Goal: Task Accomplishment & Management: Use online tool/utility

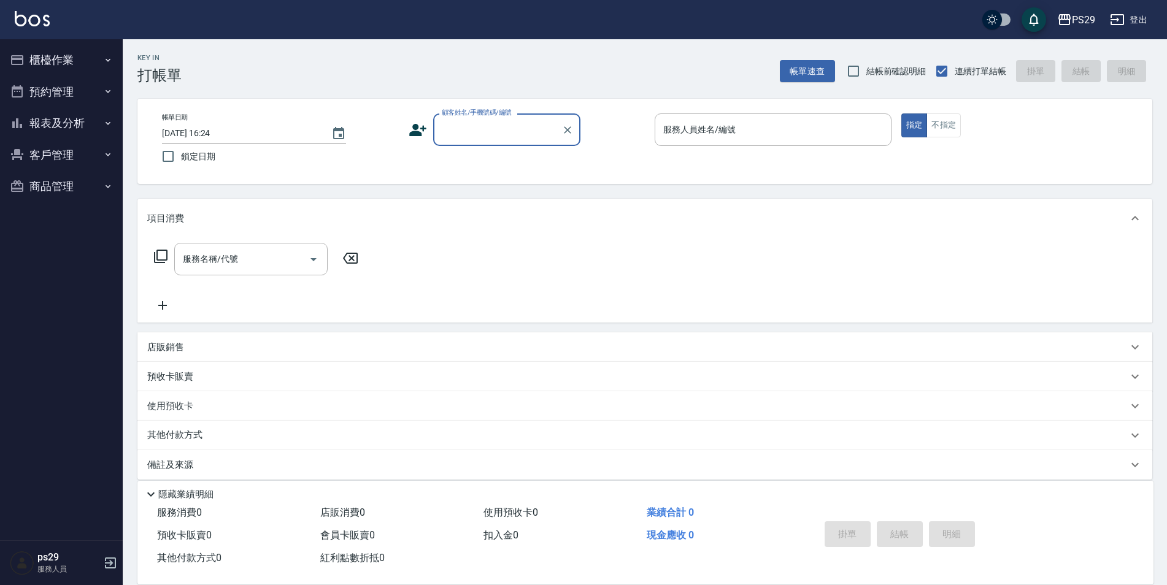
click at [184, 171] on div "帳單日期 [DATE] 16:24 鎖定日期 顧客姓名/手機號碼/編號 顧客姓名/手機號碼/編號 服務人員姓名/編號 服務人員姓名/編號 指定 不指定" at bounding box center [644, 141] width 1015 height 85
click at [179, 154] on input "鎖定日期" at bounding box center [168, 157] width 26 height 26
checkbox input "true"
click at [445, 137] on input "顧客姓名/手機號碼/編號" at bounding box center [498, 129] width 118 height 21
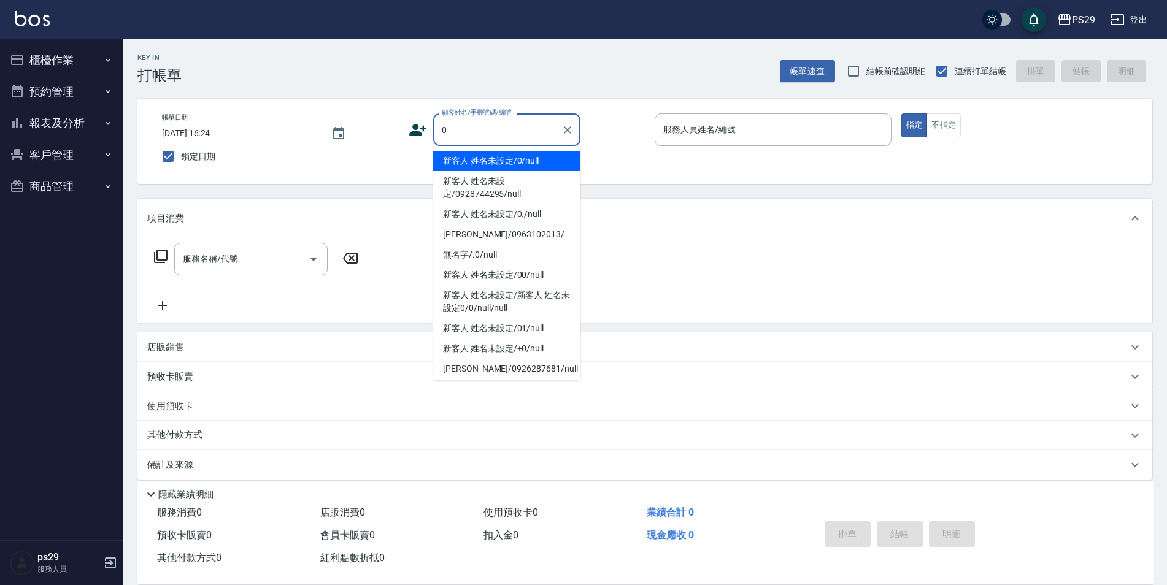
type input "新客人 姓名未設定/0/null"
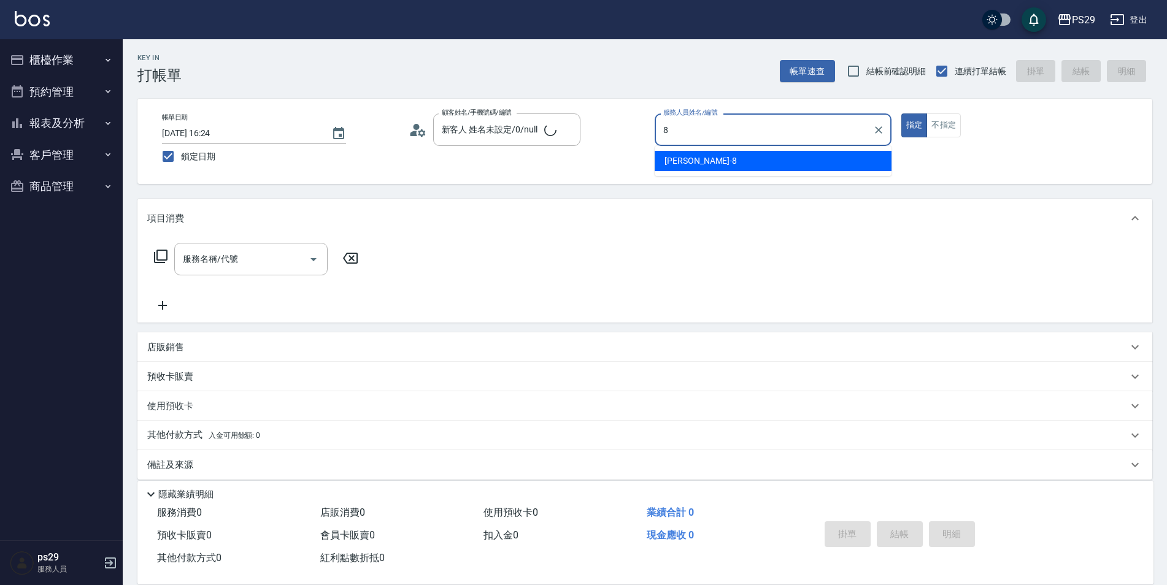
type input "[PERSON_NAME]-8"
type button "true"
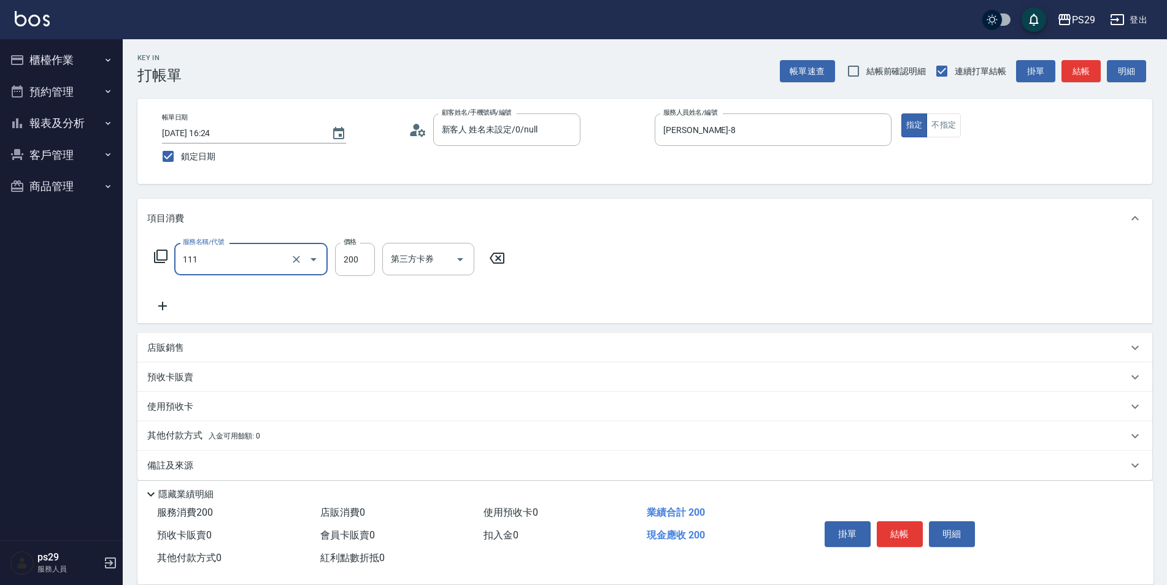
type input "200(111)"
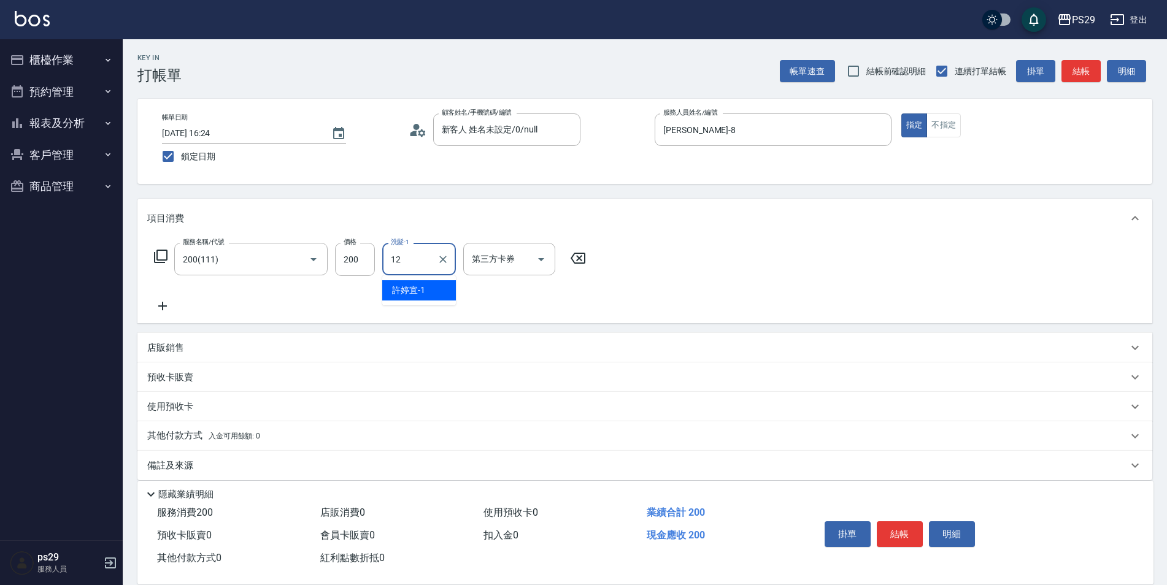
type input "[PERSON_NAME]-12"
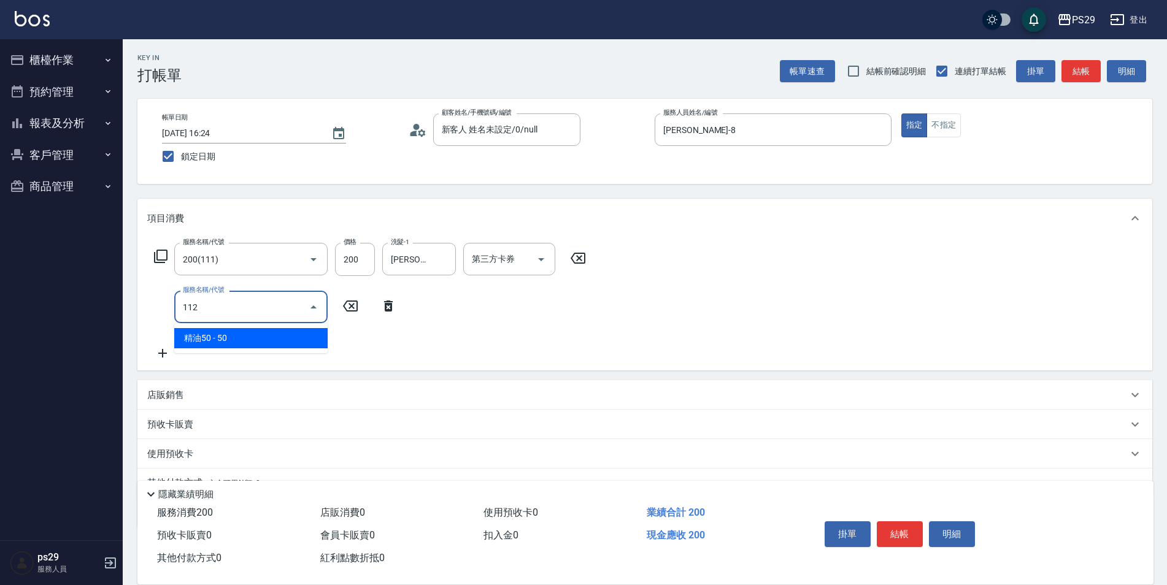
type input "精油50(112)"
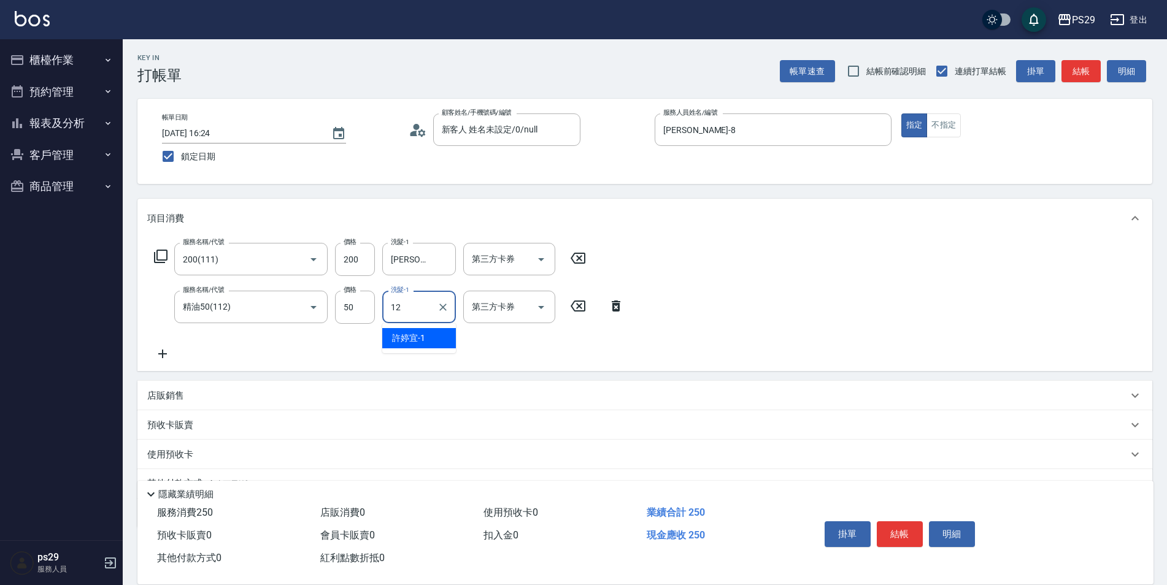
type input "[PERSON_NAME]-12"
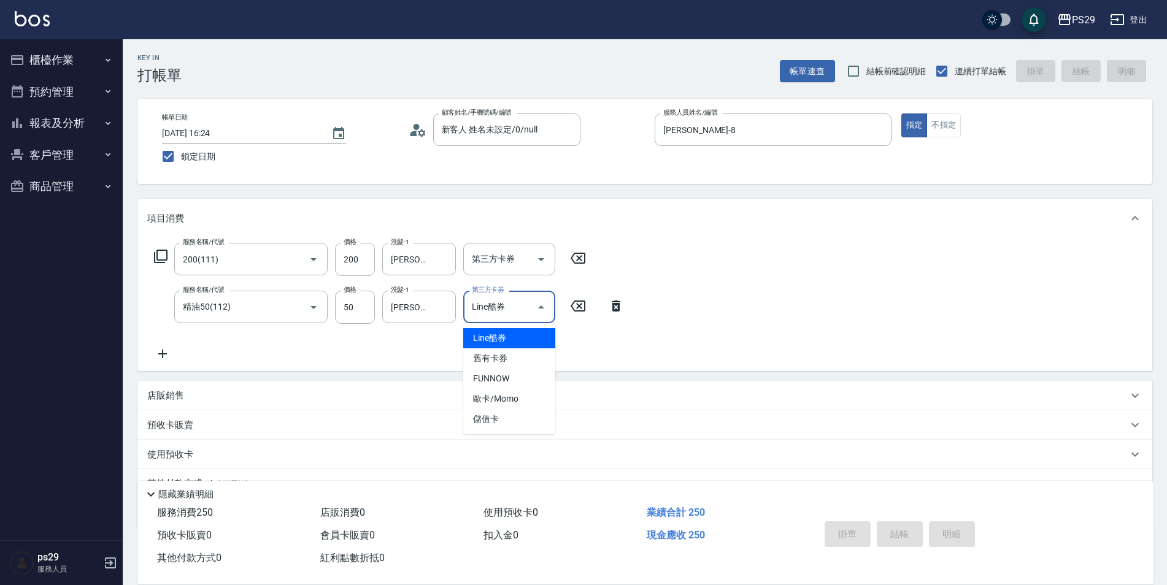
type input "Line酷券"
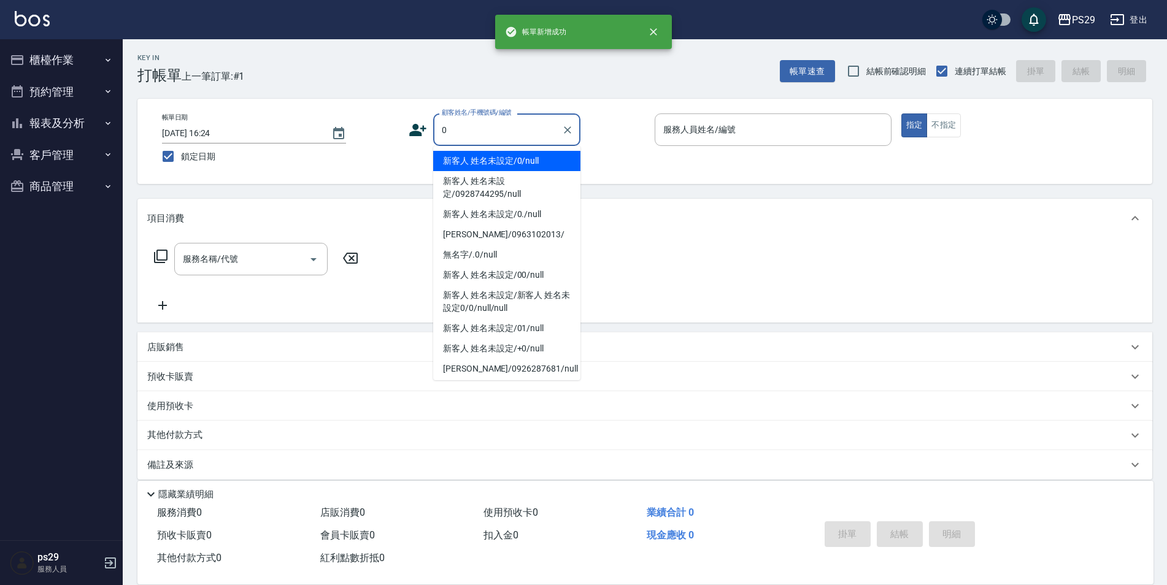
type input "新客人 姓名未設定/0/null"
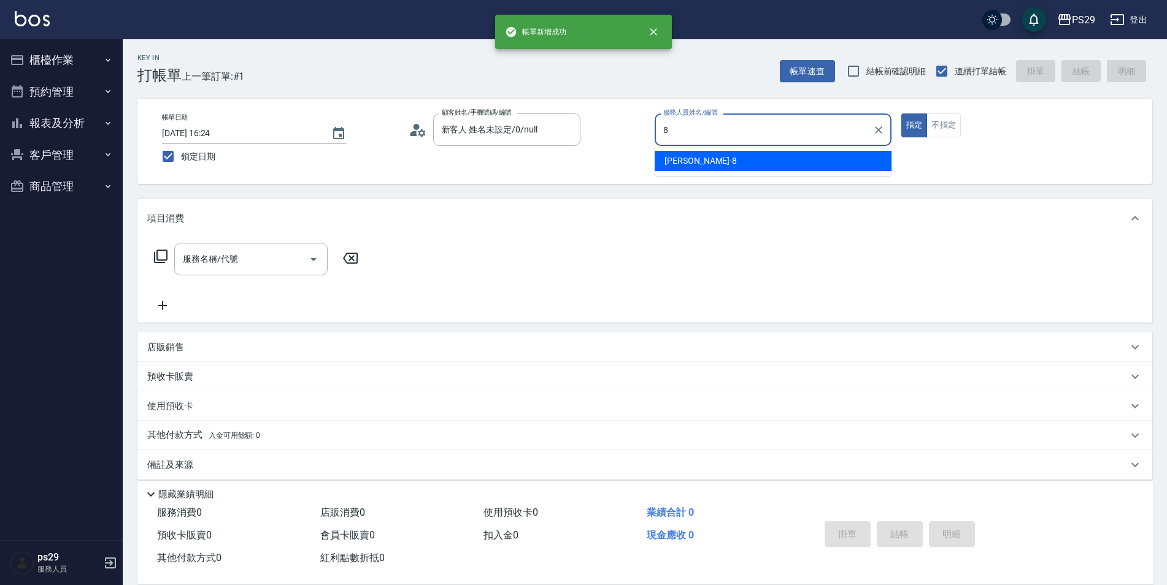
type input "[PERSON_NAME]-8"
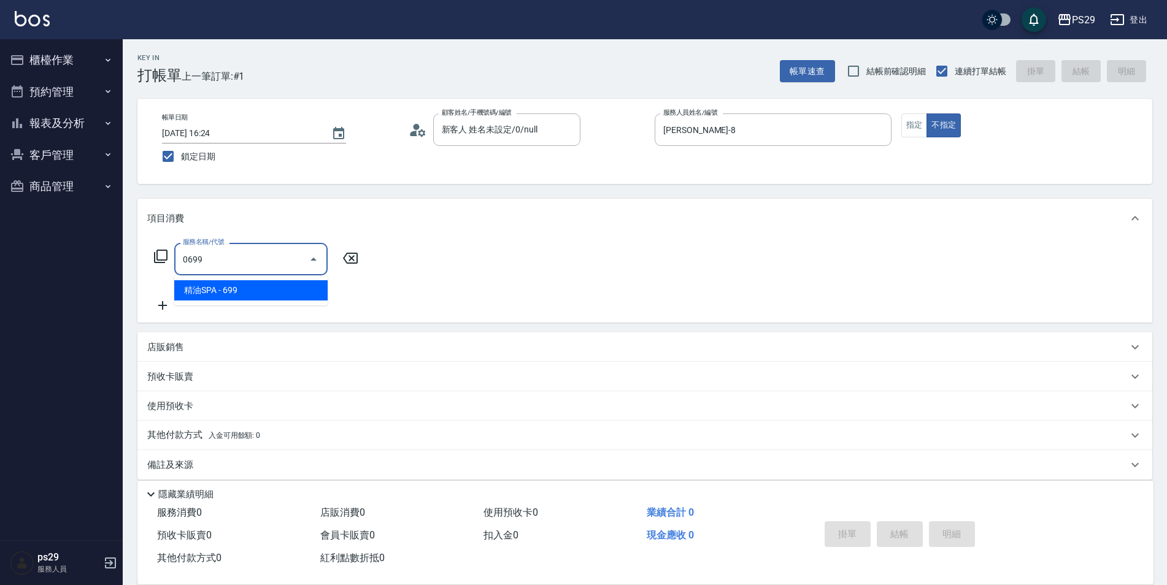
type input "精油SPA(0699)"
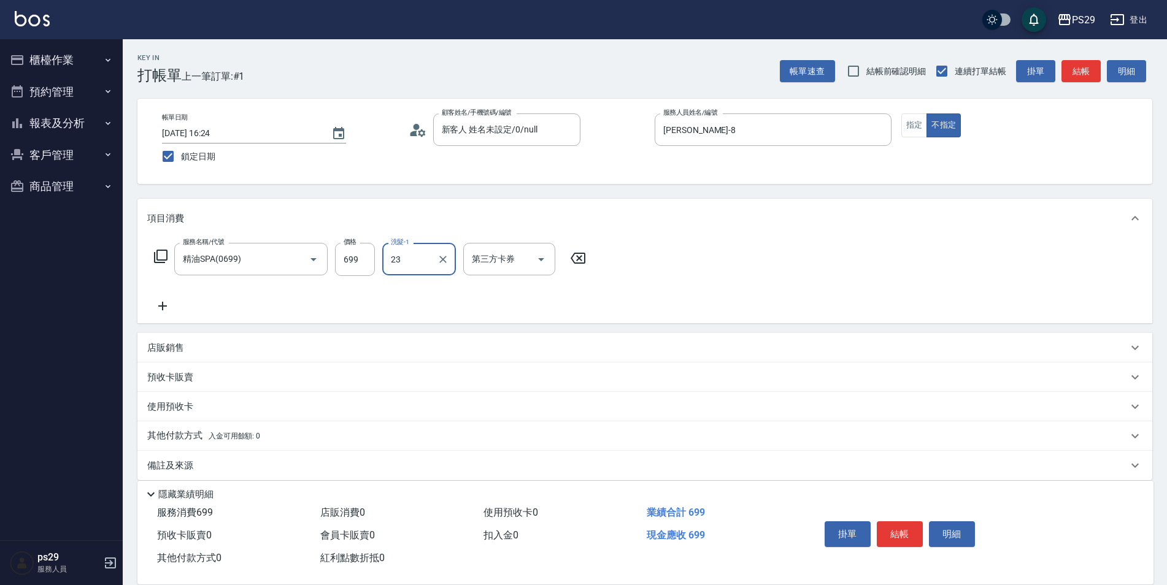
type input "吳畇蓁-23"
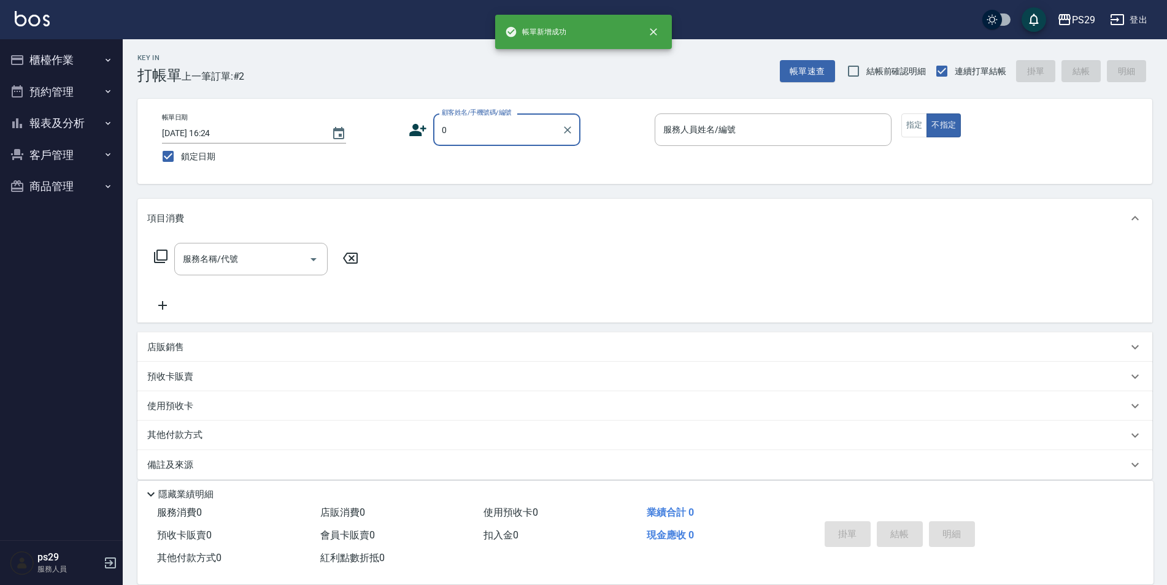
type input "新客人 姓名未設定/0/null"
type input "[PERSON_NAME]-3"
type button "false"
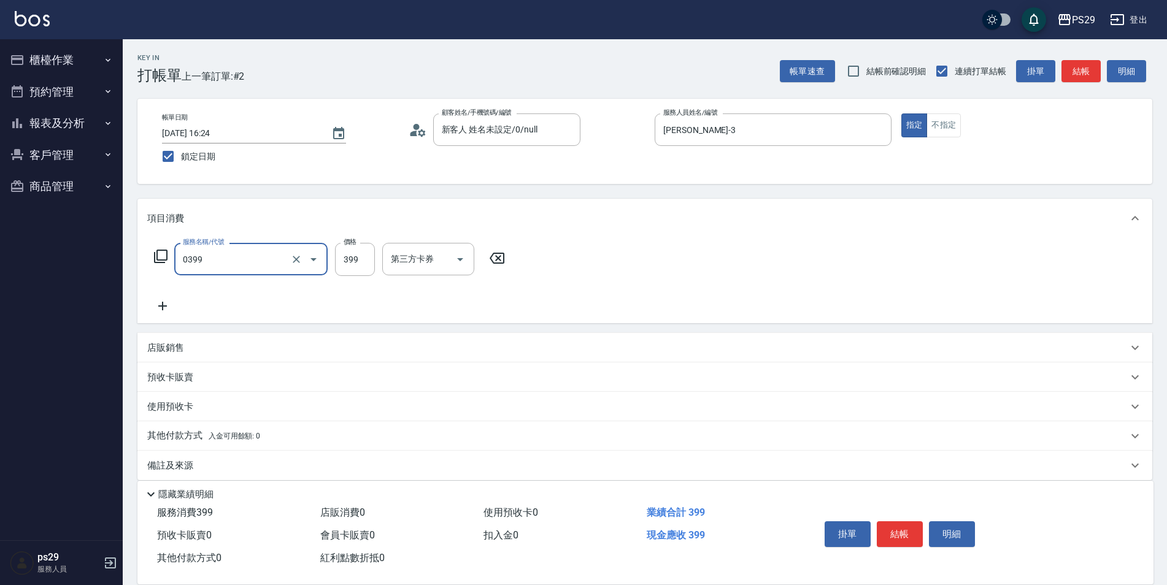
type input "海鹽399(0399)"
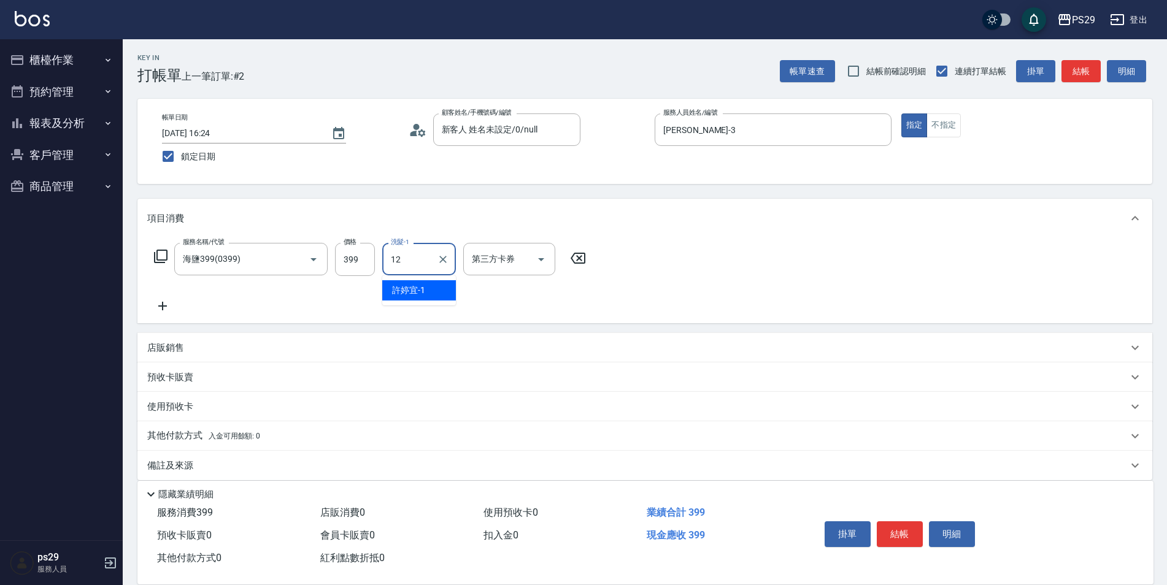
type input "[PERSON_NAME]-12"
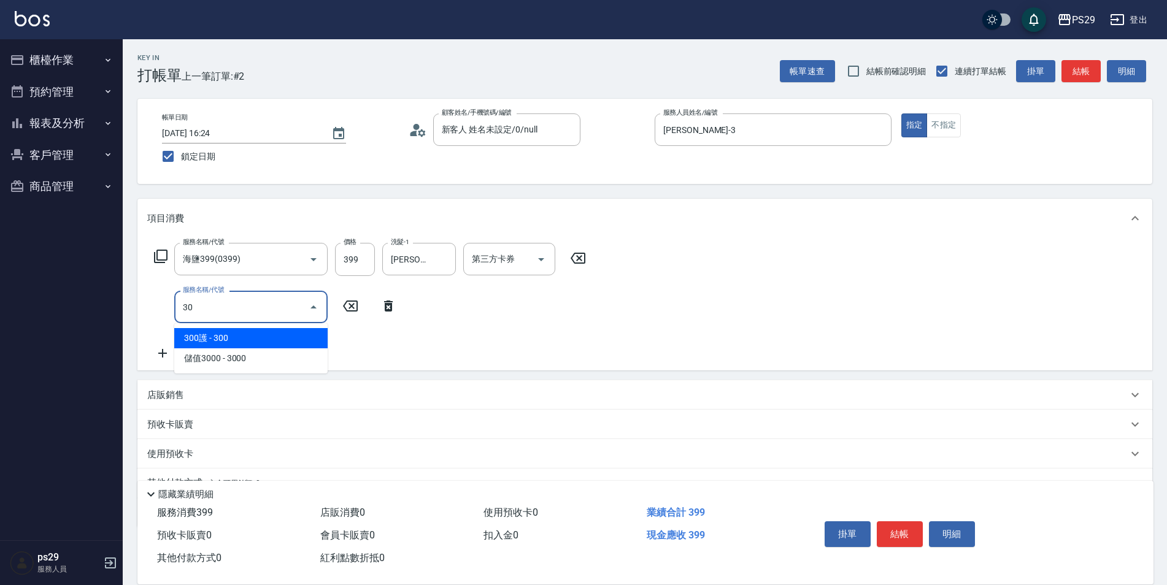
type input "303"
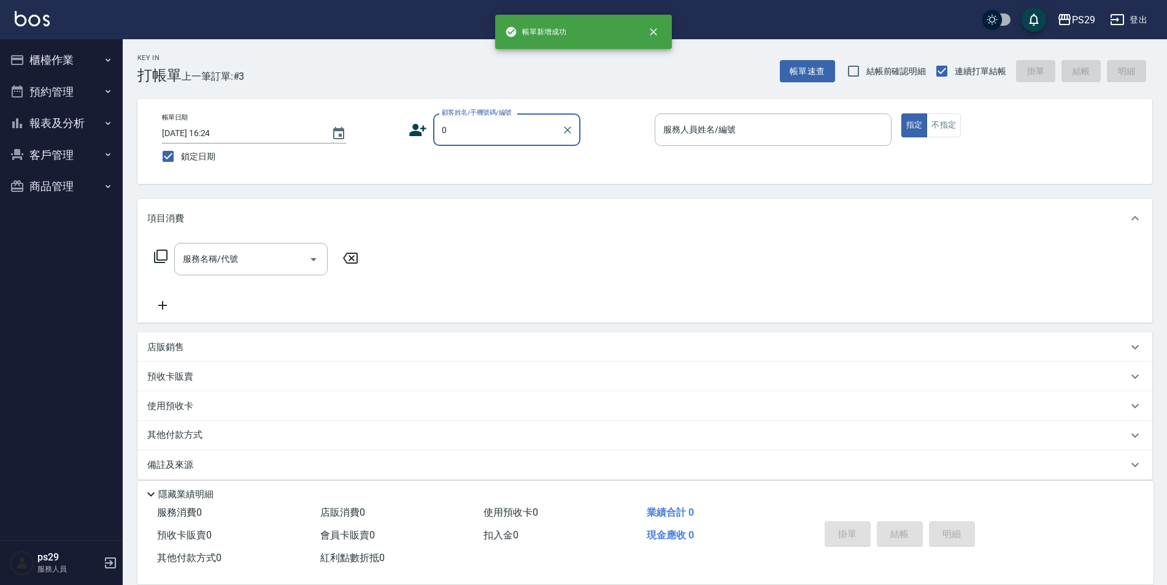
type input "新客人 姓名未設定/0/null"
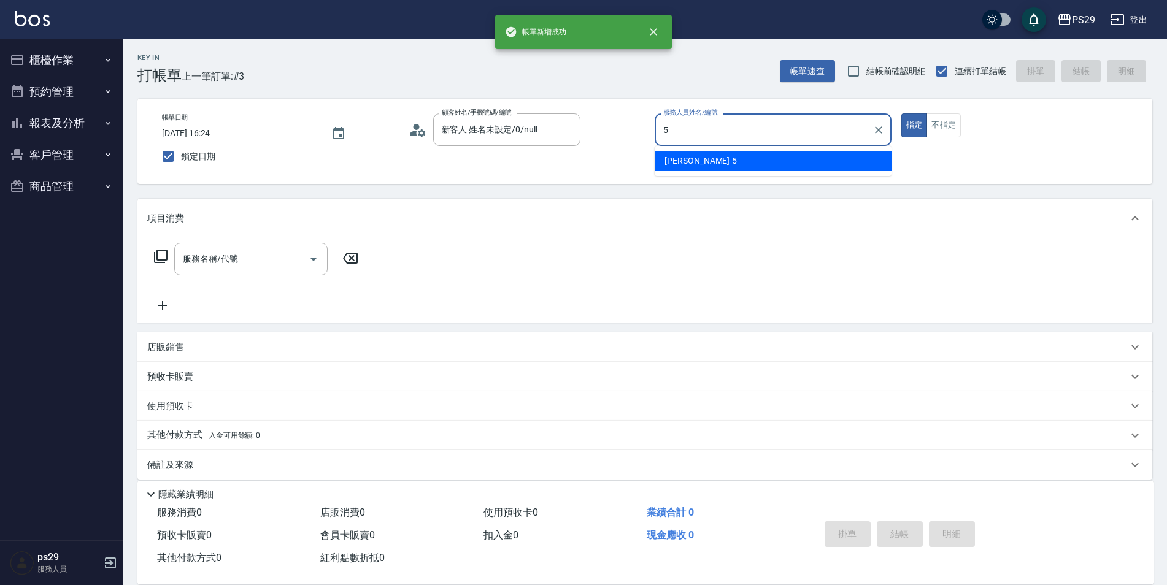
type input "[PERSON_NAME]維-5"
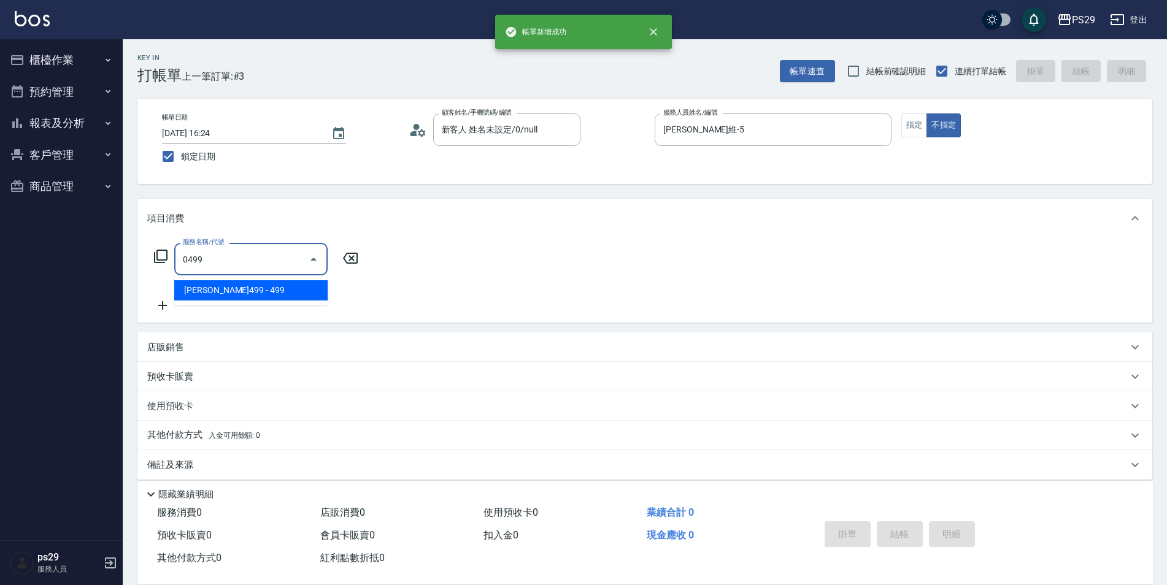
type input "[PERSON_NAME]499(0499)"
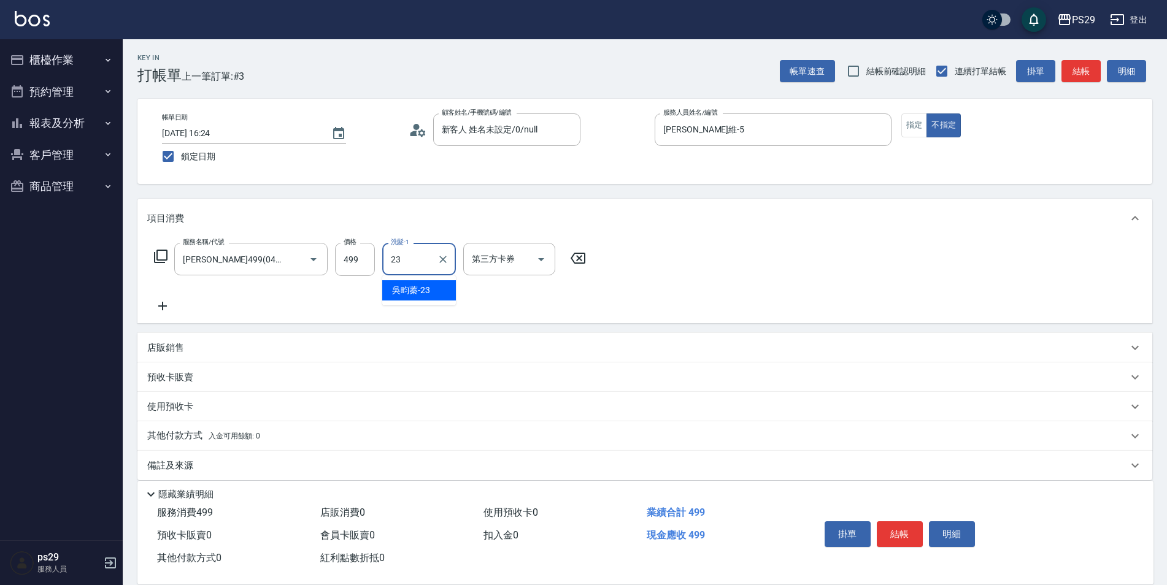
type input "吳畇蓁-23"
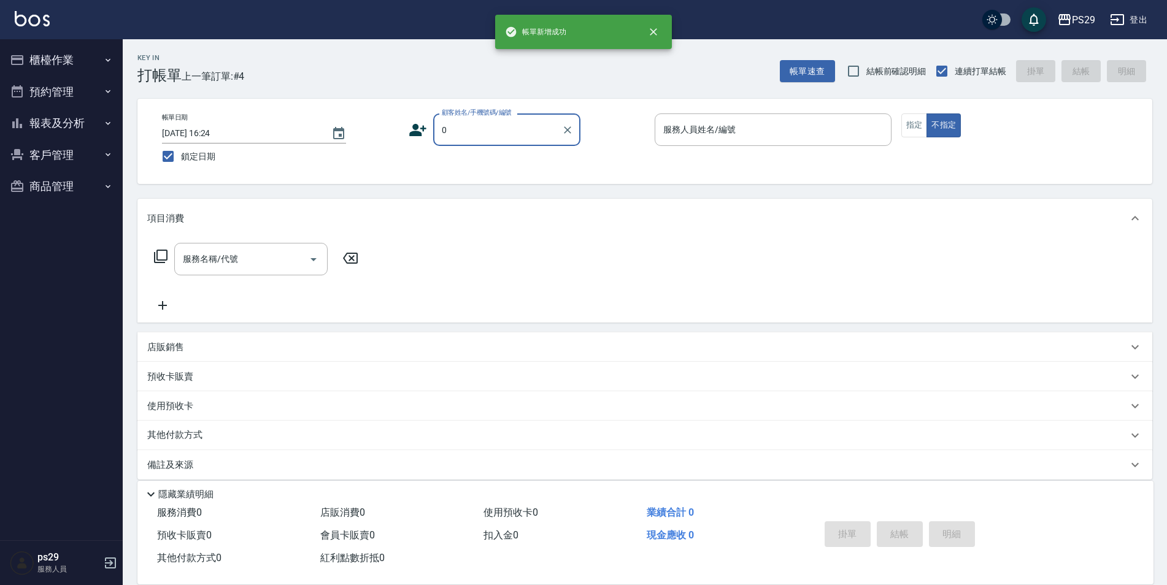
type input "新客人 姓名未設定/0/null"
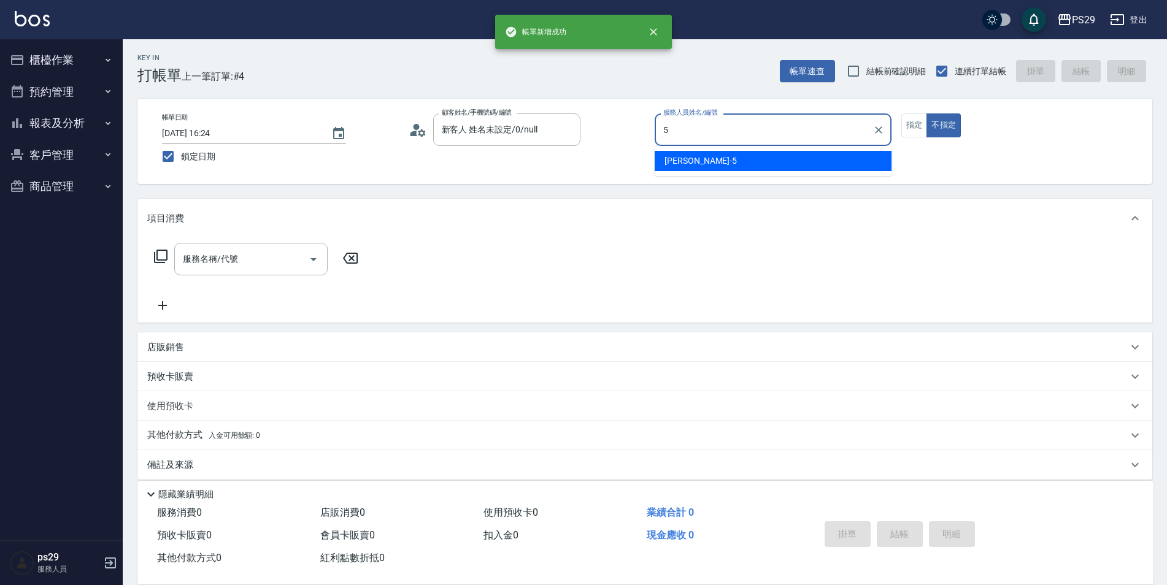
type input "[PERSON_NAME]維-5"
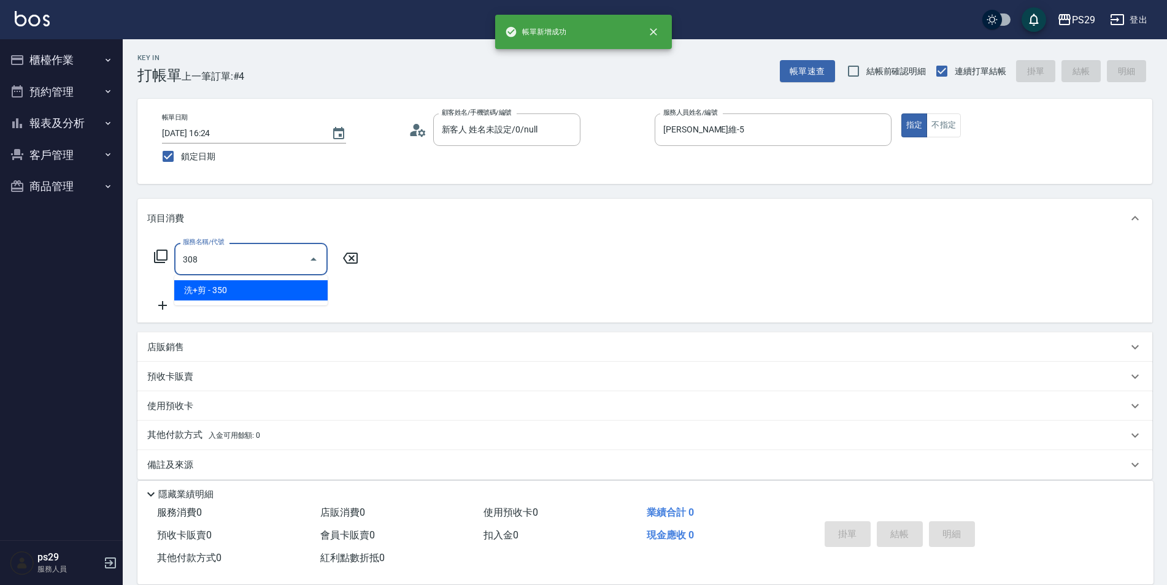
type input "洗+剪(308)"
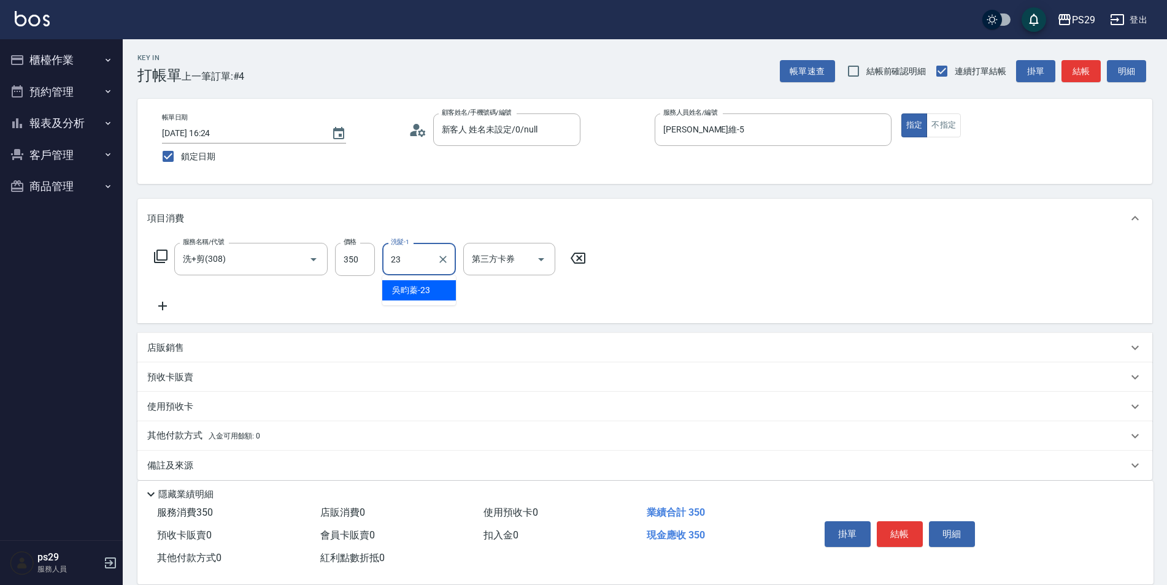
type input "吳畇蓁-23"
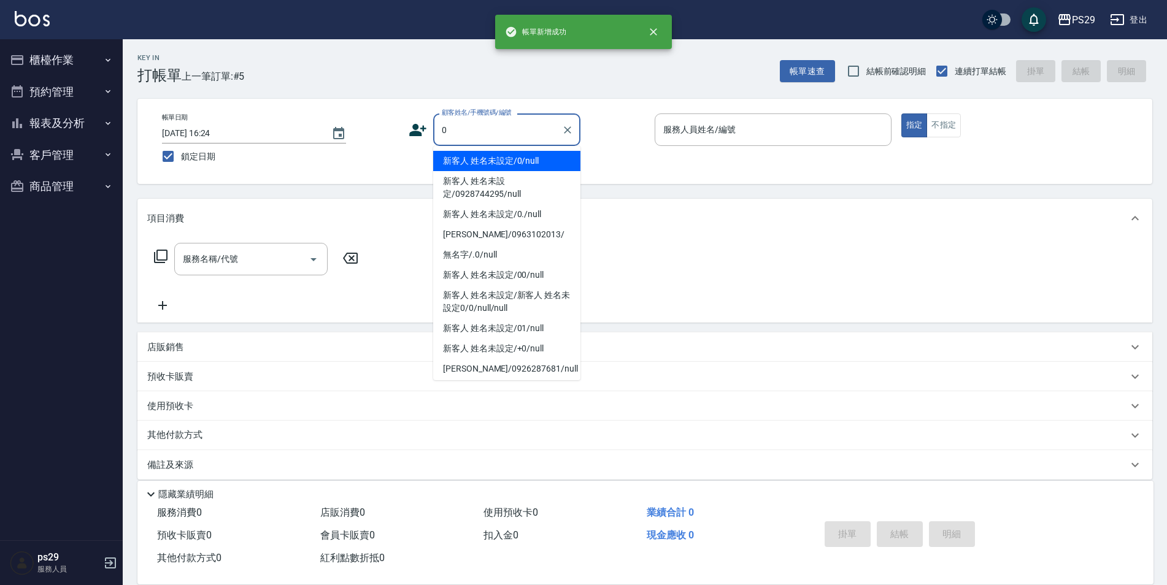
type input "新客人 姓名未設定/0/null"
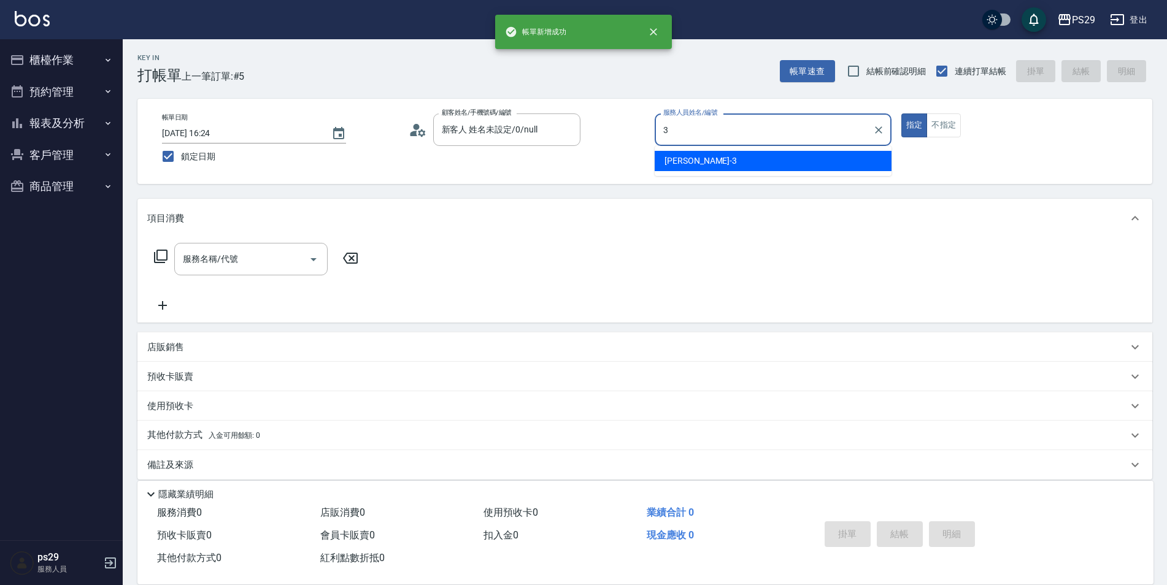
type input "[PERSON_NAME]-3"
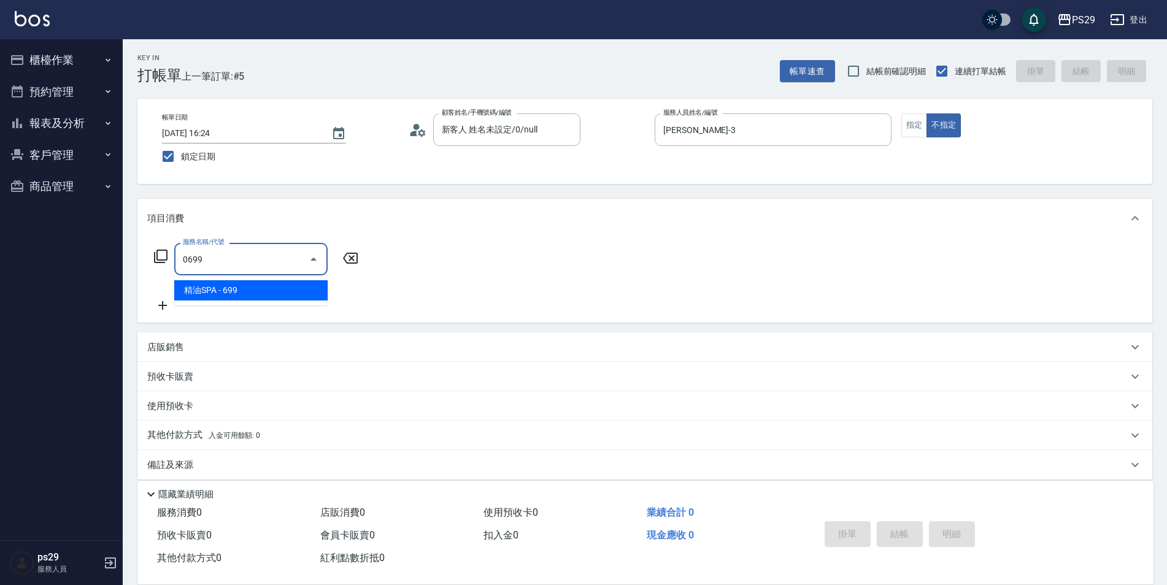
type input "精油SPA(0699)"
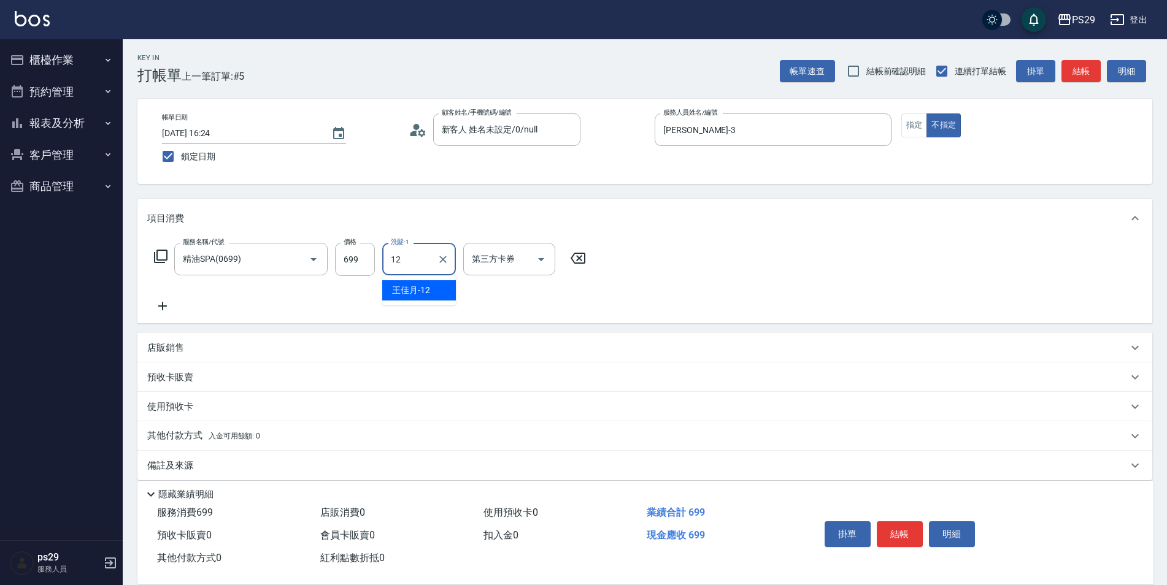
type input "[PERSON_NAME]-12"
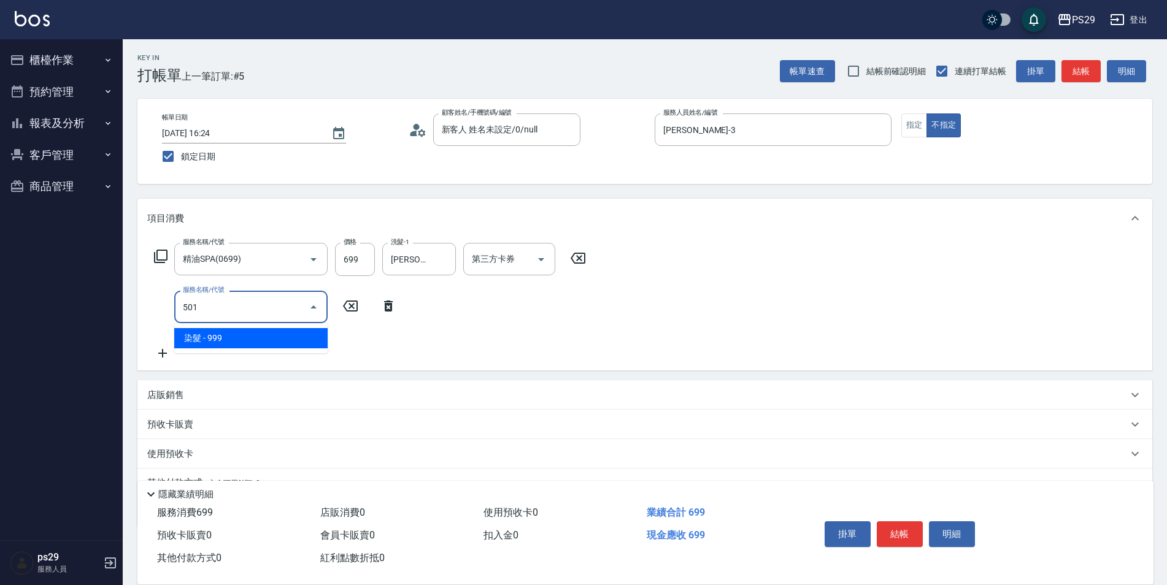
type input "染髮(501)"
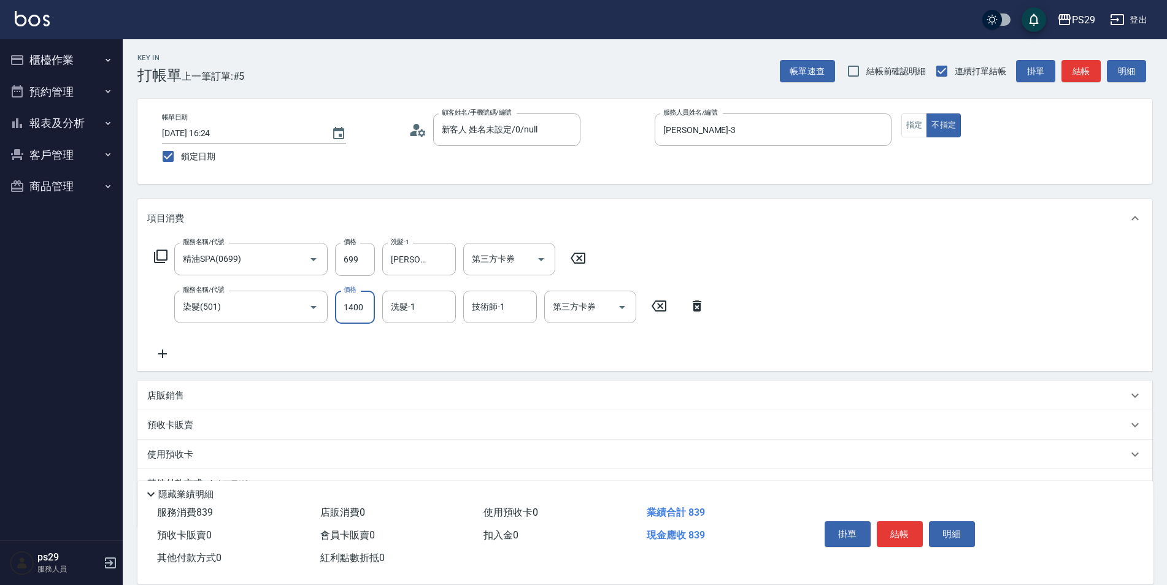
type input "1400"
type input "[PERSON_NAME]-12"
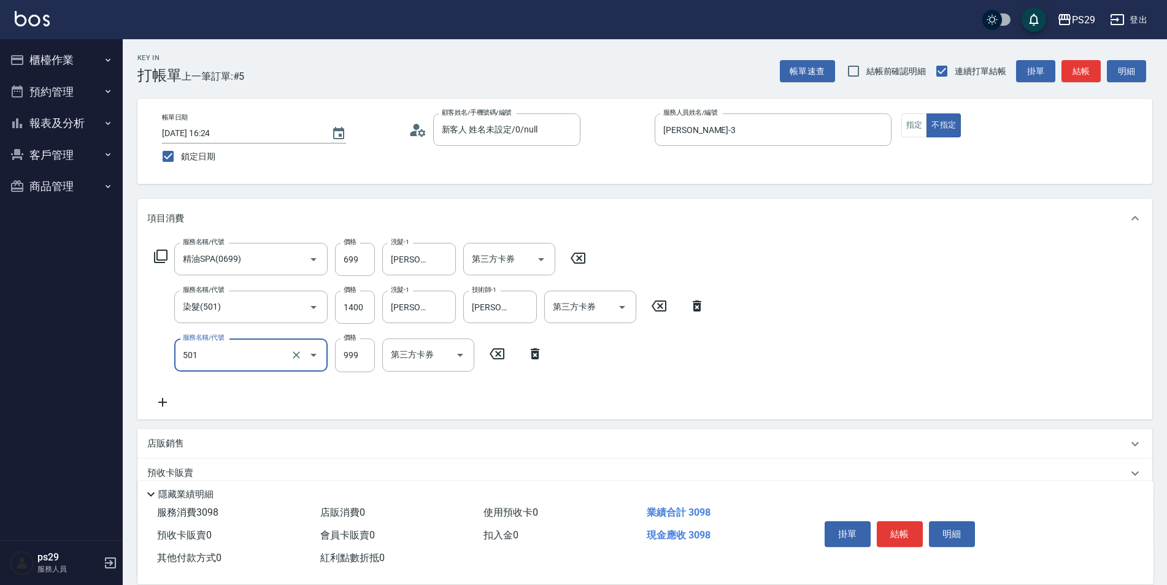
type input "染髮(501)"
type input "1600"
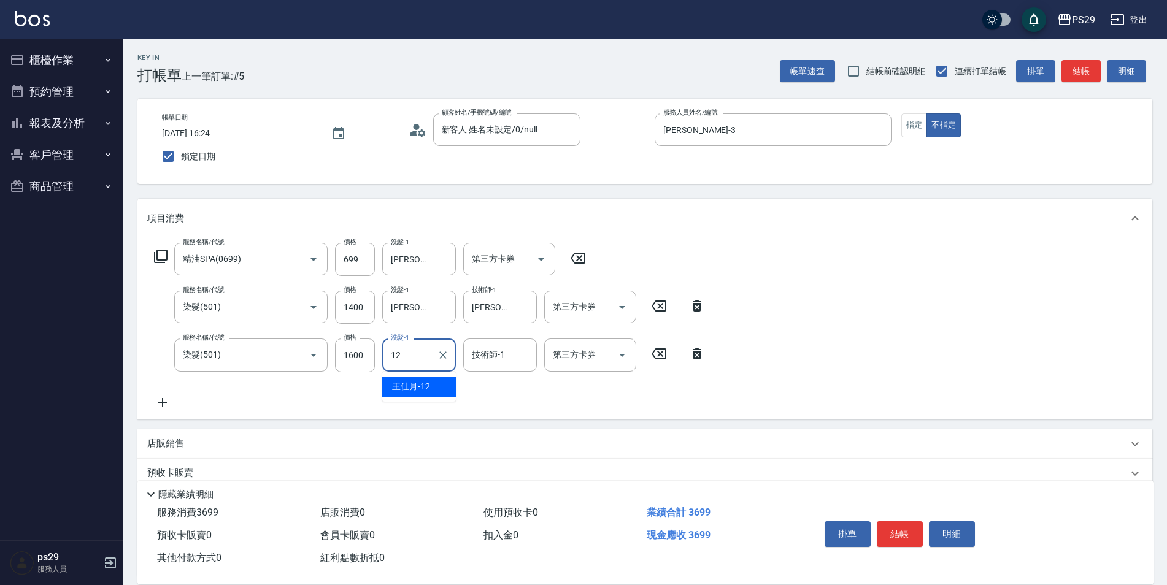
type input "[PERSON_NAME]-12"
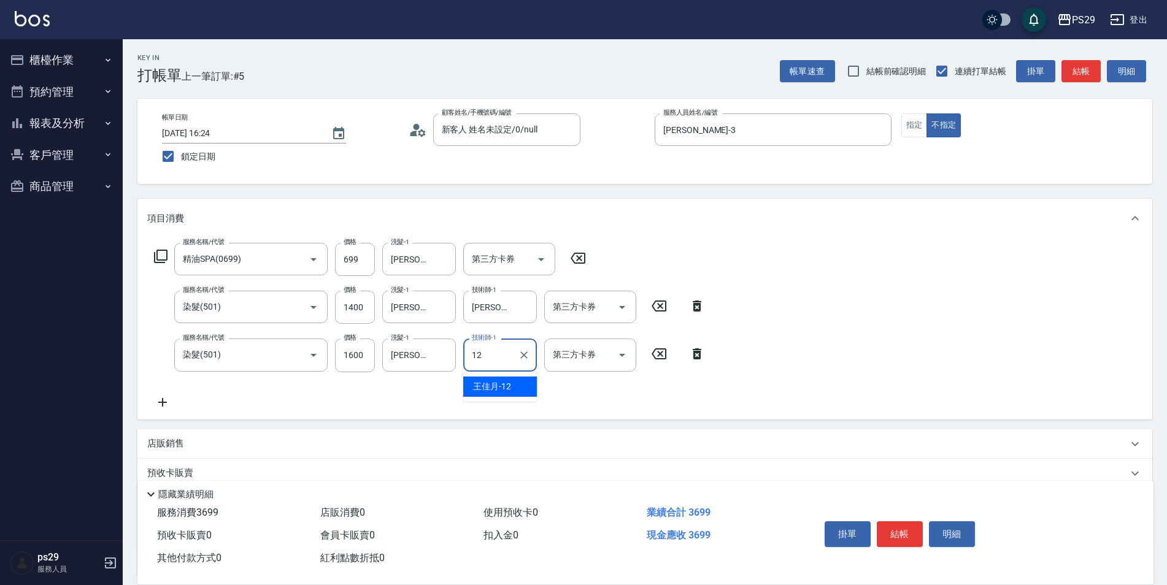
type input "[PERSON_NAME]-12"
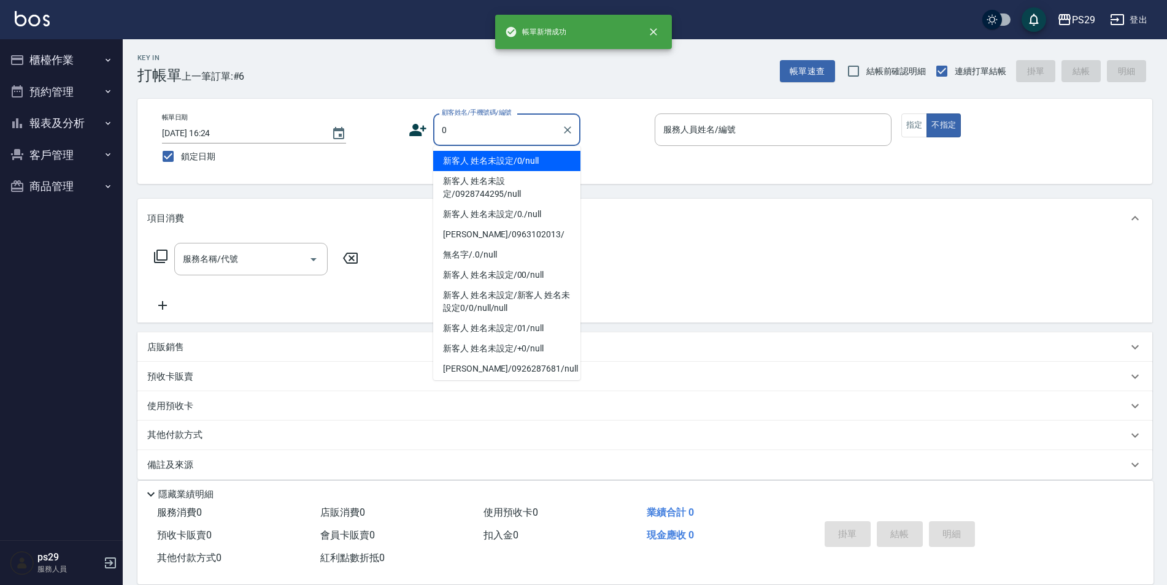
type input "新客人 姓名未設定/0/null"
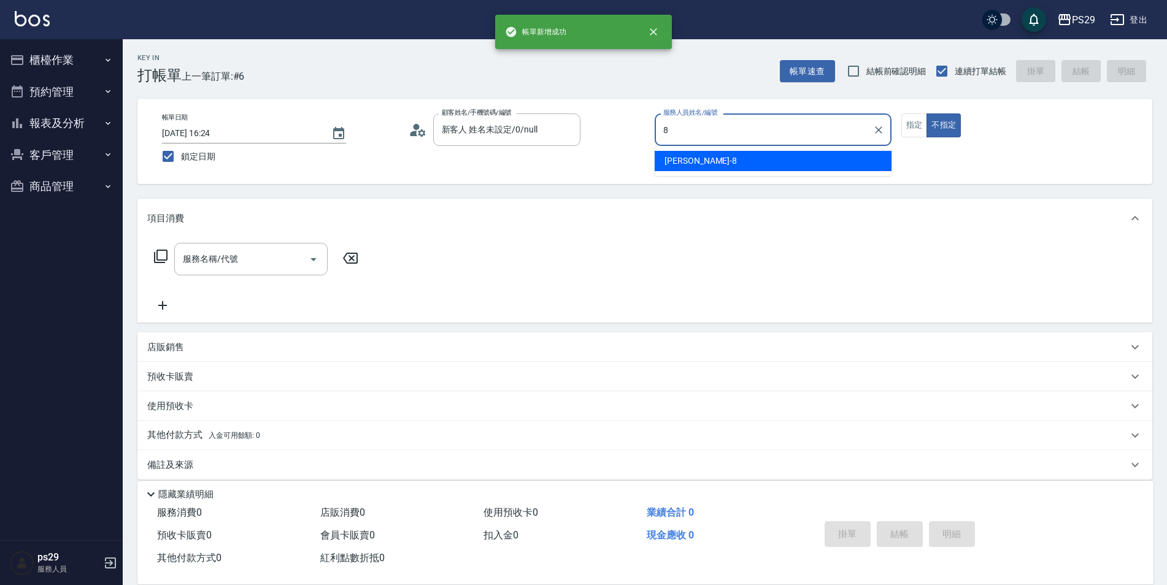
type input "[PERSON_NAME]-8"
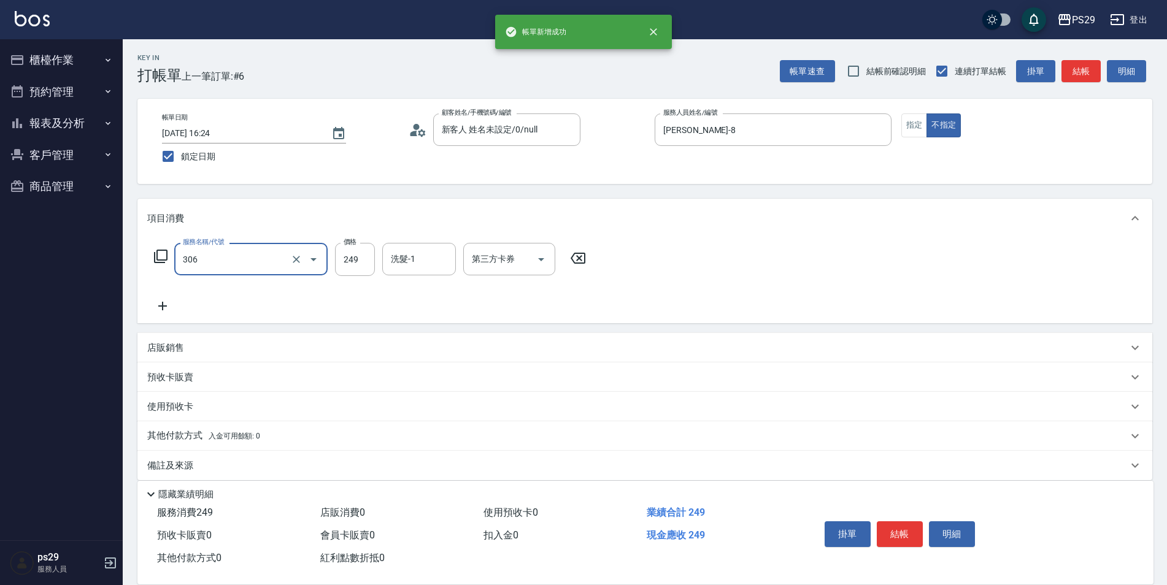
type input "剪髮(306)"
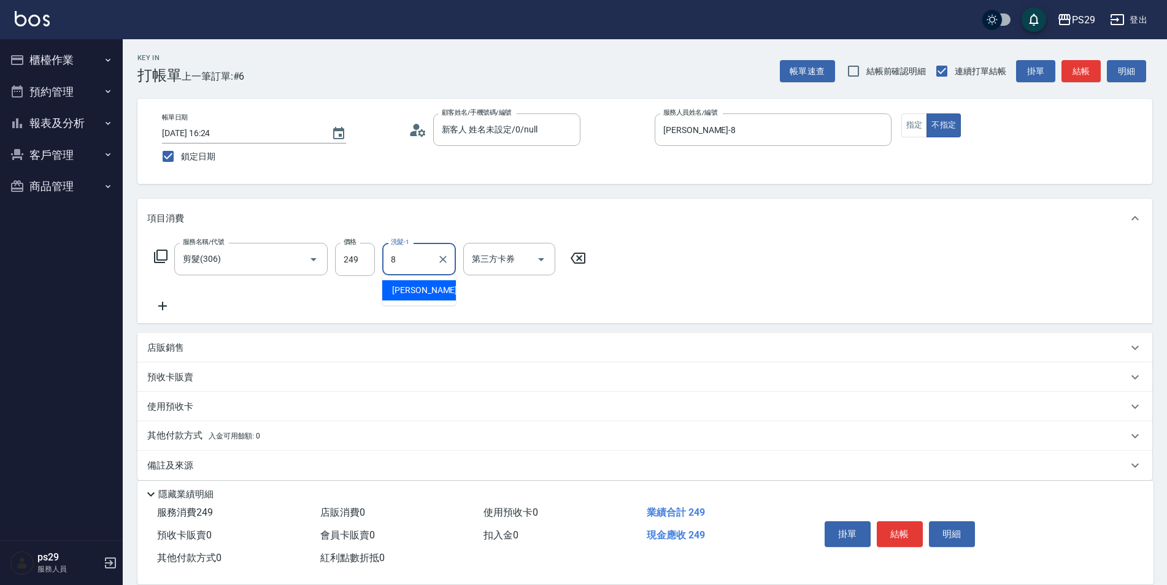
type input "[PERSON_NAME]-8"
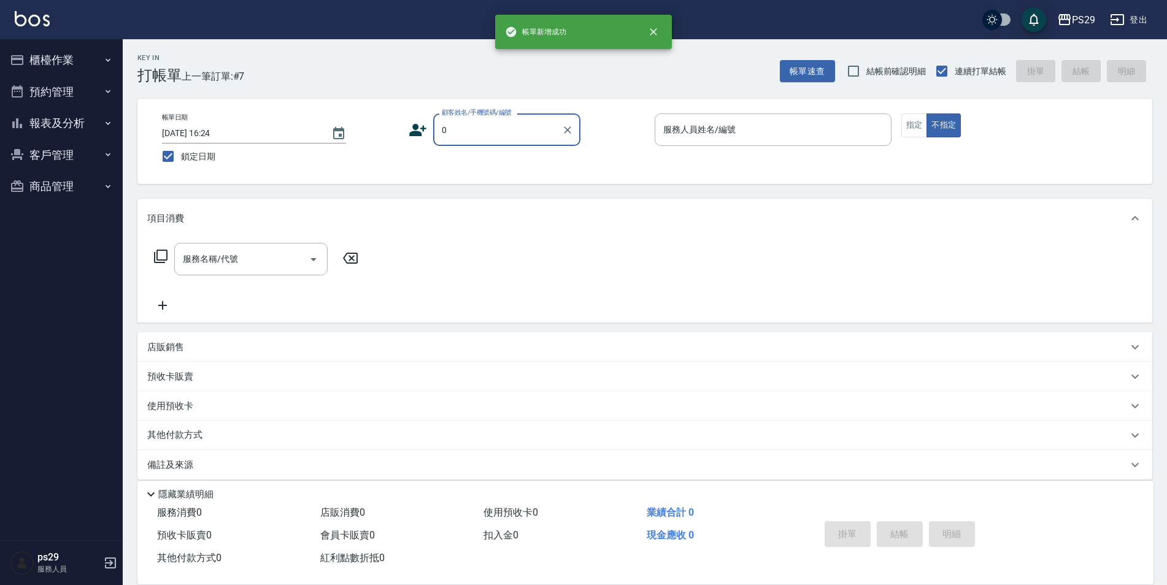
type input "新客人 姓名未設定/0/null"
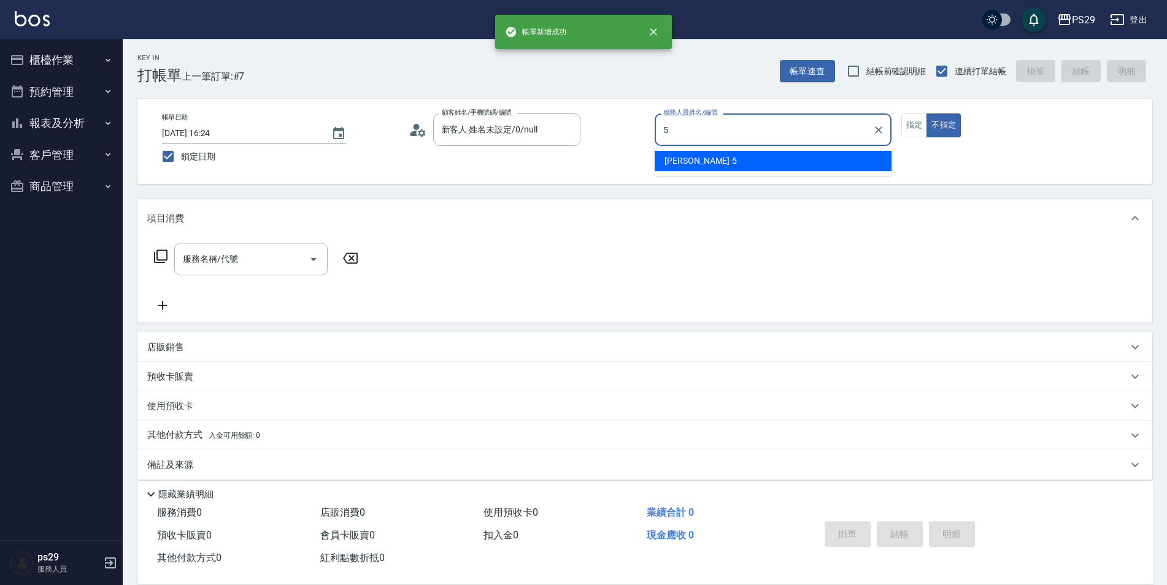
type input "[PERSON_NAME]維-5"
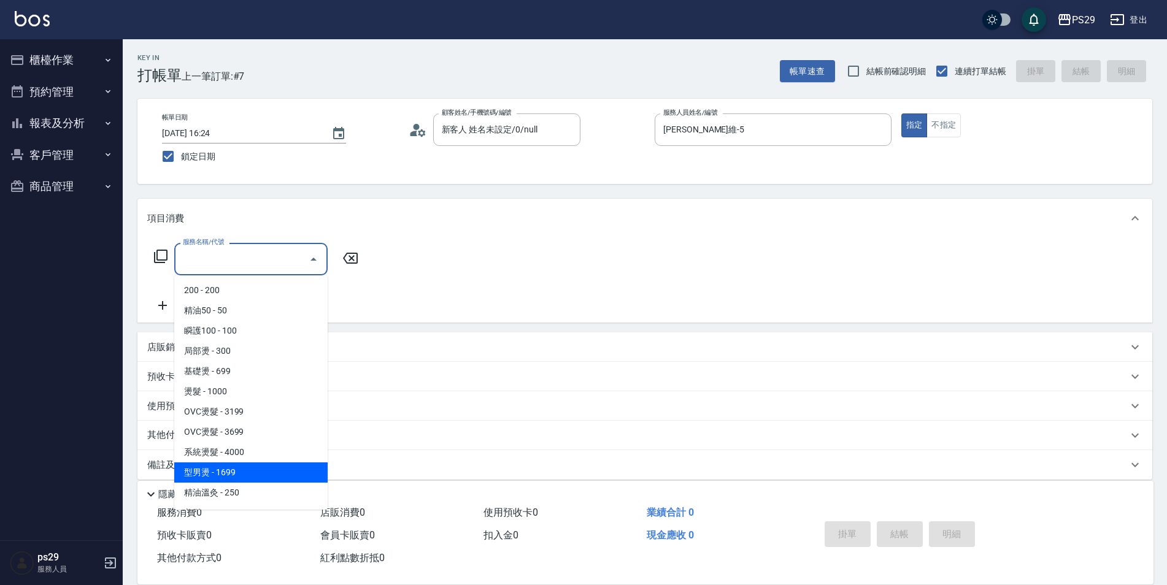
type input "型男燙(211)"
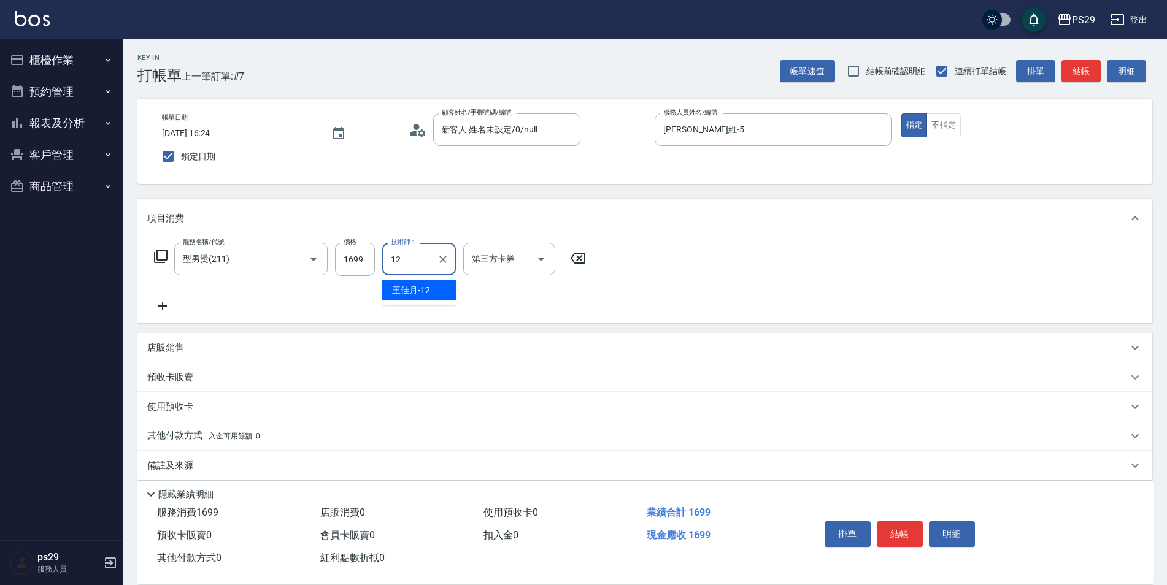
type input "[PERSON_NAME]-12"
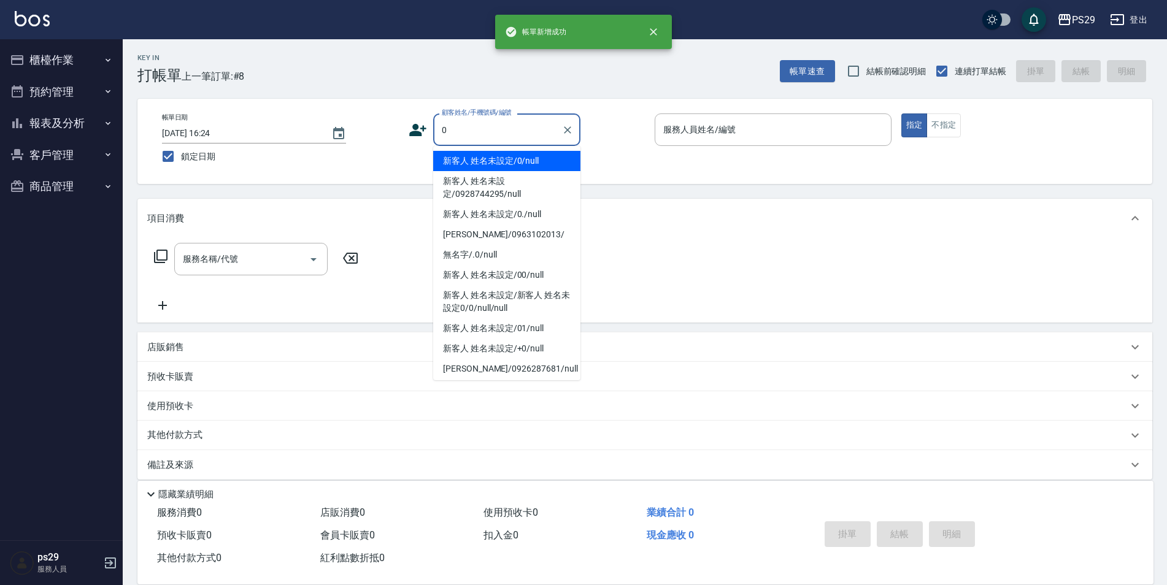
type input "新客人 姓名未設定/0/null"
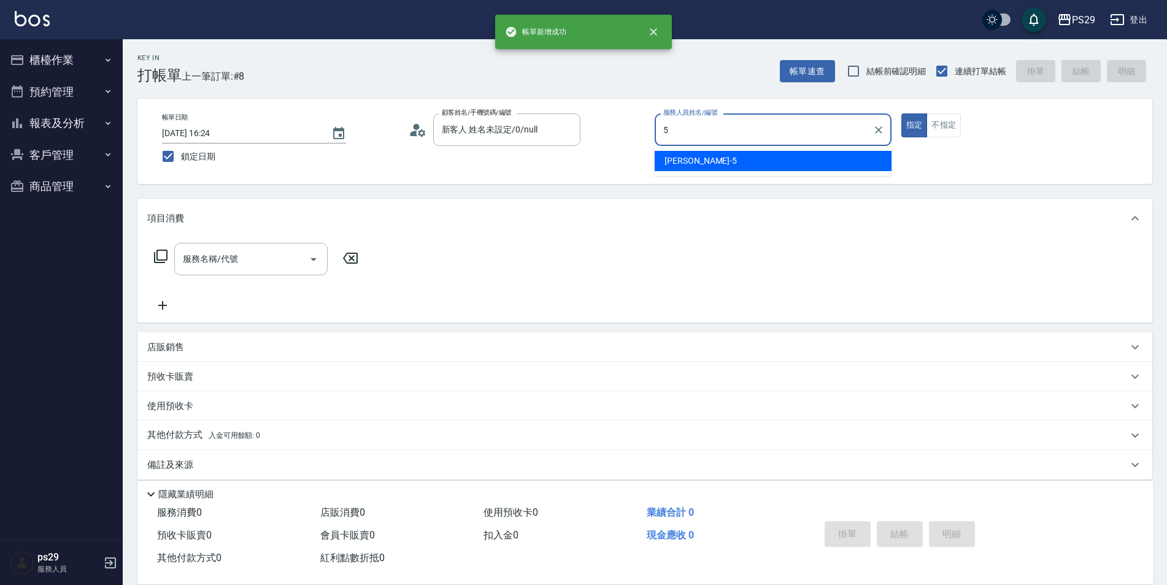
type input "[PERSON_NAME]維-5"
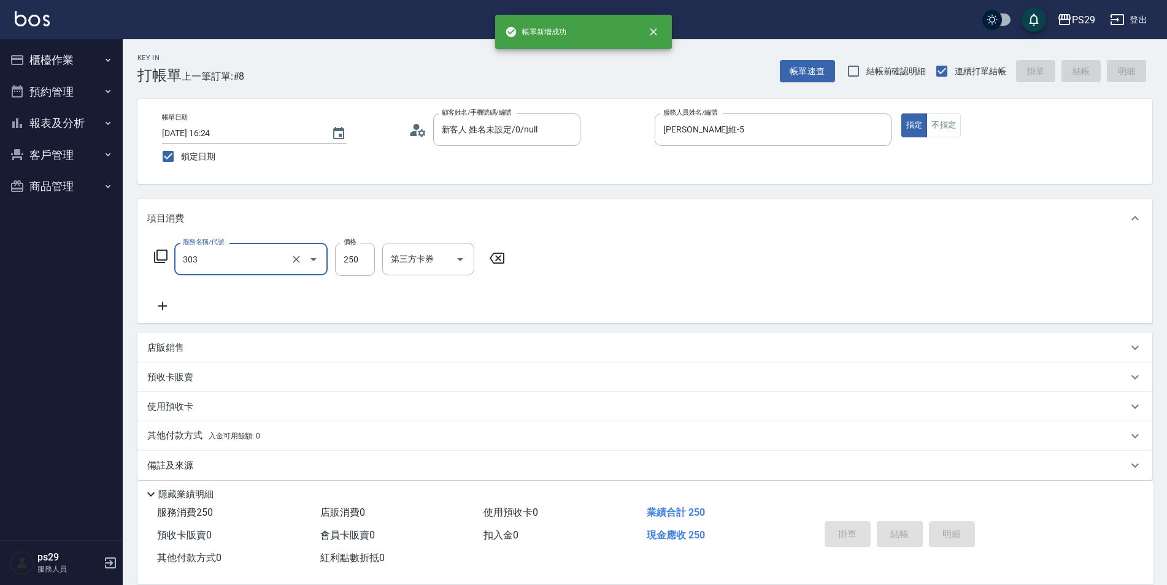
type input "303"
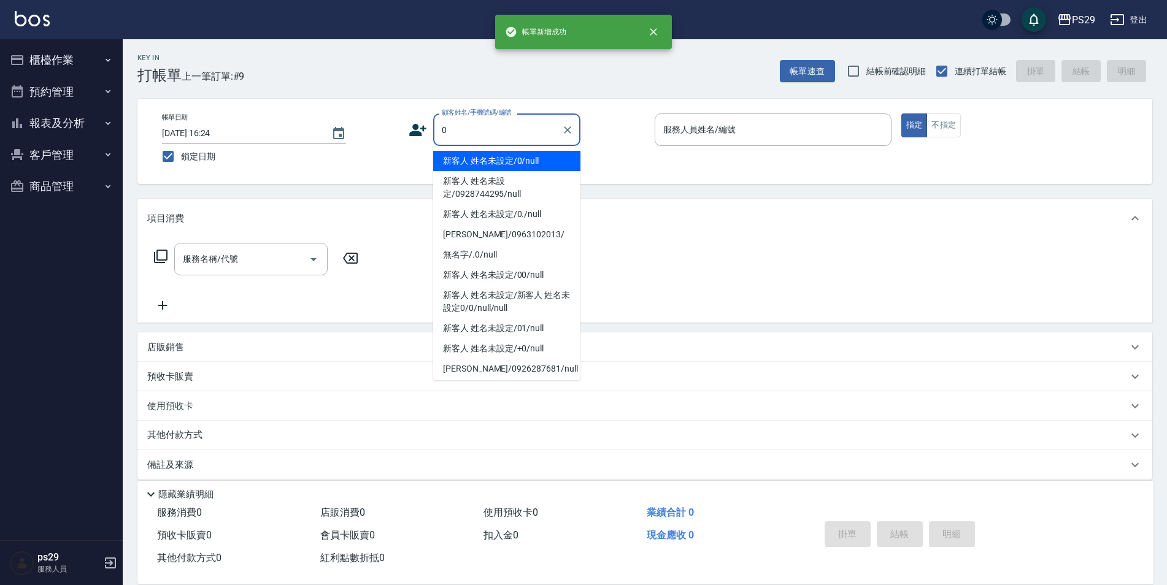
type input "新客人 姓名未設定/0/null"
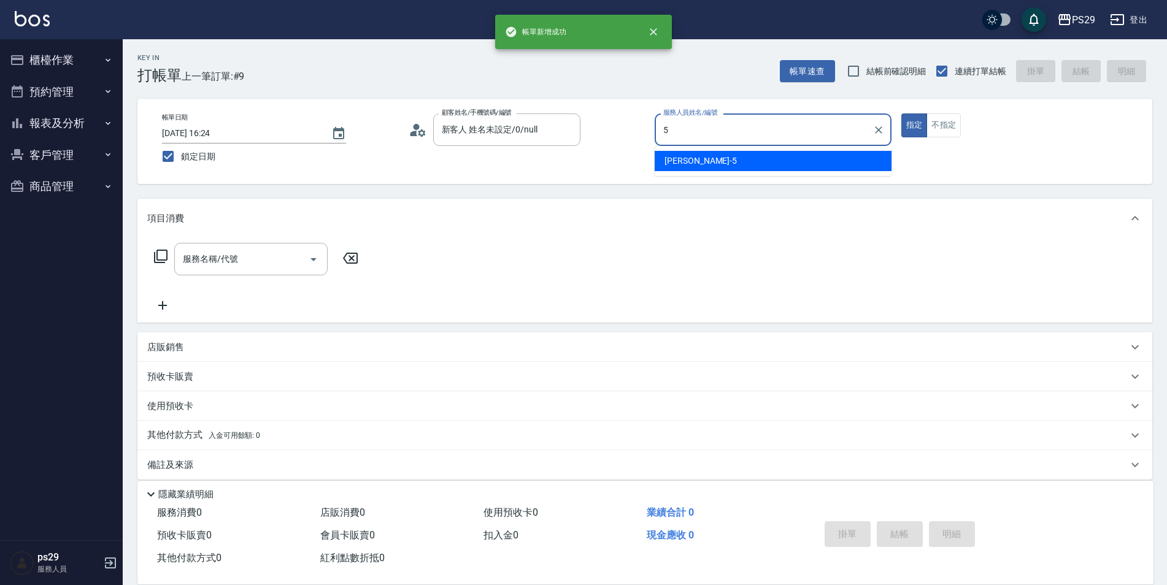
type input "[PERSON_NAME]維-5"
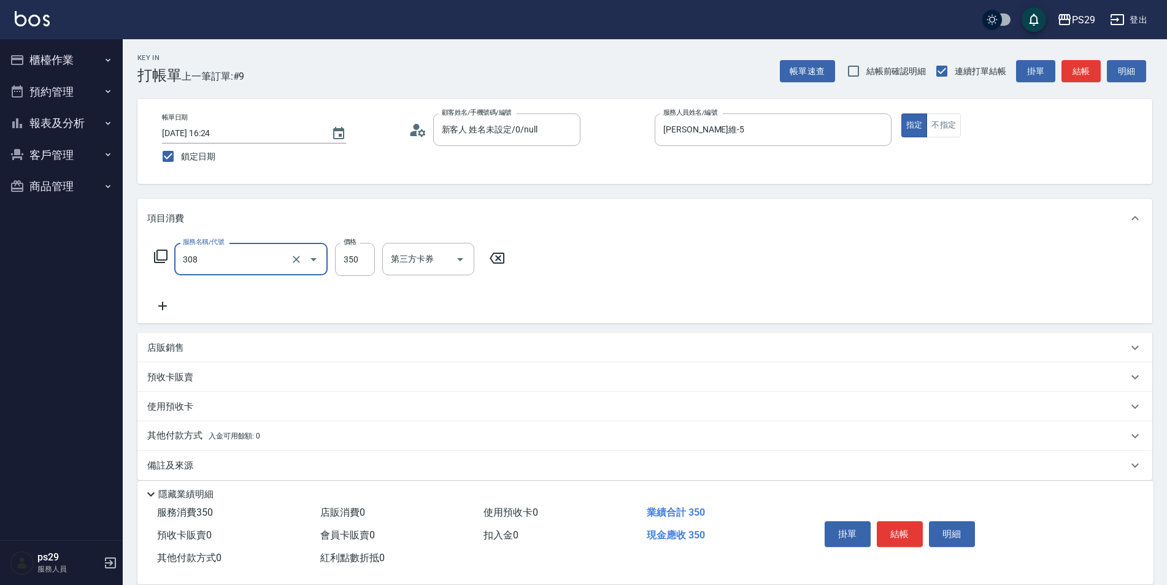
type input "洗+剪(308)"
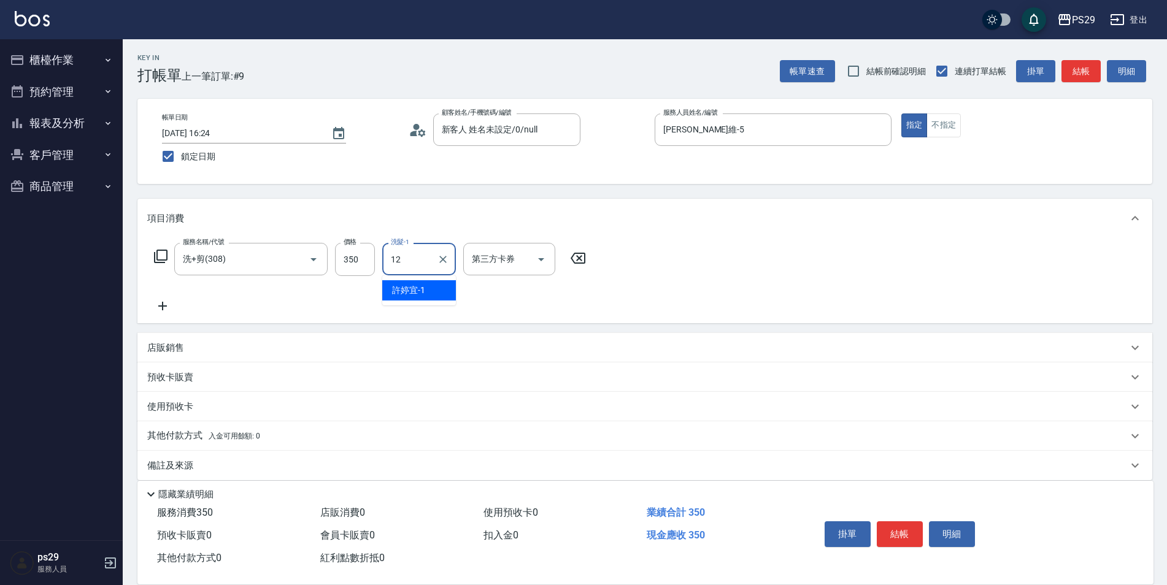
type input "[PERSON_NAME]-12"
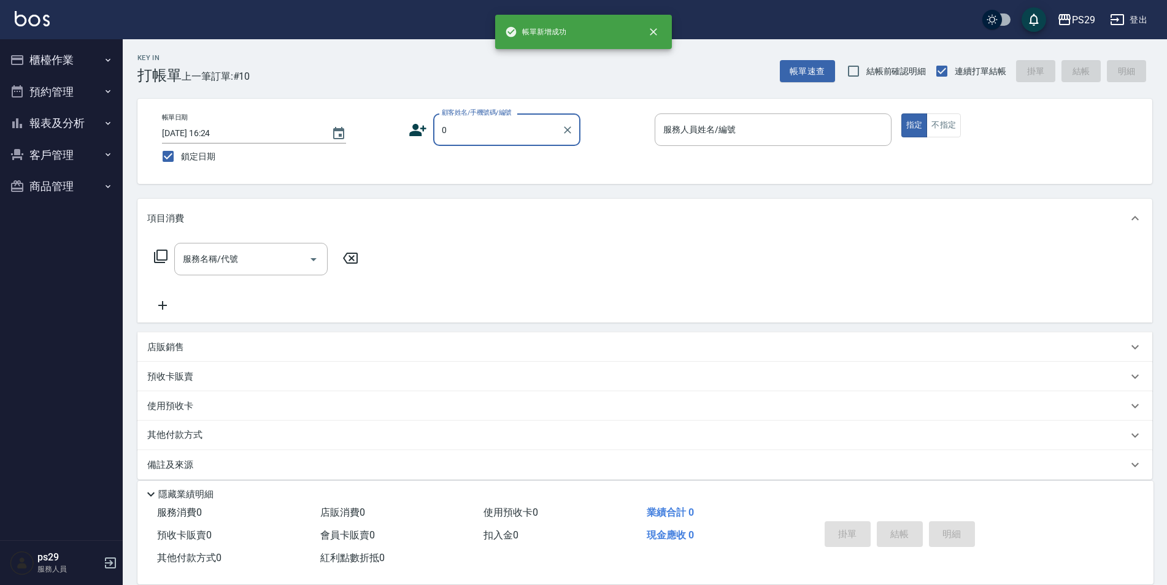
type input "新客人 姓名未設定/0/null"
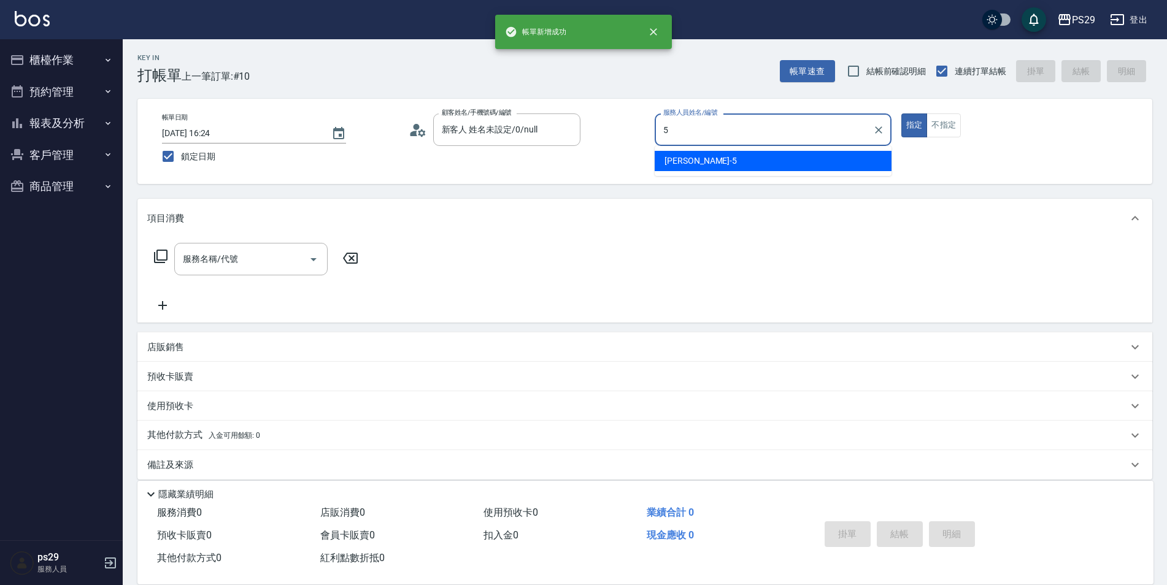
type input "[PERSON_NAME]維-5"
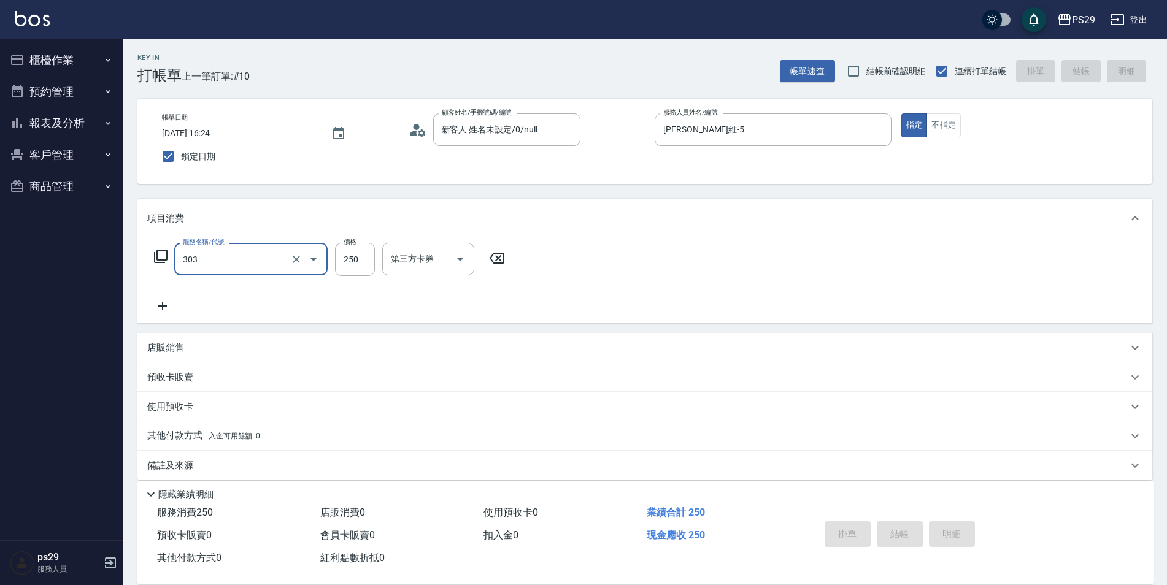
type input "303"
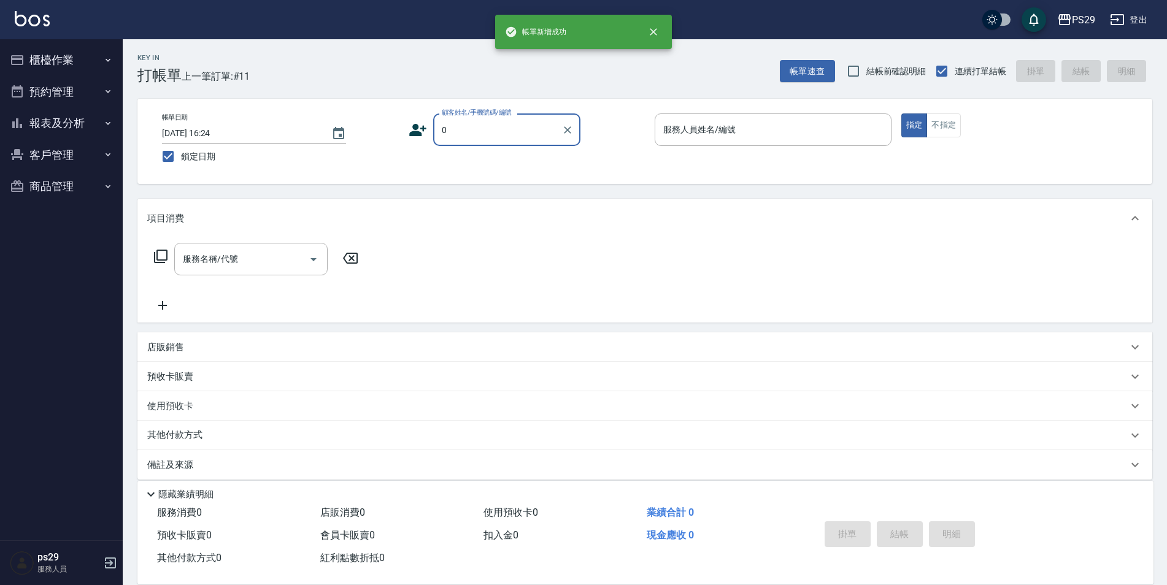
type input "新客人 姓名未設定/0/null"
type input "[PERSON_NAME]-3"
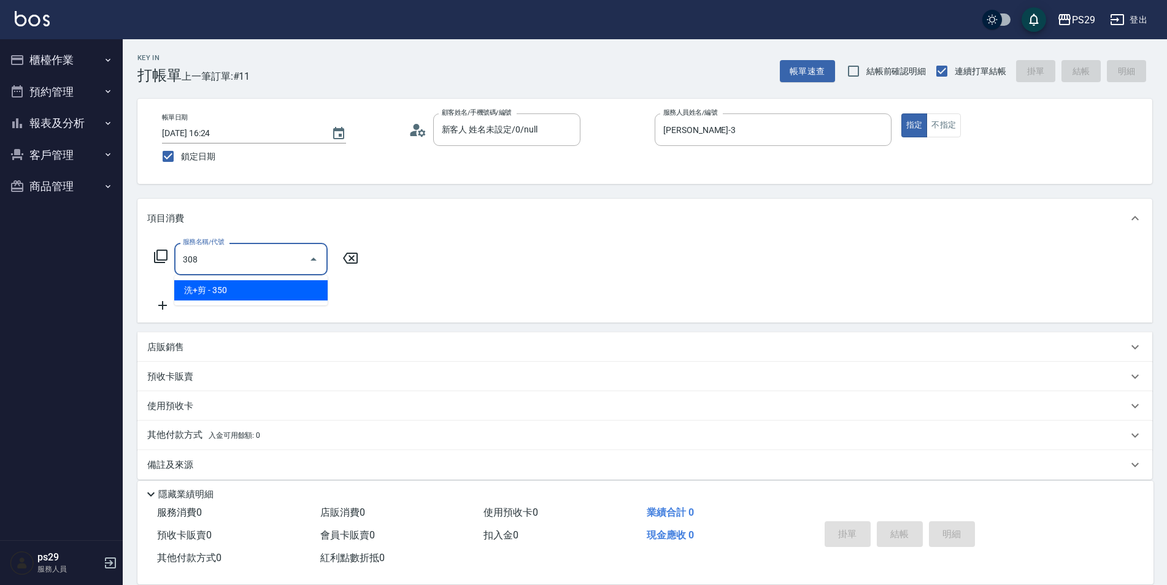
type input "洗+剪(308)"
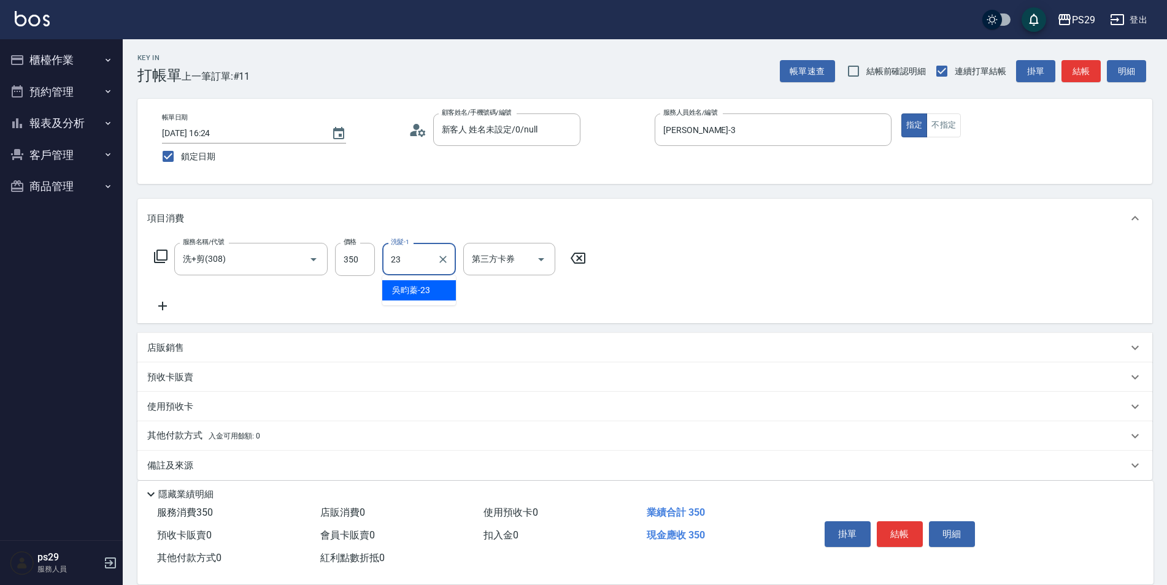
type input "吳畇蓁-23"
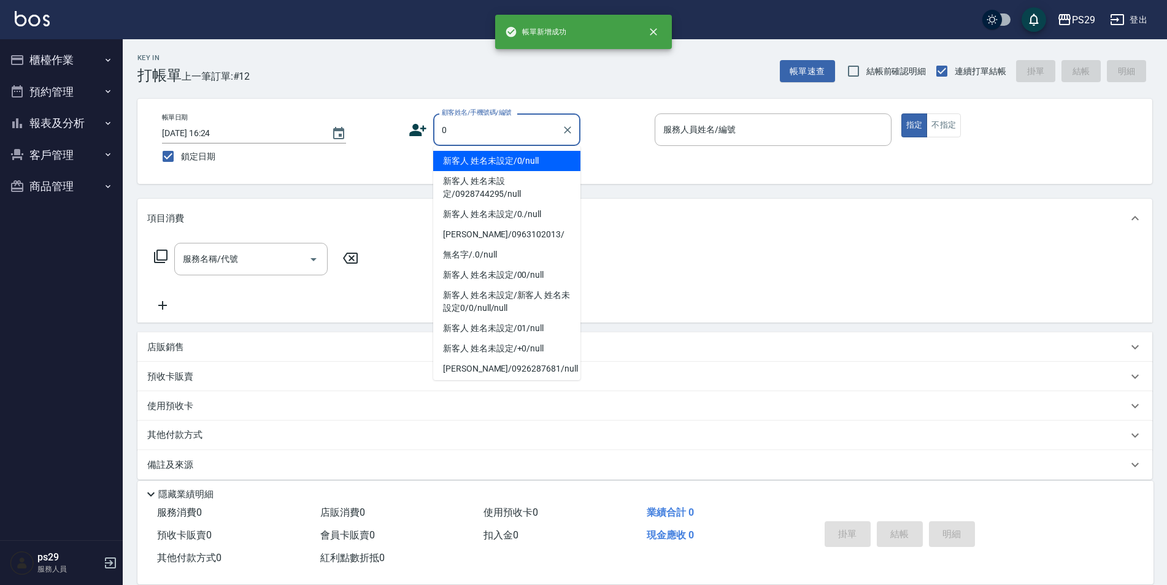
type input "新客人 姓名未設定/0/null"
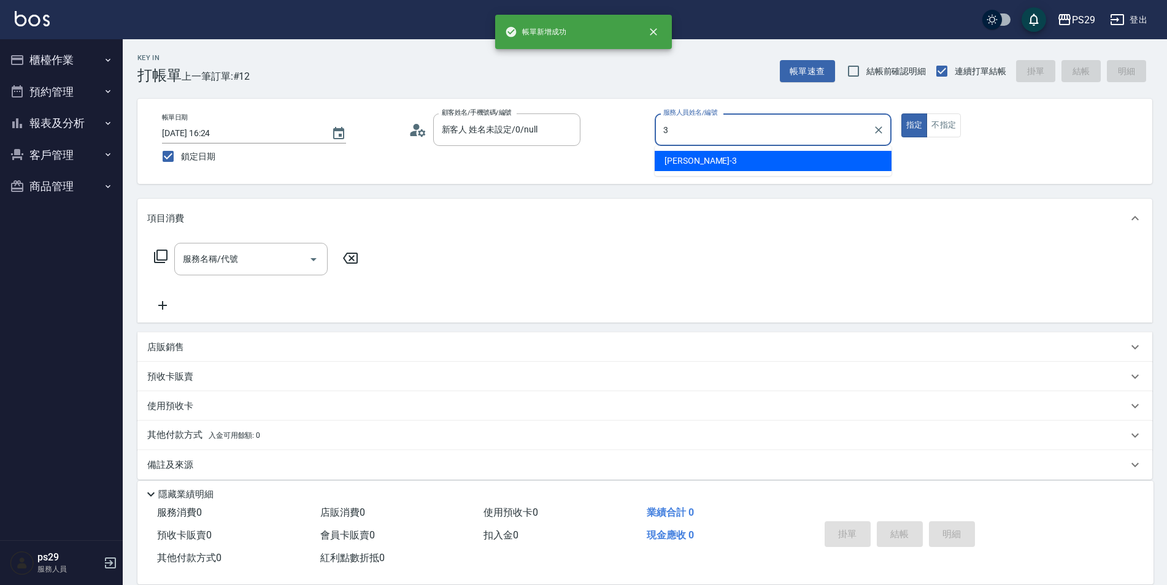
type input "[PERSON_NAME]-3"
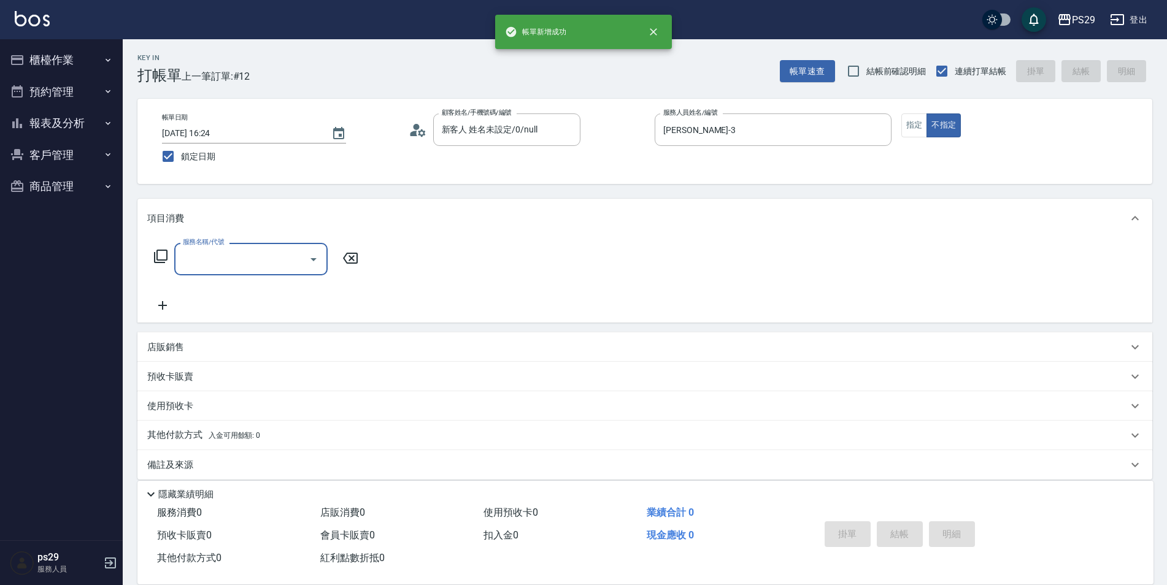
type input "0"
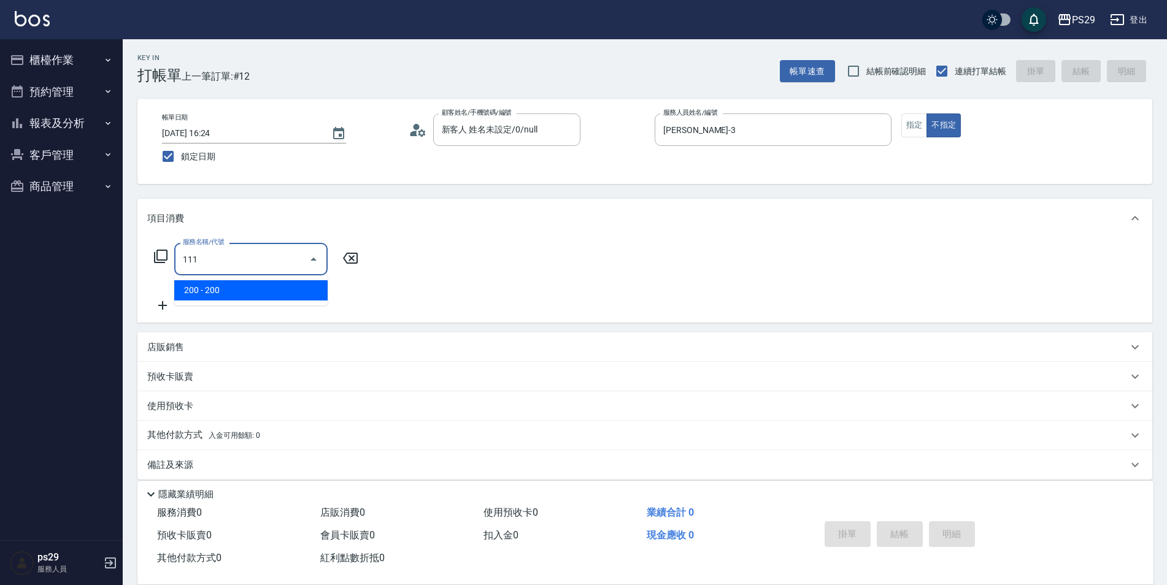
type input "200(111)"
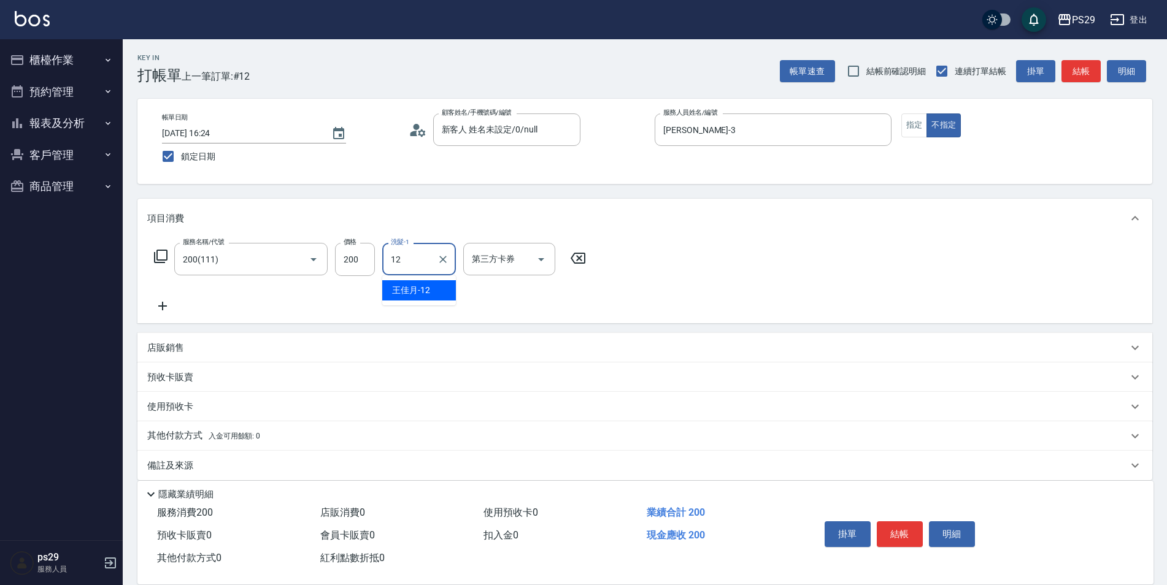
type input "[PERSON_NAME]-12"
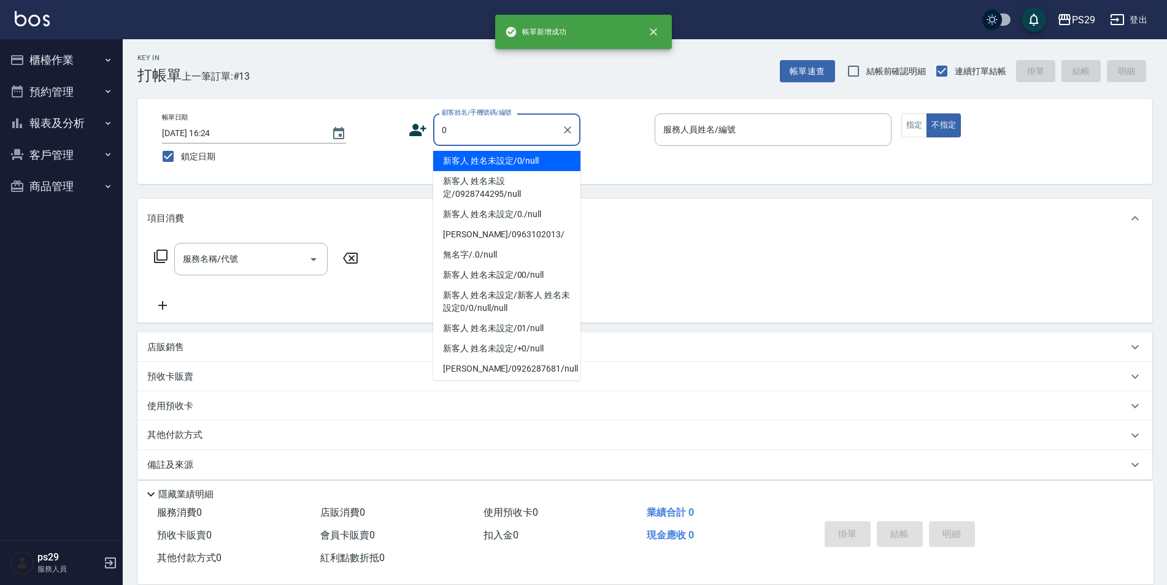
type input "新客人 姓名未設定/0/null"
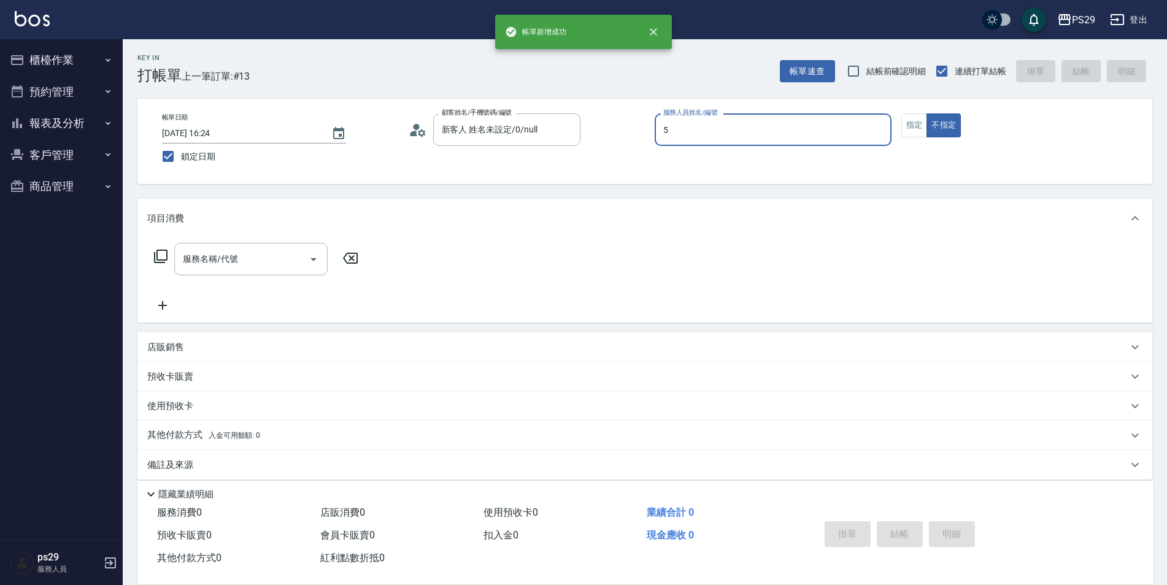
type input "[PERSON_NAME]維-5"
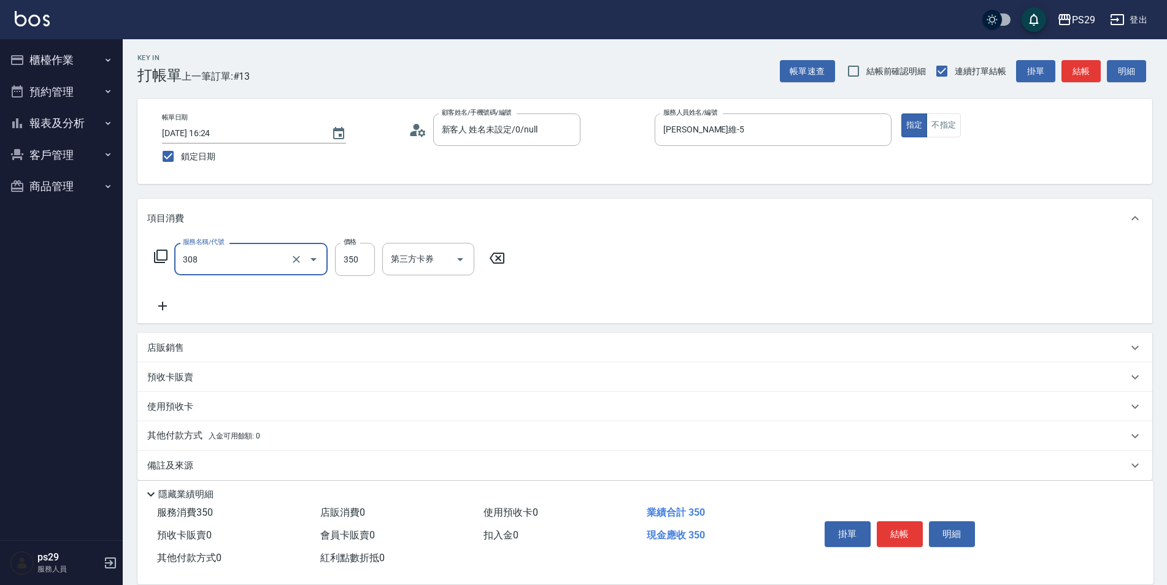
type input "洗+剪(308)"
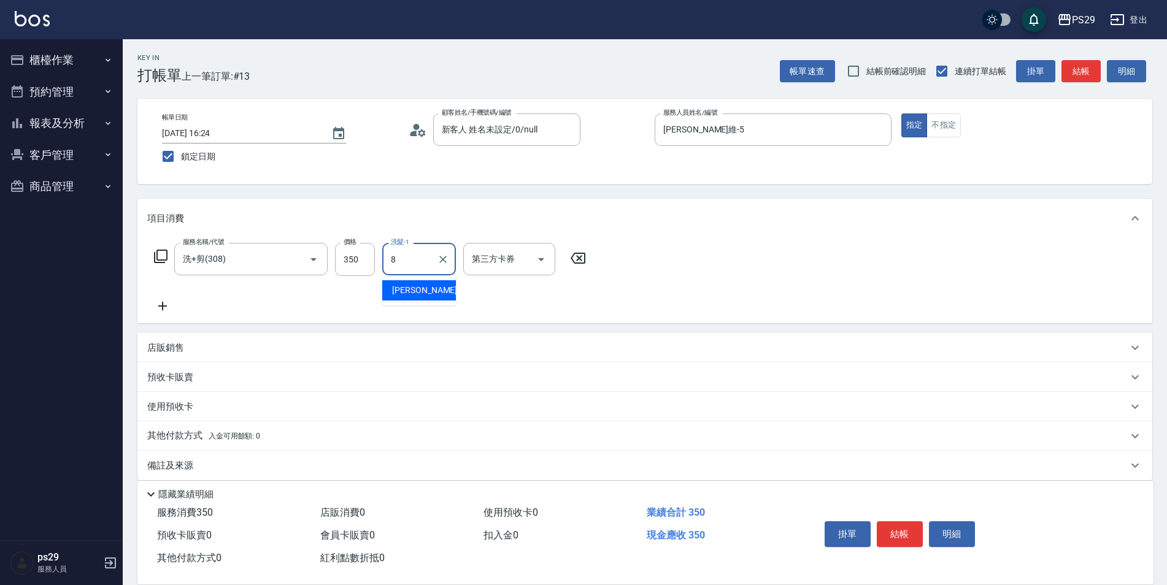
type input "[PERSON_NAME]-8"
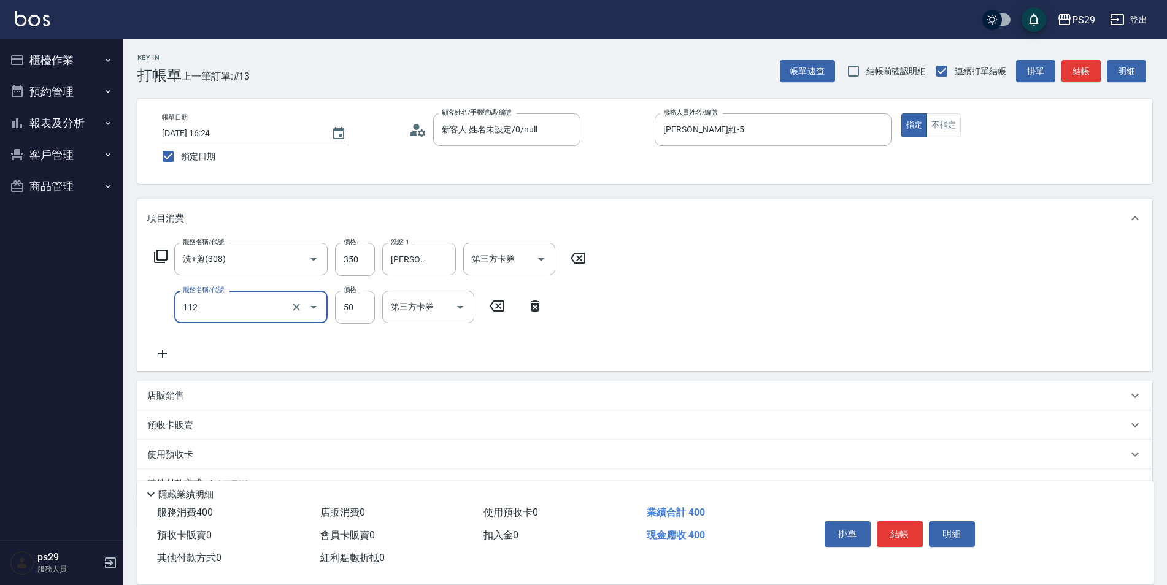
type input "精油50(112)"
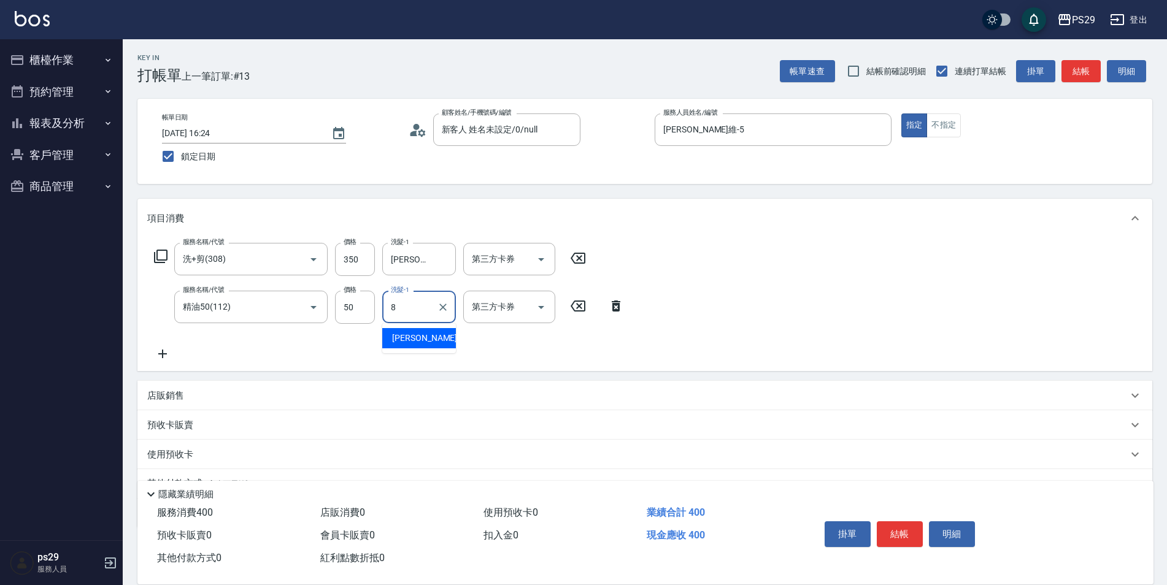
type input "[PERSON_NAME]-8"
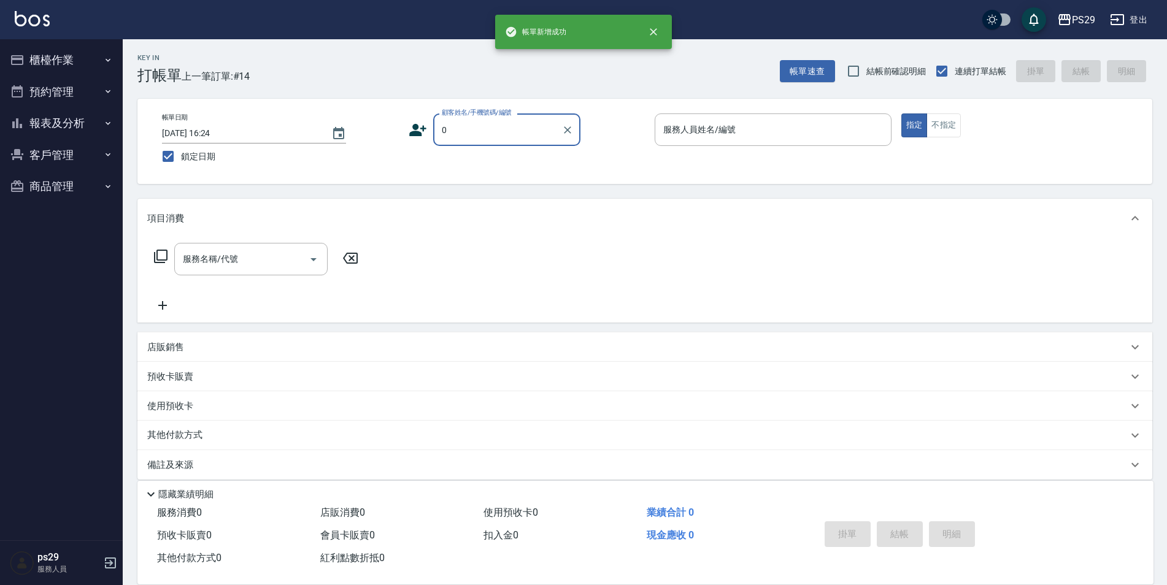
type input "新客人 姓名未設定/0/null"
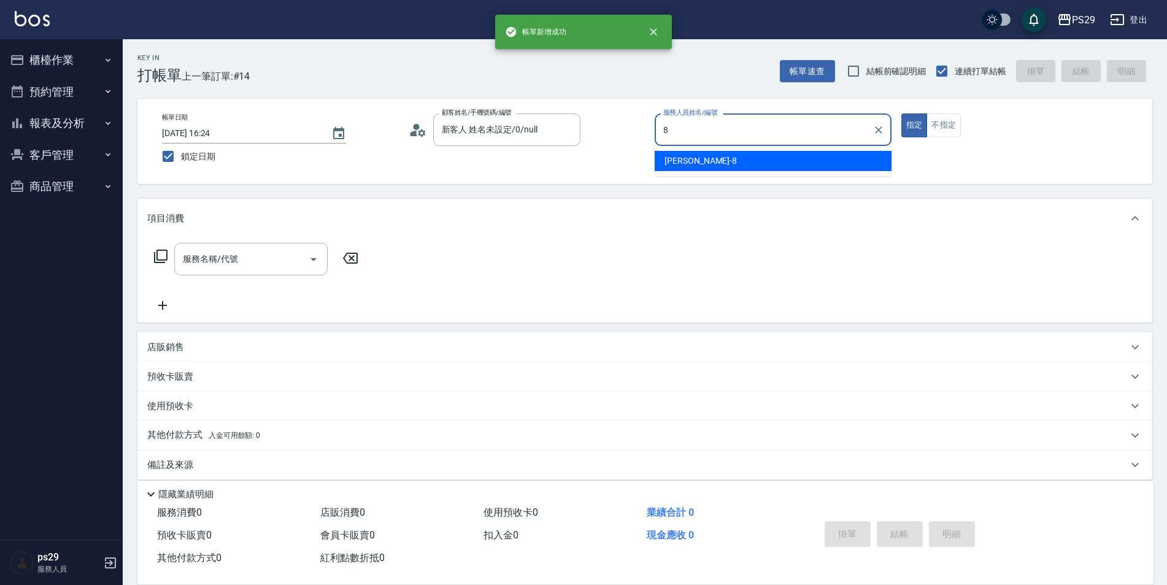
type input "[PERSON_NAME]-8"
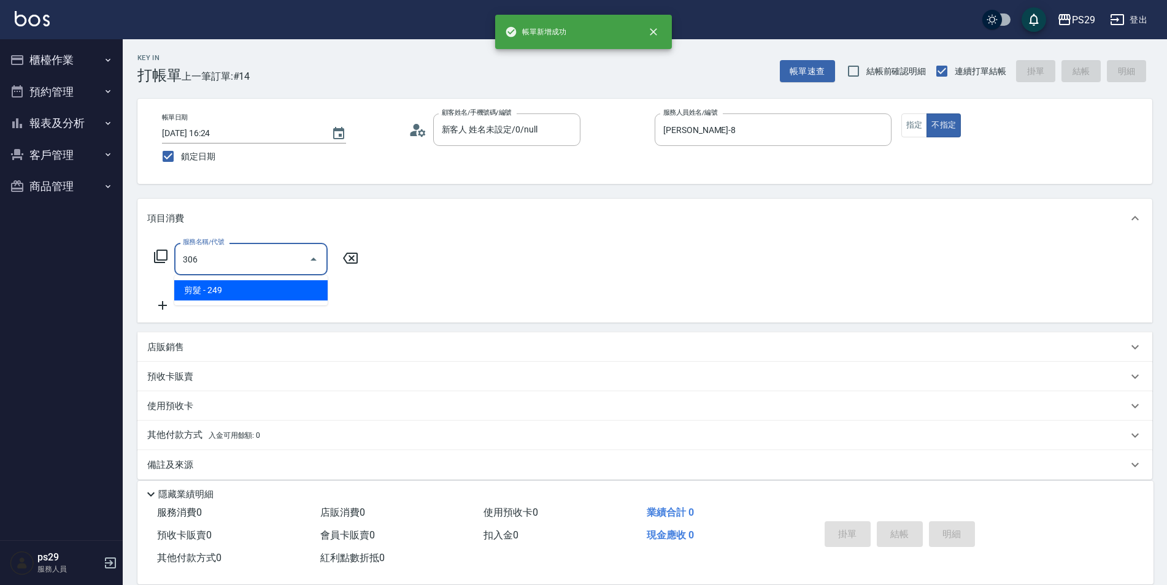
type input "剪髮(306)"
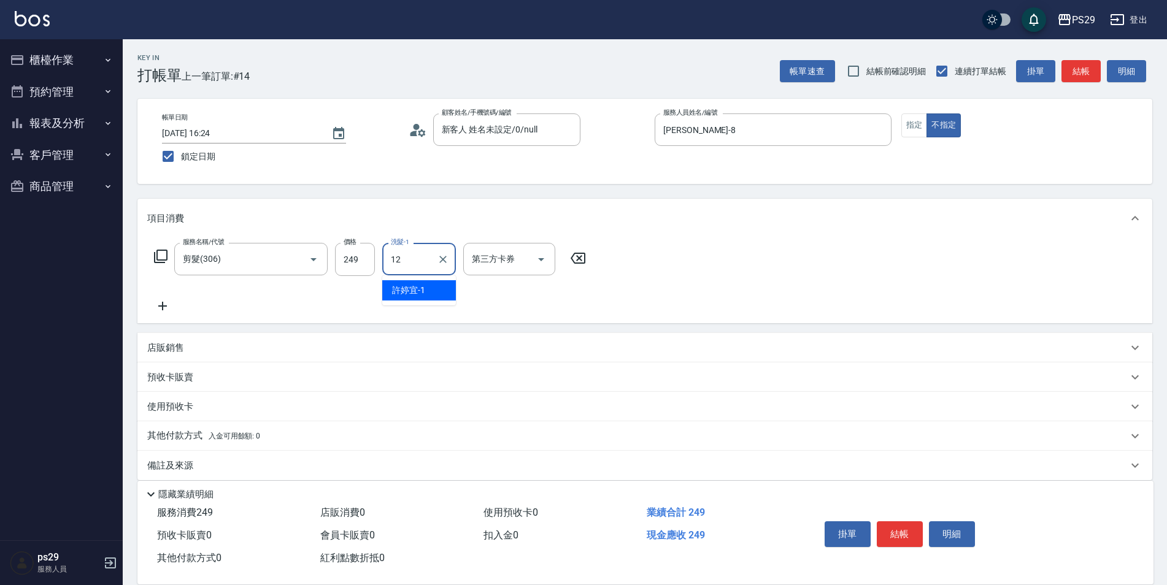
type input "[PERSON_NAME]-12"
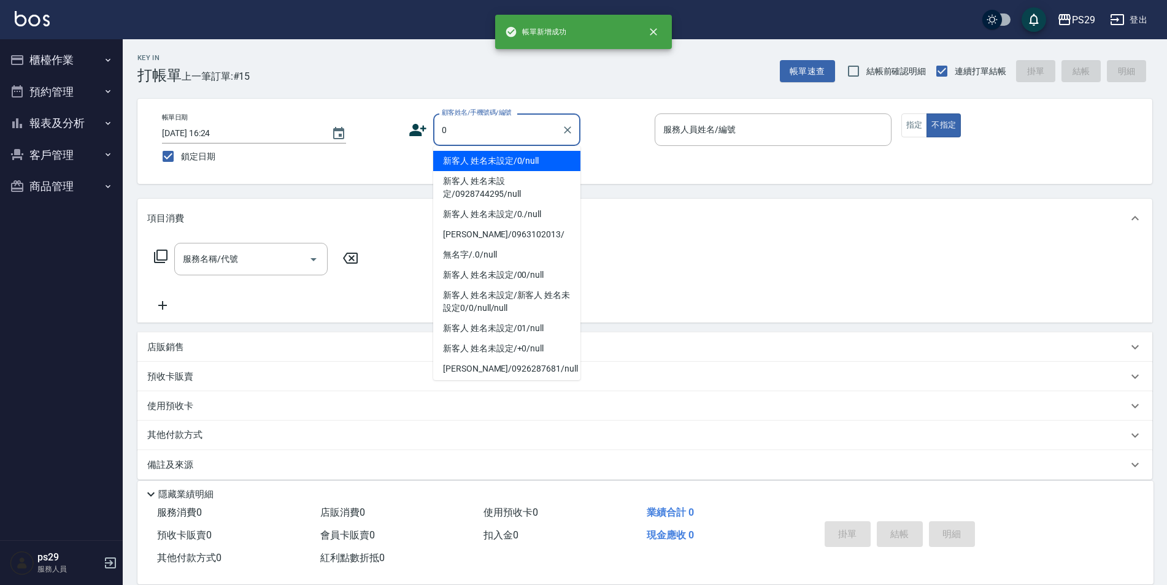
type input "新客人 姓名未設定/0/null"
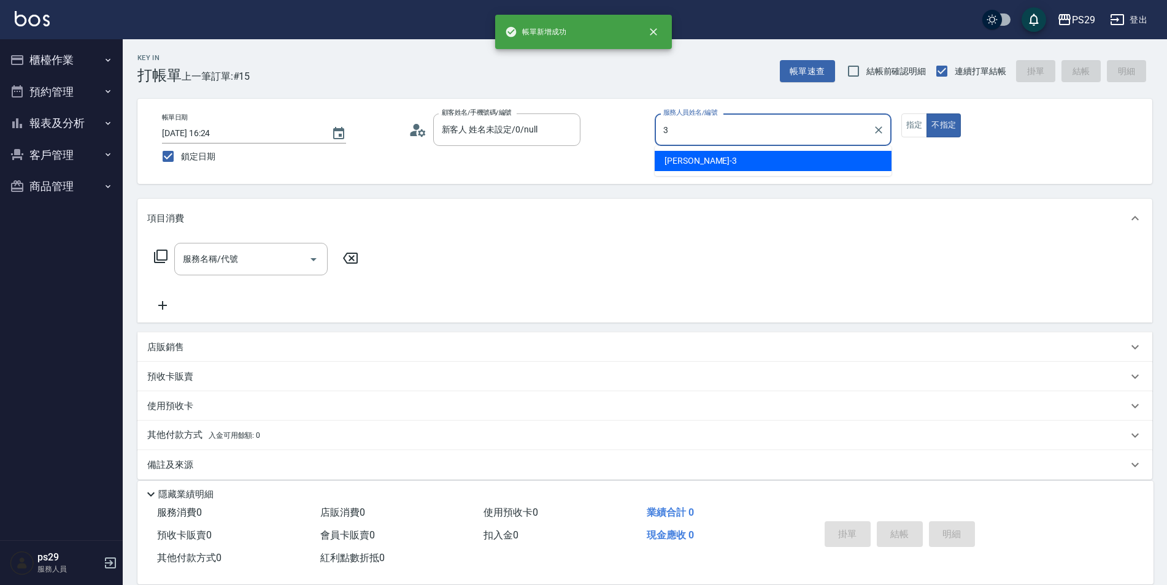
type input "[PERSON_NAME]-3"
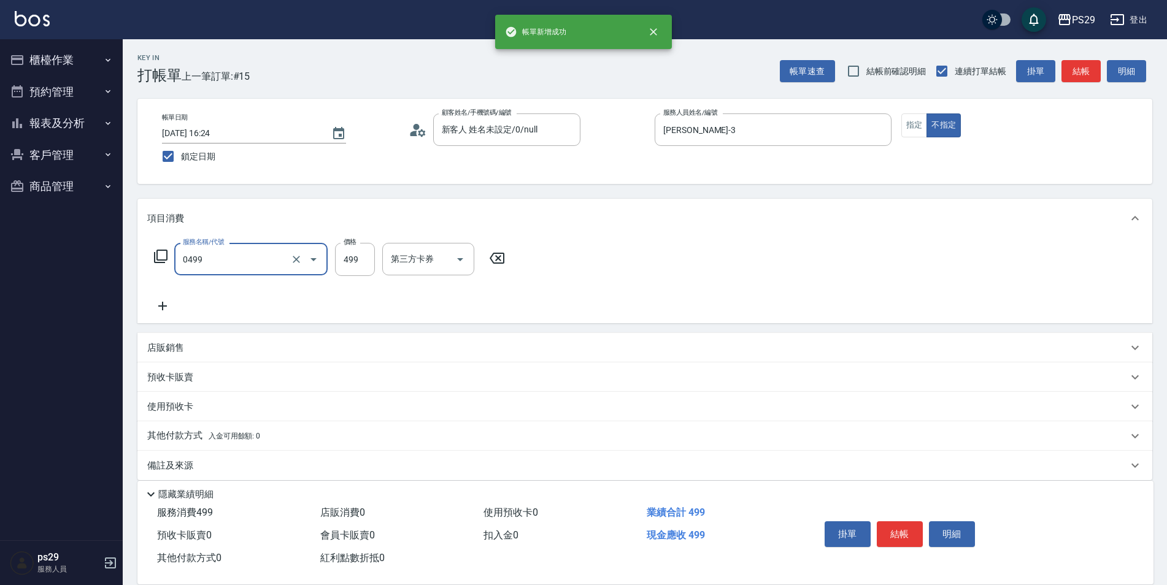
type input "[PERSON_NAME]499(0499)"
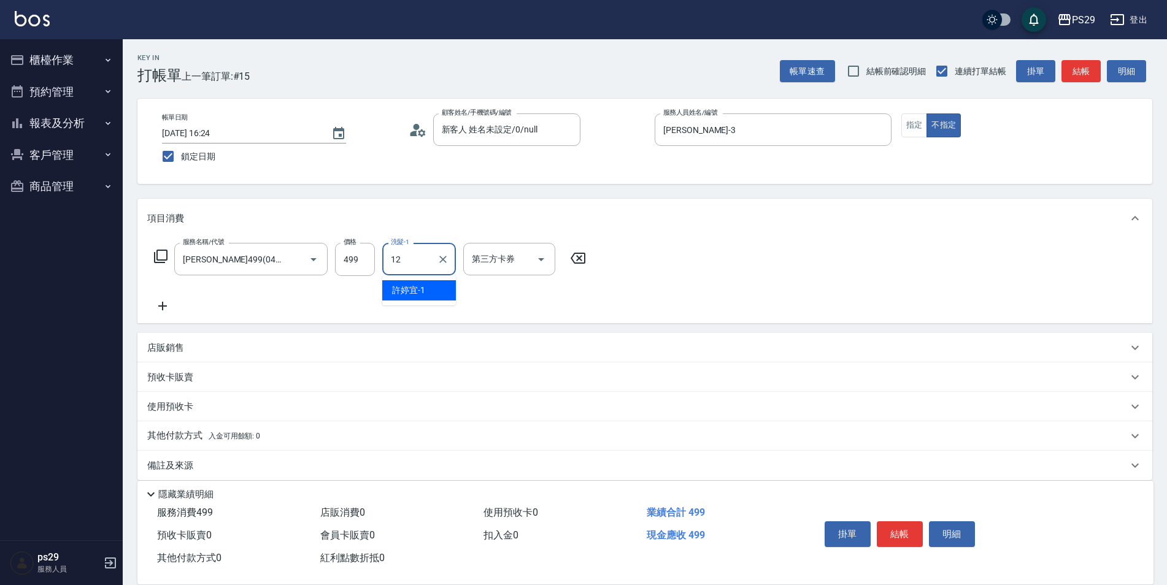
type input "[PERSON_NAME]-12"
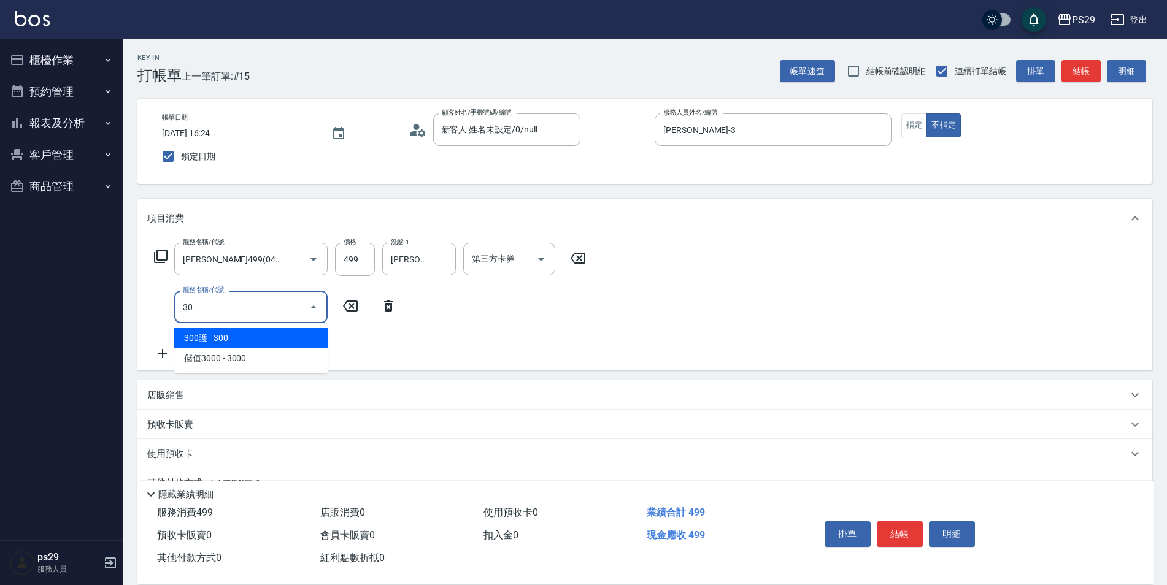
type input "304"
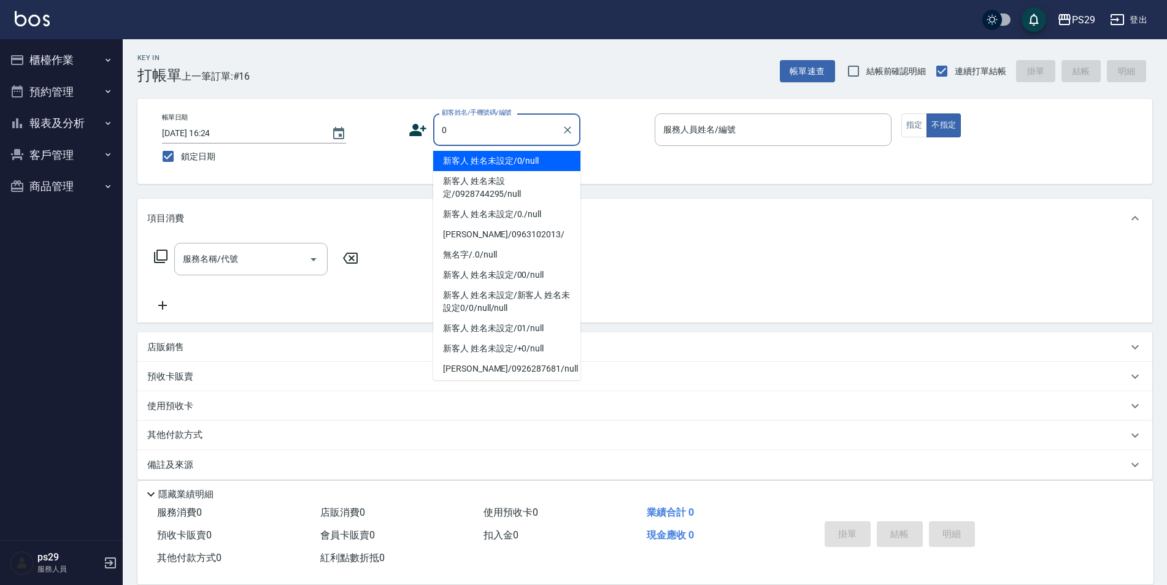
type input "新客人 姓名未設定/0/null"
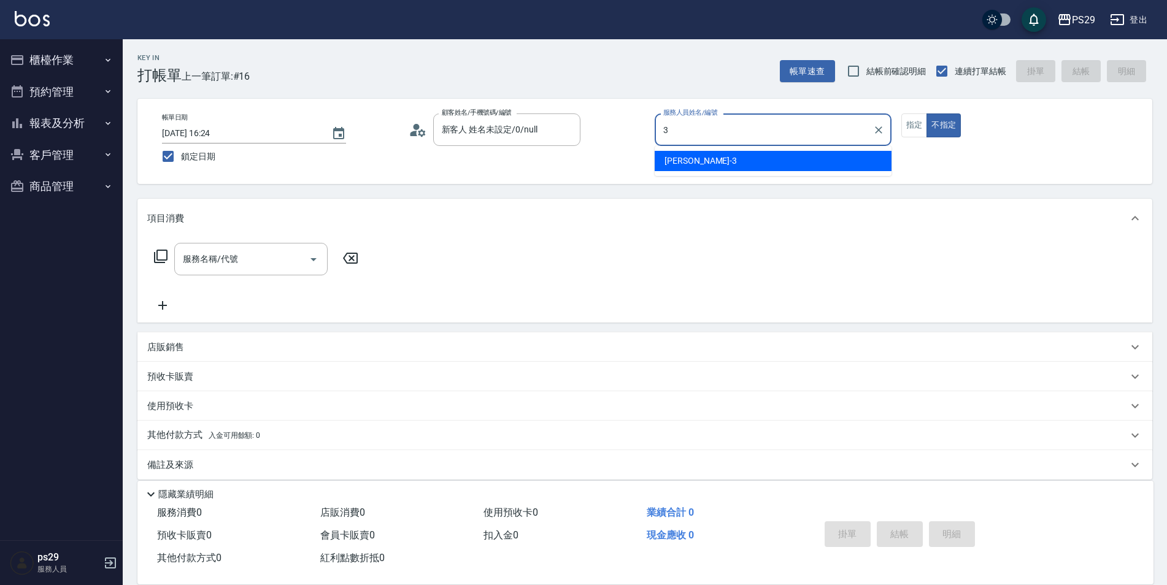
type input "[PERSON_NAME]-3"
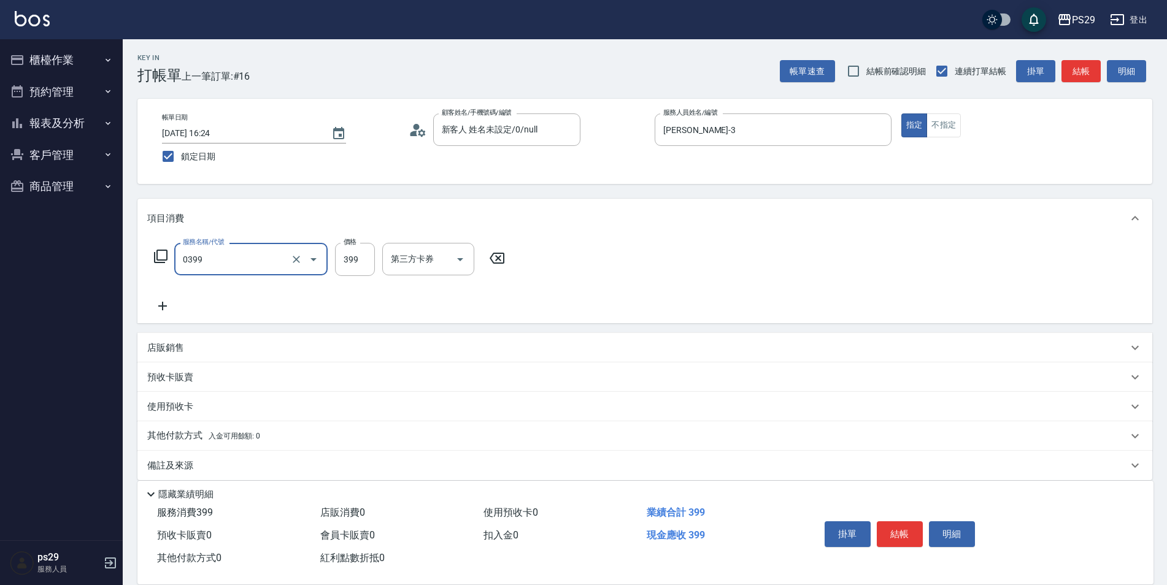
type input "海鹽399(0399)"
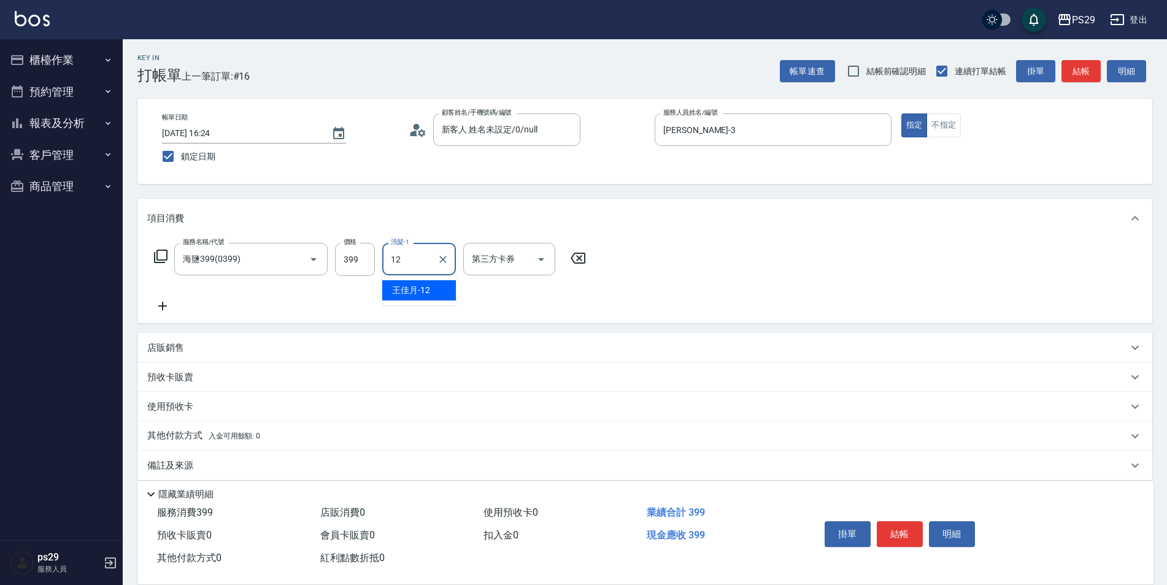
type input "[PERSON_NAME]-12"
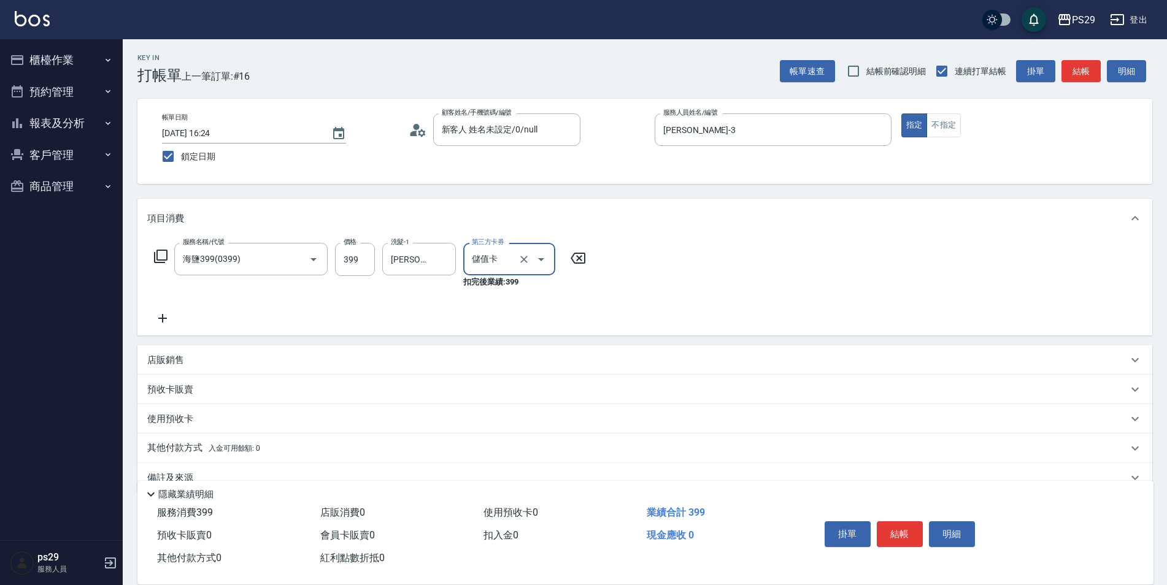
type input "儲值卡"
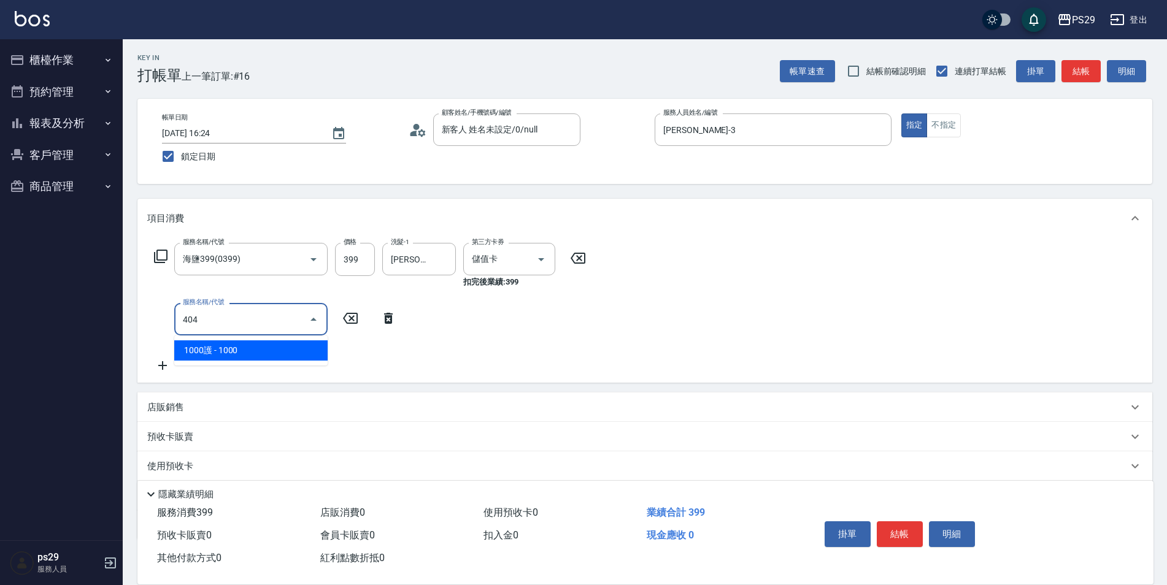
type input "1000護(404)"
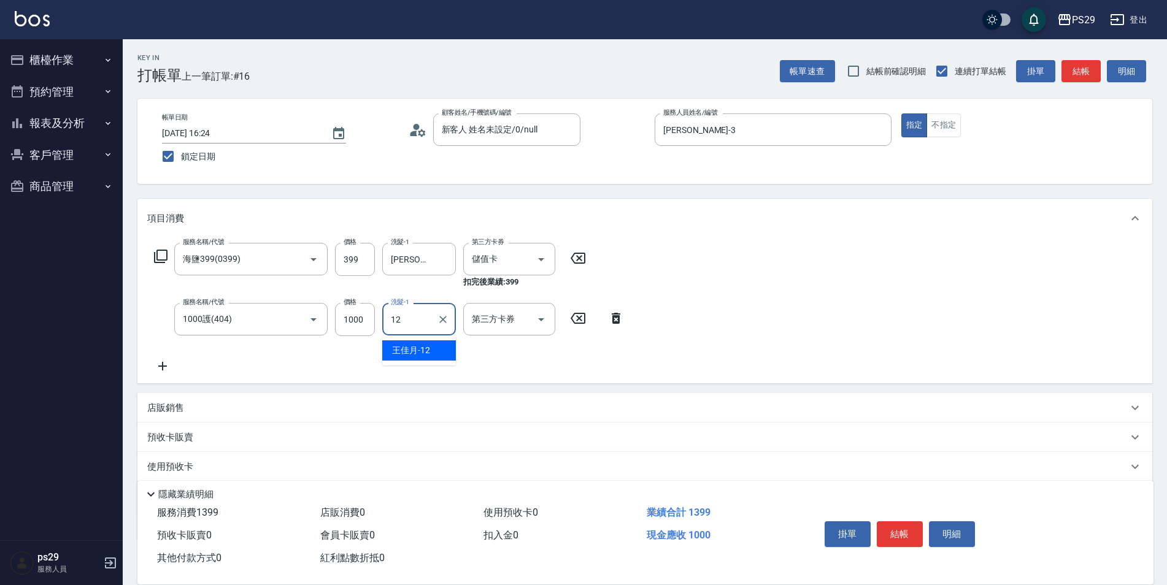
type input "[PERSON_NAME]-12"
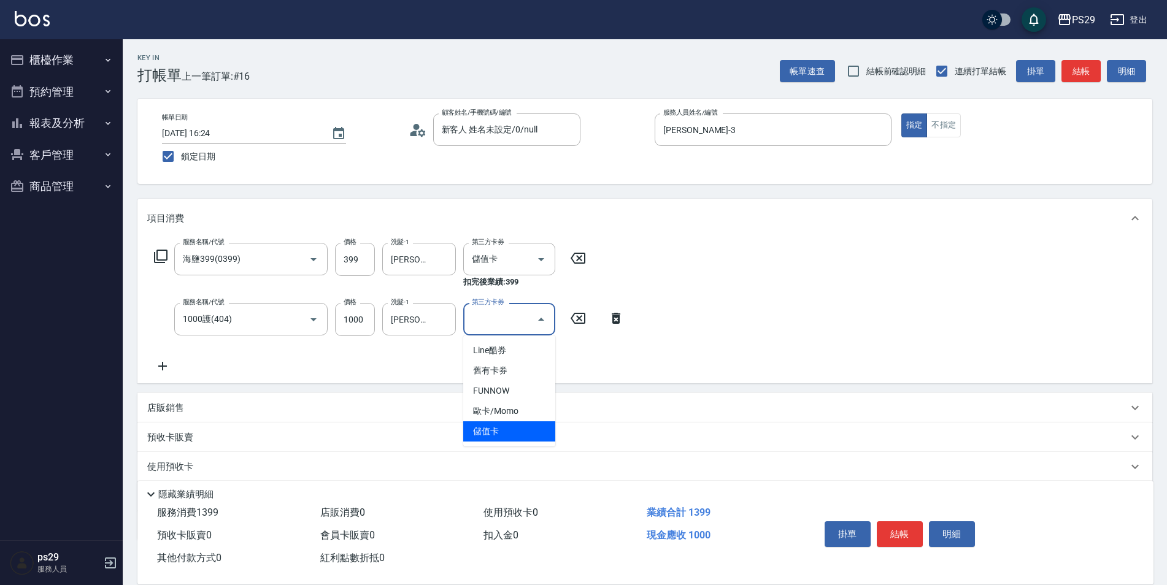
type input "儲值卡"
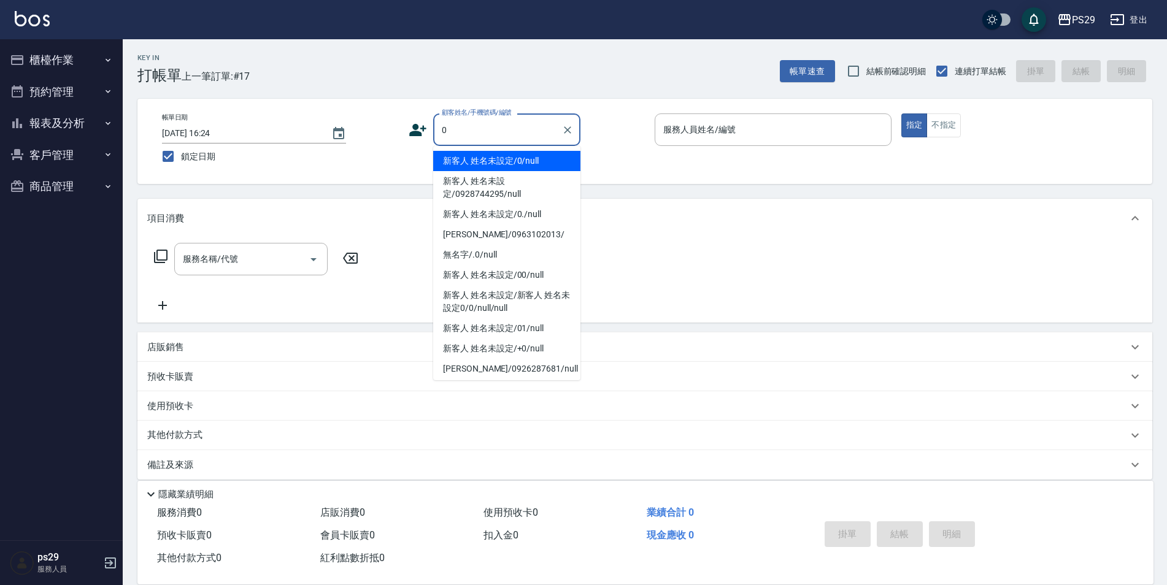
type input "新客人 姓名未設定/0/null"
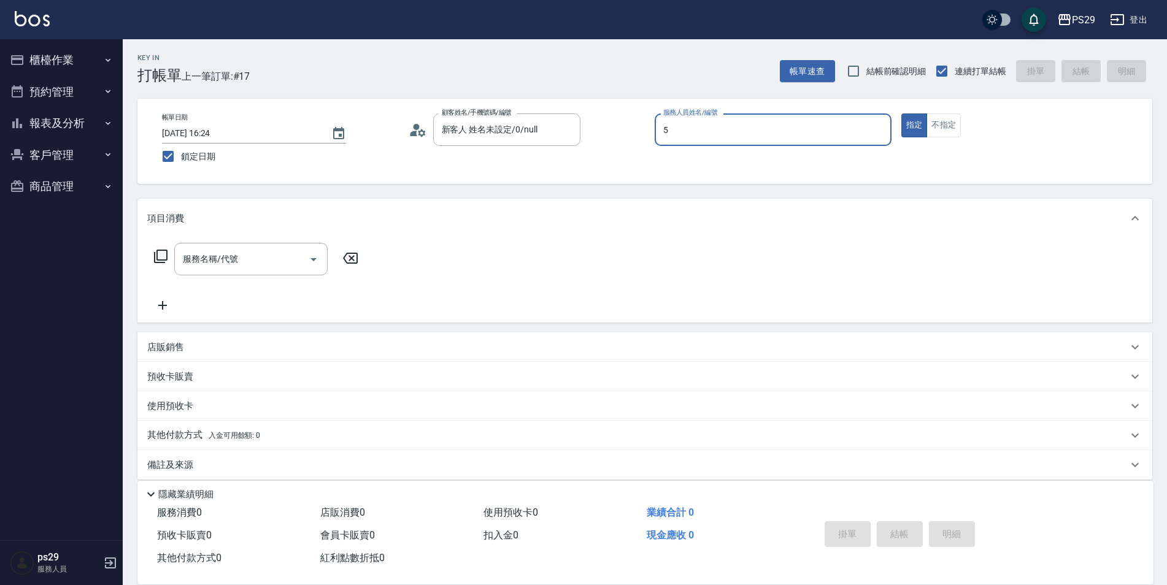
type input "[PERSON_NAME]維-5"
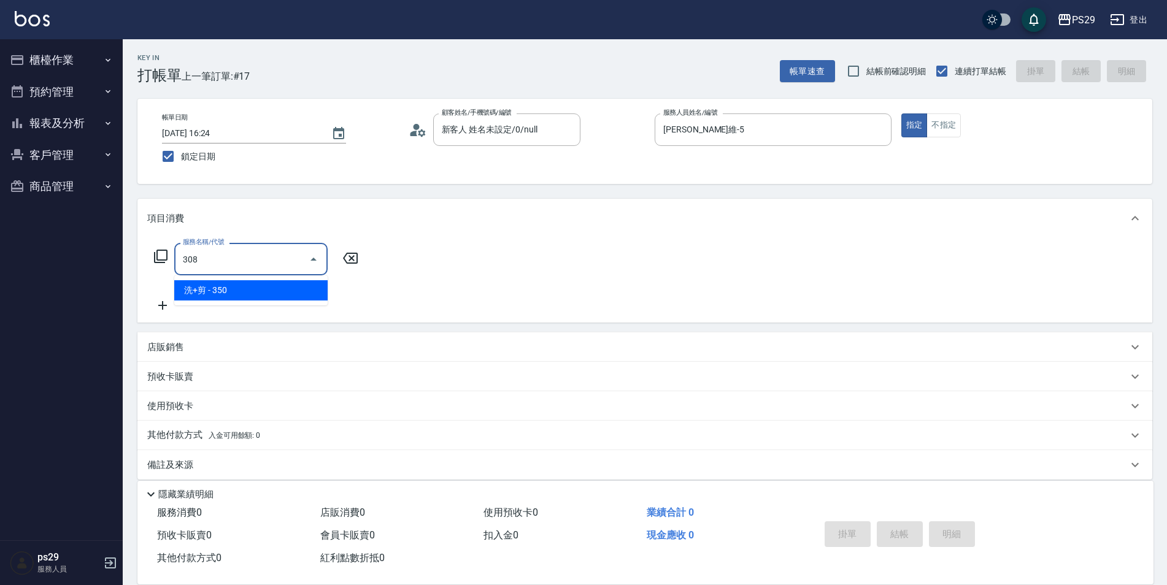
type input "洗+剪(308)"
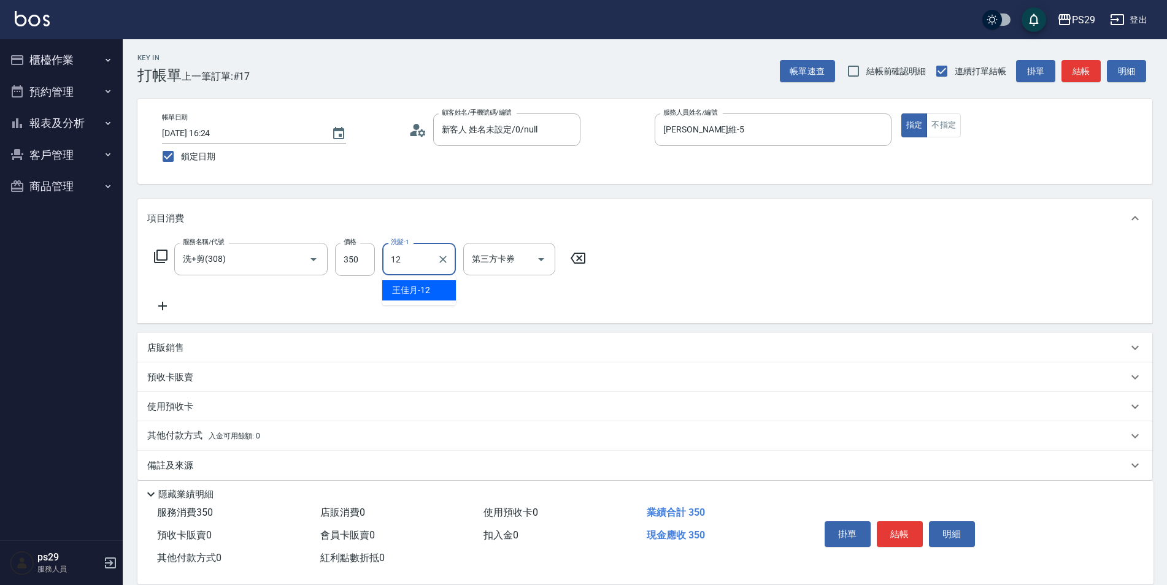
type input "[PERSON_NAME]-12"
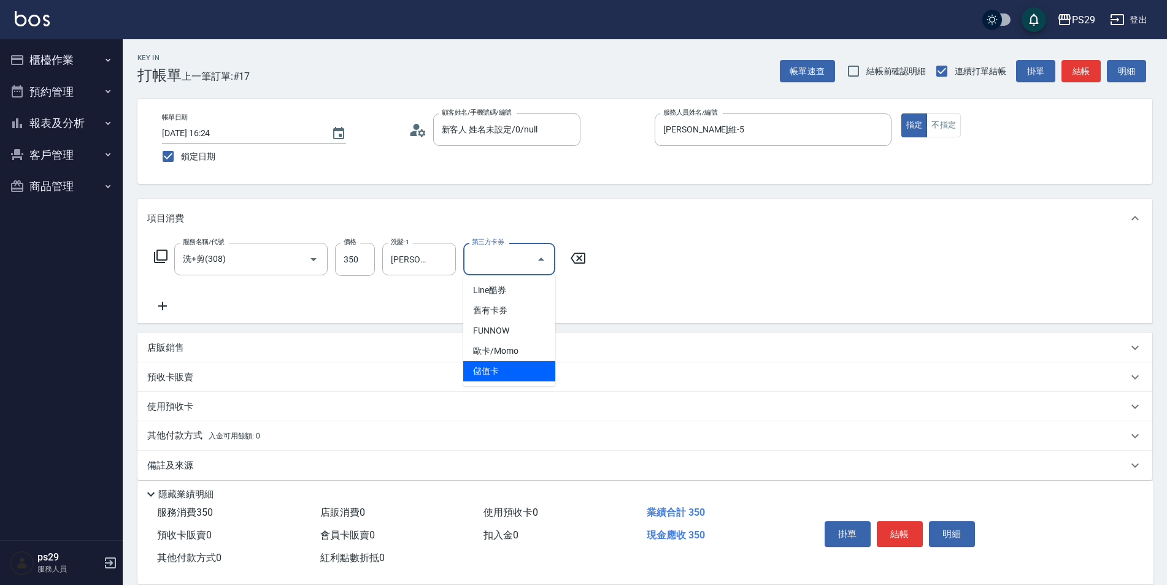
type input "儲值卡"
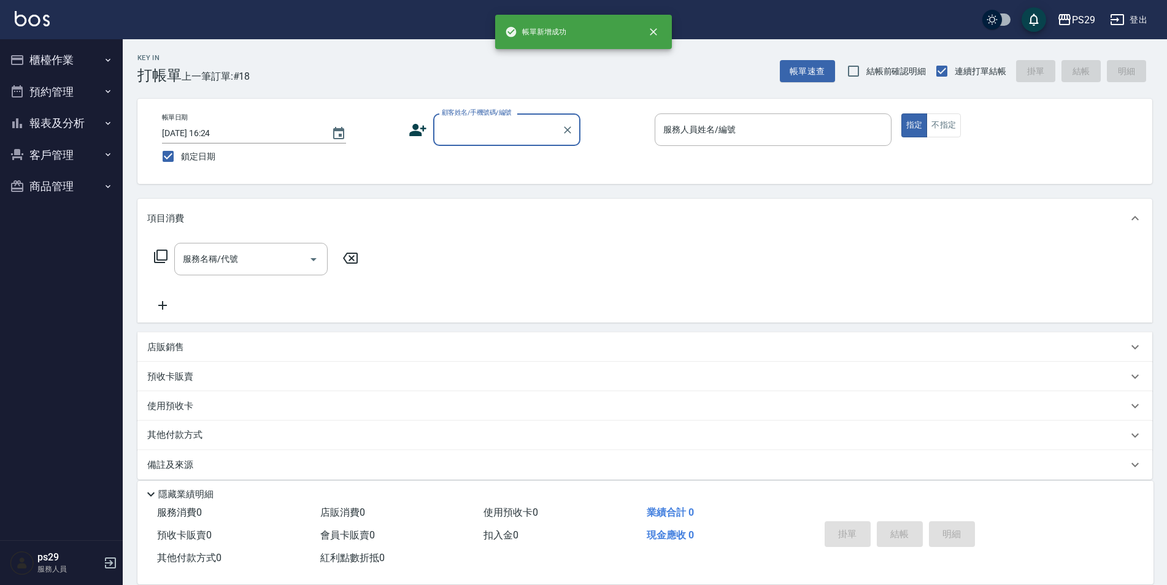
click at [102, 132] on button "報表及分析" at bounding box center [61, 123] width 113 height 32
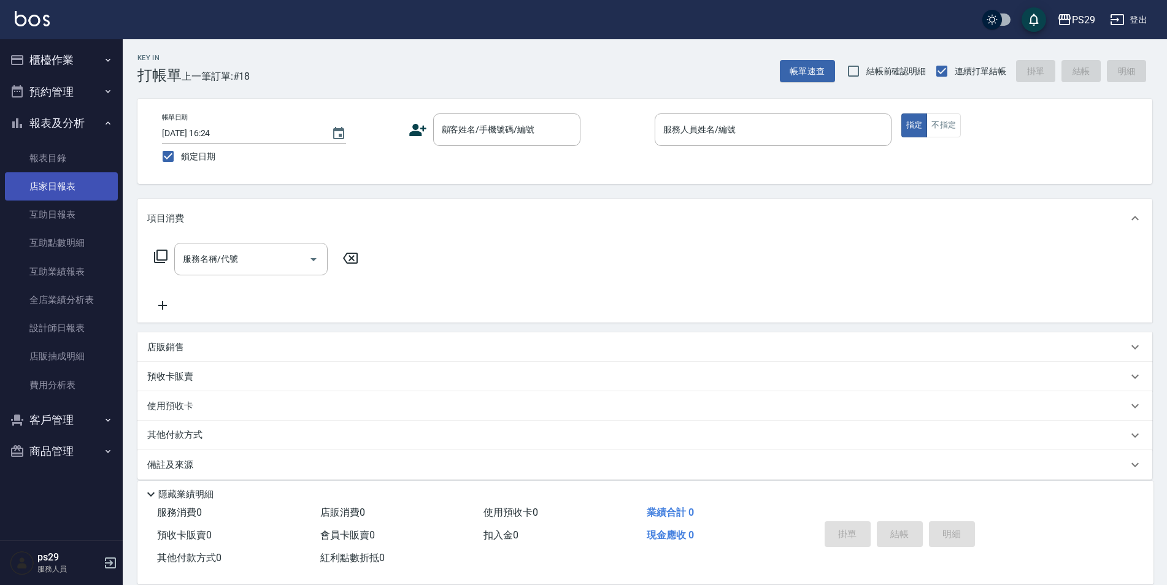
click at [74, 196] on link "店家日報表" at bounding box center [61, 186] width 113 height 28
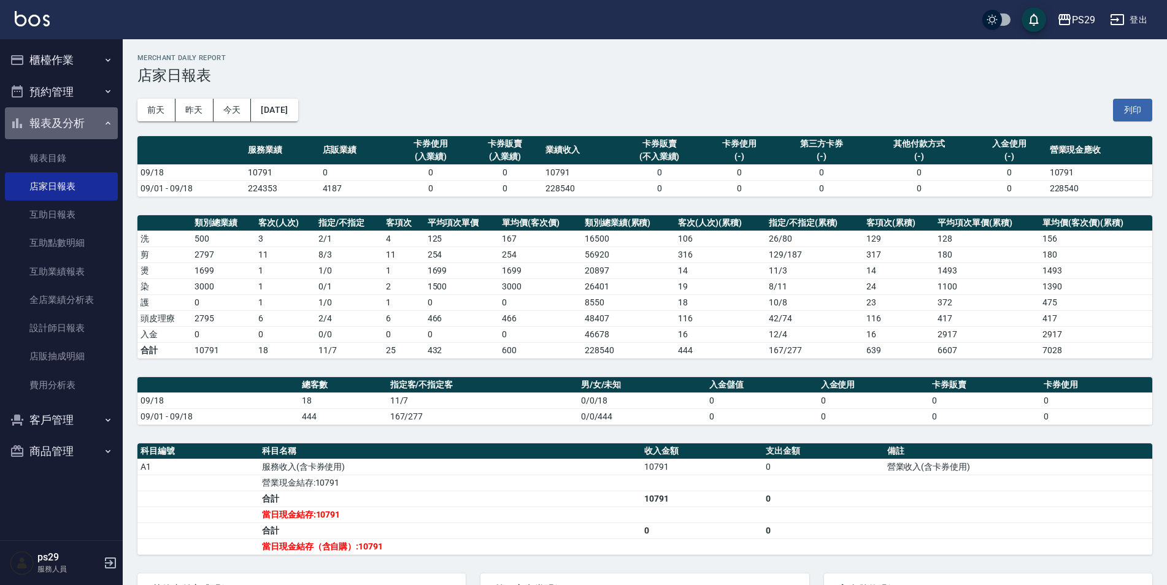
click at [99, 126] on button "報表及分析" at bounding box center [61, 123] width 113 height 32
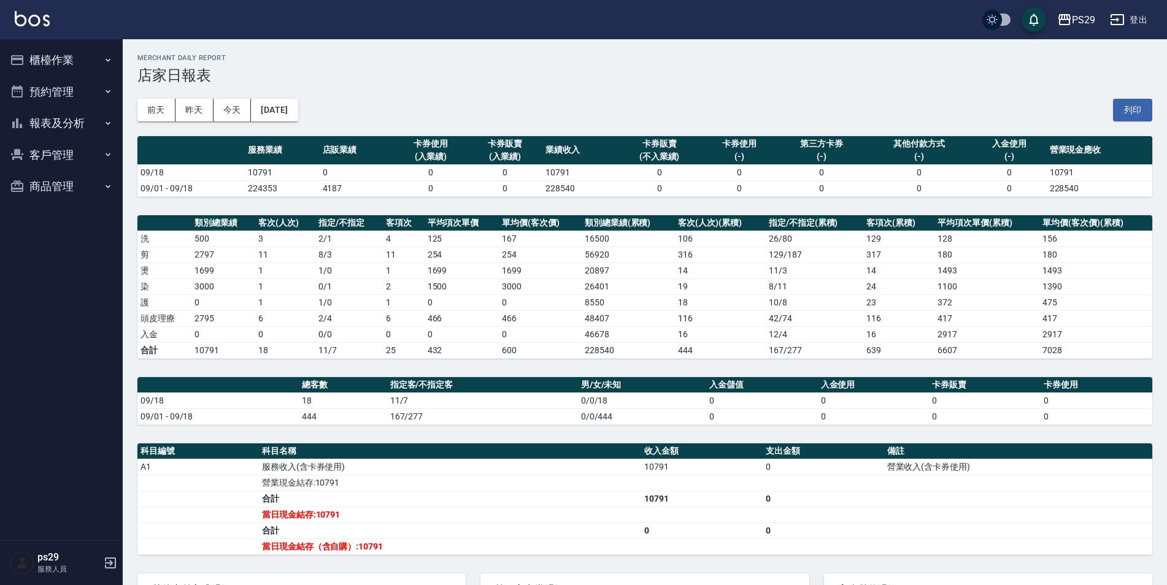
click at [39, 17] on img at bounding box center [32, 18] width 35 height 15
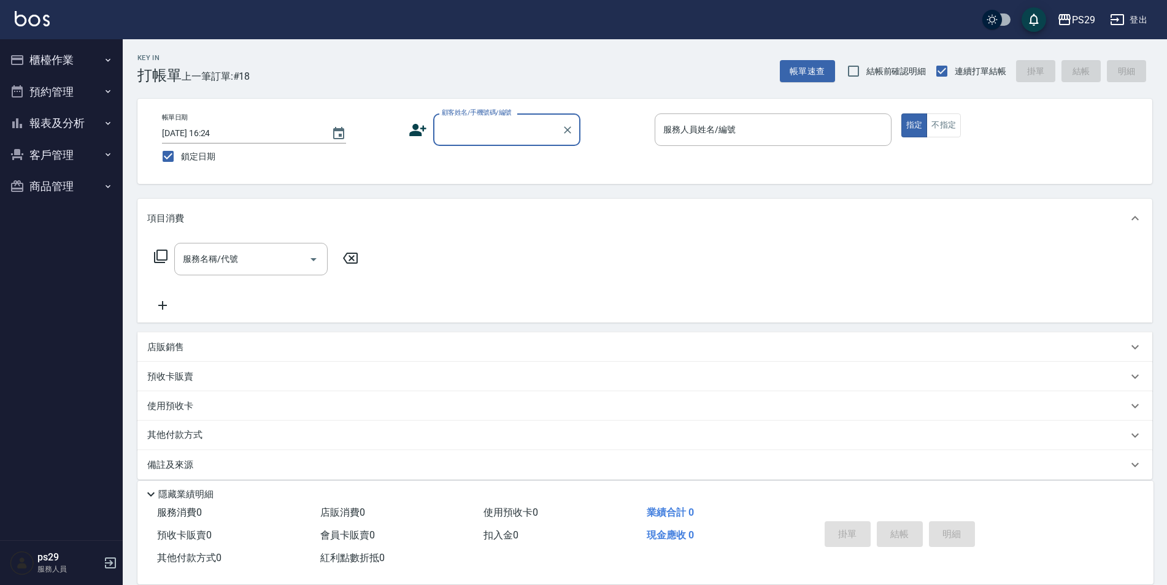
click at [58, 60] on button "櫃檯作業" at bounding box center [61, 60] width 113 height 32
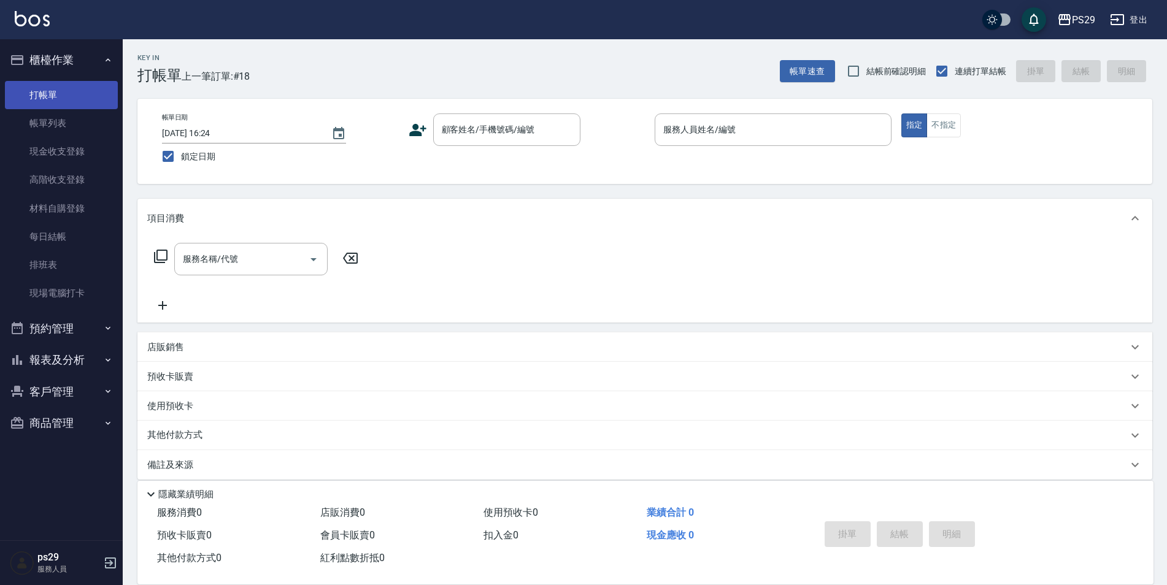
click at [68, 87] on link "打帳單" at bounding box center [61, 95] width 113 height 28
click at [5, 81] on link "打帳單" at bounding box center [61, 95] width 113 height 28
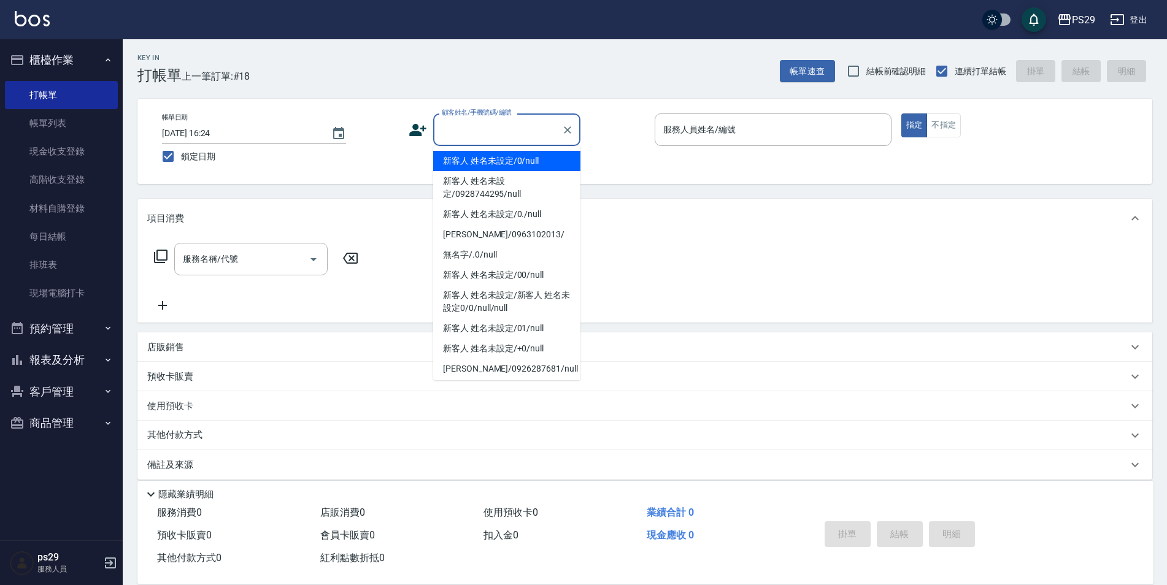
click at [525, 132] on input "顧客姓名/手機號碼/編號" at bounding box center [498, 129] width 118 height 21
type input "新客人 姓名未設定/0/null"
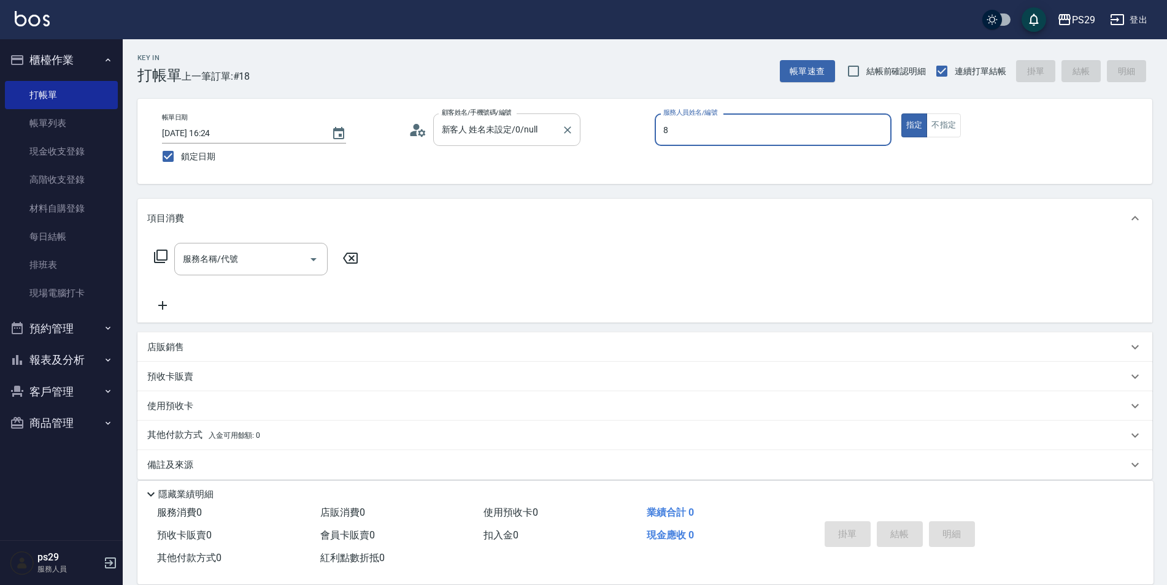
type input "[PERSON_NAME]-8"
type button "true"
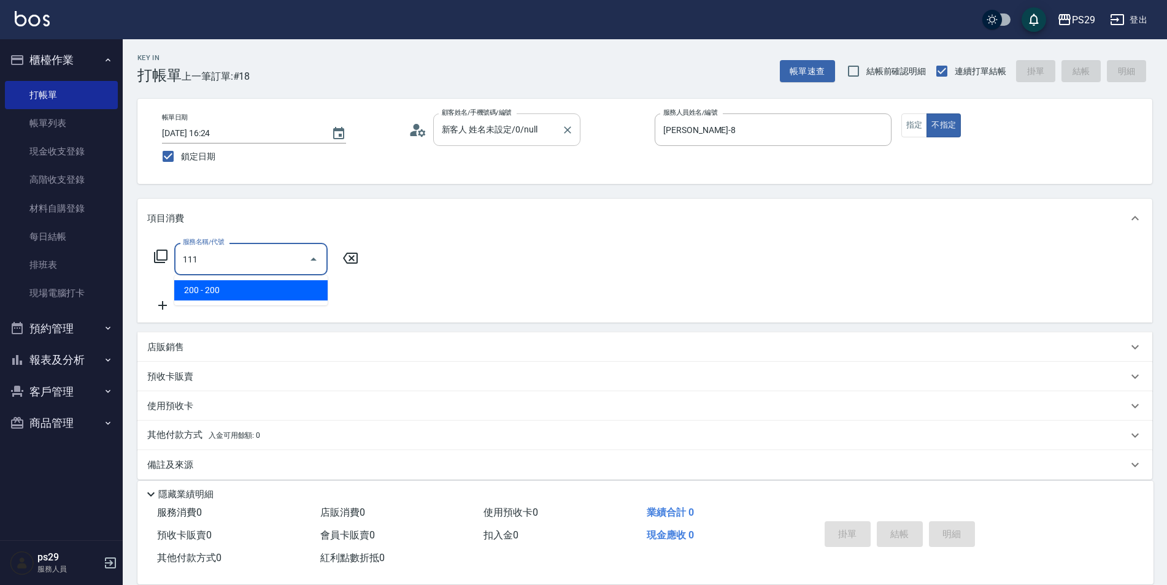
type input "200(111)"
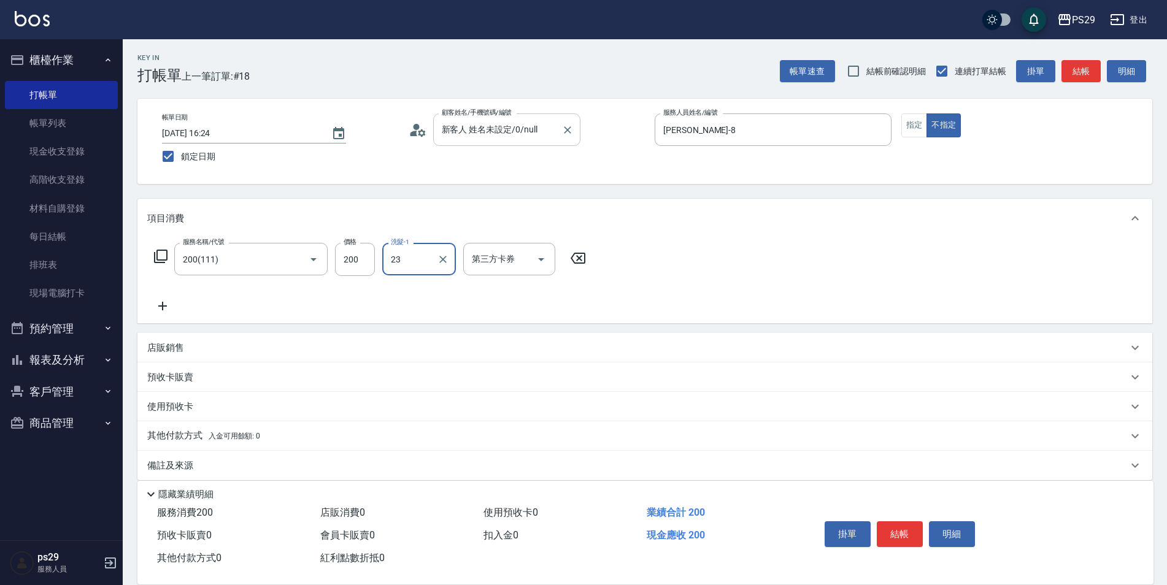
type input "吳畇蓁-23"
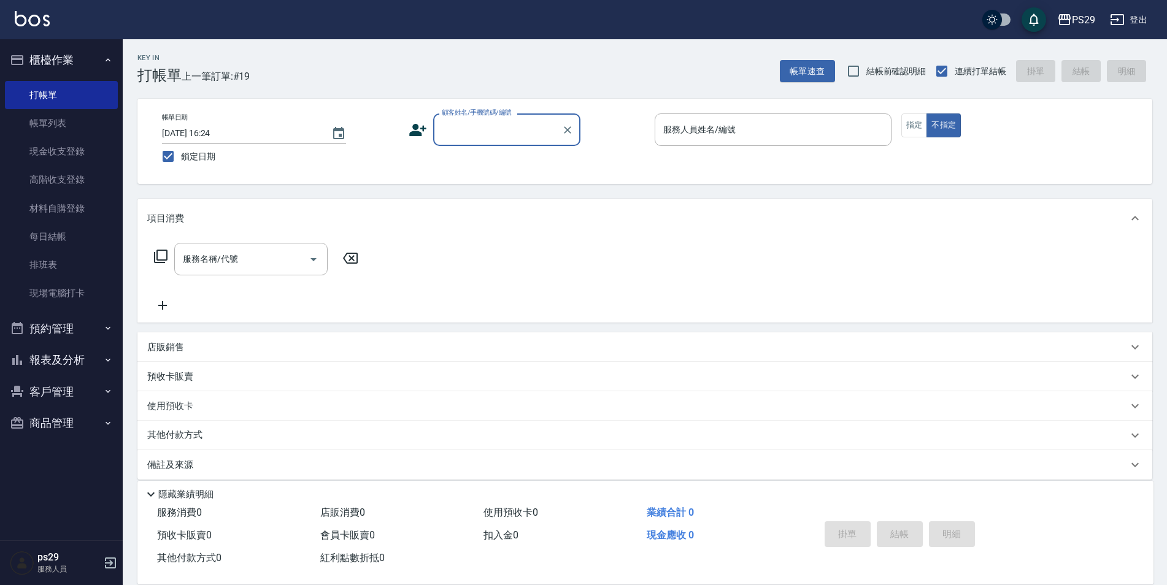
click at [69, 56] on button "櫃檯作業" at bounding box center [61, 60] width 113 height 32
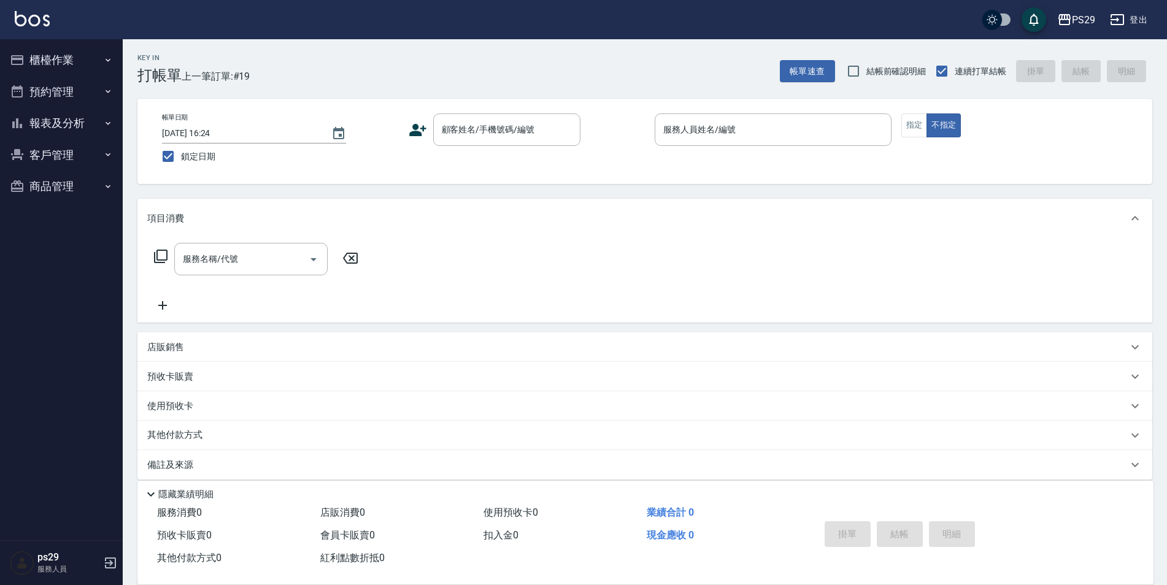
click at [85, 114] on button "報表及分析" at bounding box center [61, 123] width 113 height 32
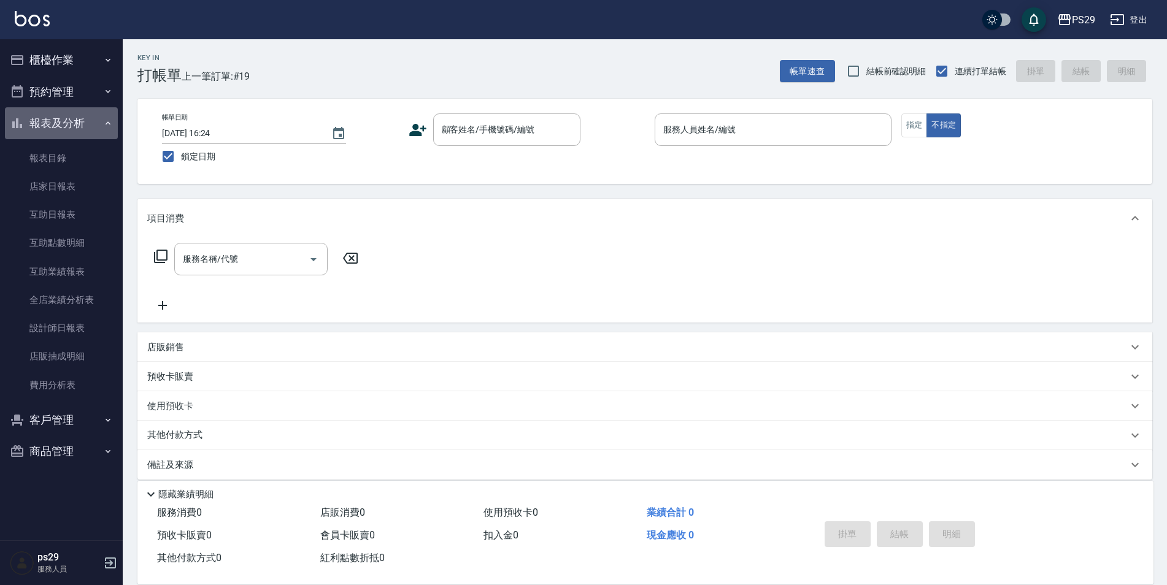
click at [85, 114] on button "報表及分析" at bounding box center [61, 123] width 113 height 32
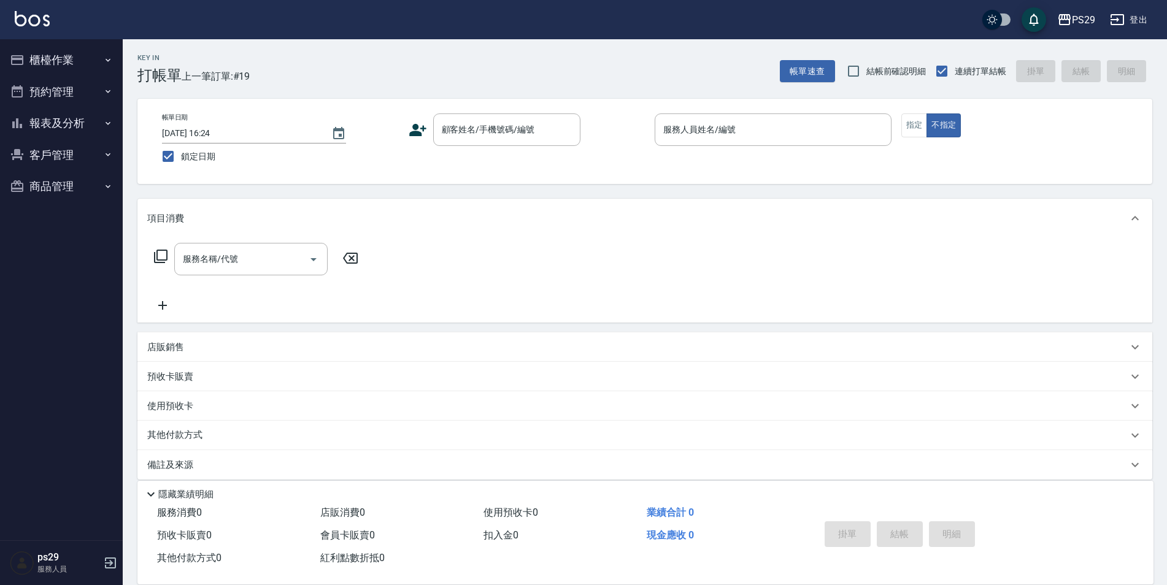
click at [44, 121] on button "報表及分析" at bounding box center [61, 123] width 113 height 32
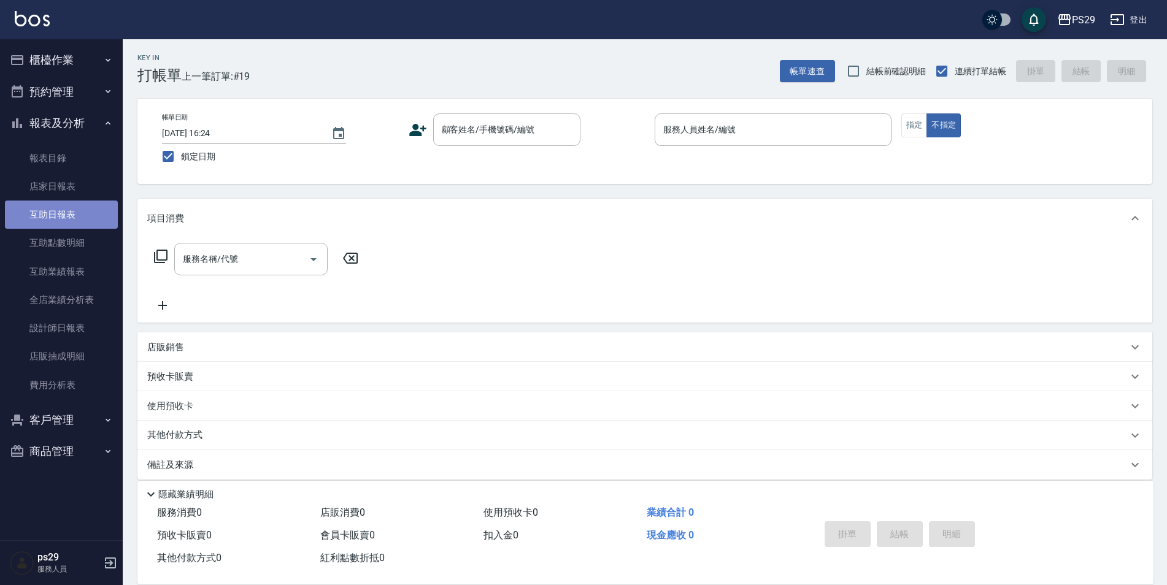
click at [98, 208] on link "互助日報表" at bounding box center [61, 215] width 113 height 28
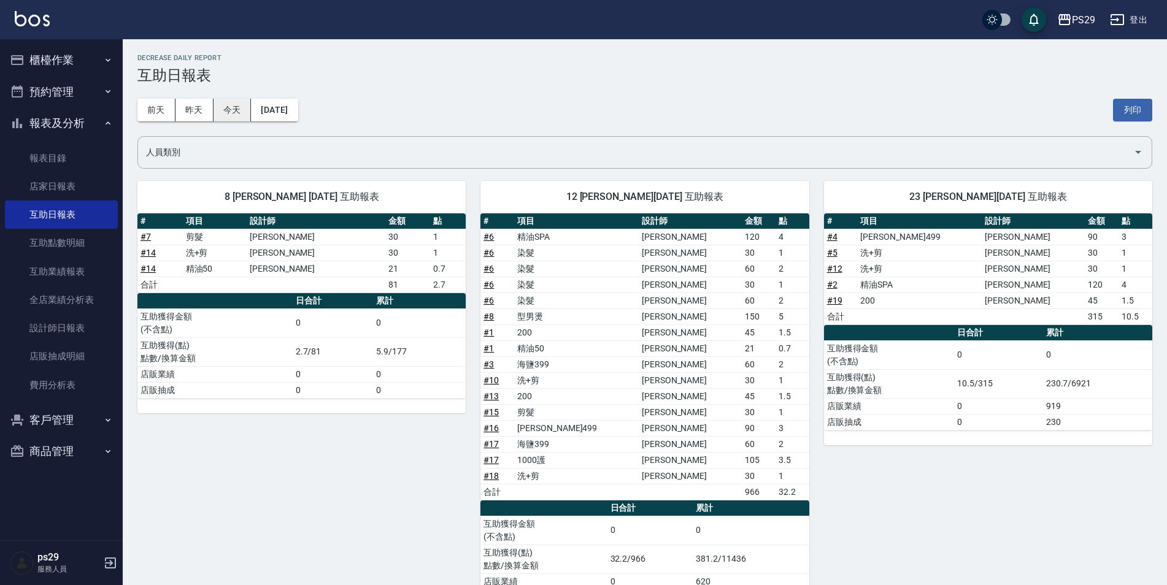
click at [218, 115] on button "今天" at bounding box center [233, 110] width 38 height 23
